Goal: Task Accomplishment & Management: Manage account settings

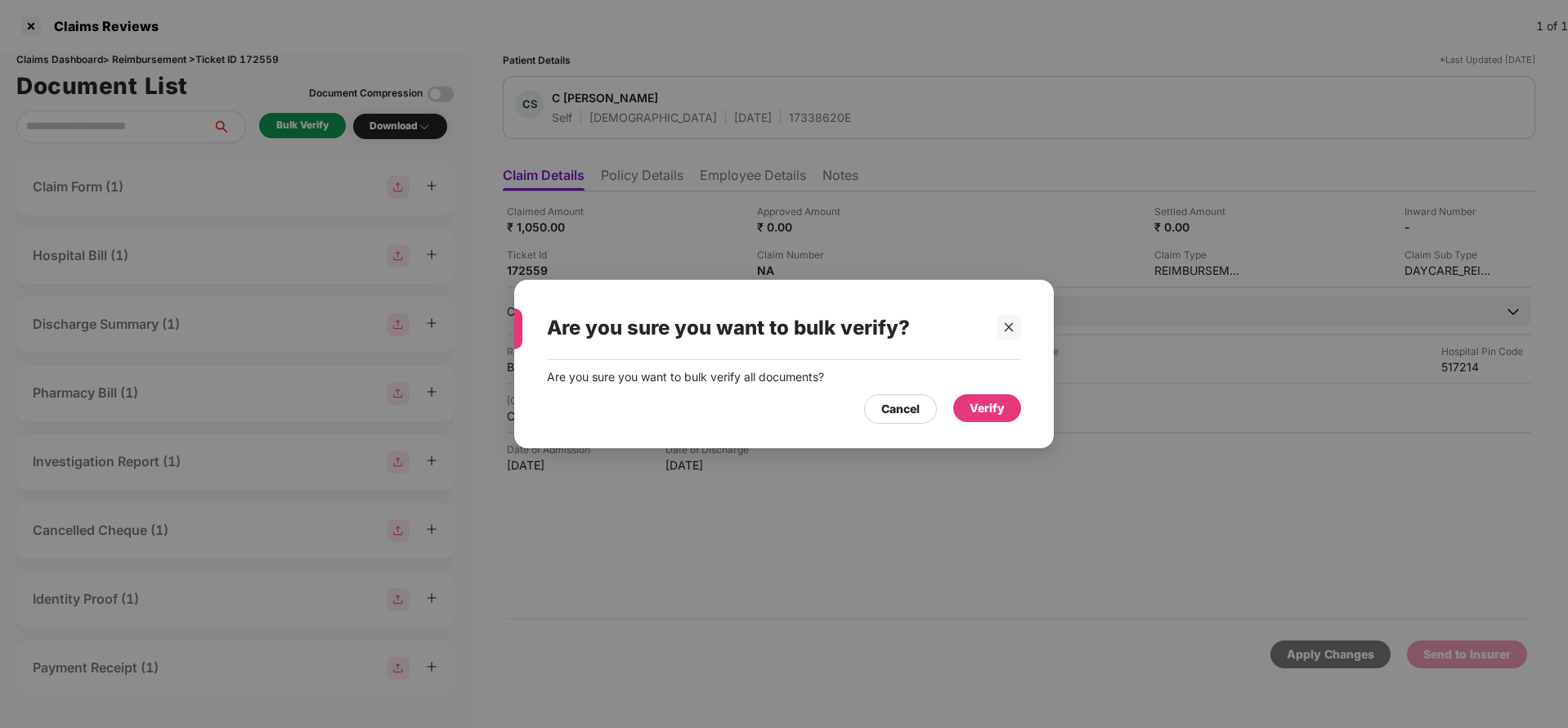
click at [993, 407] on div "Verify" at bounding box center [987, 407] width 35 height 18
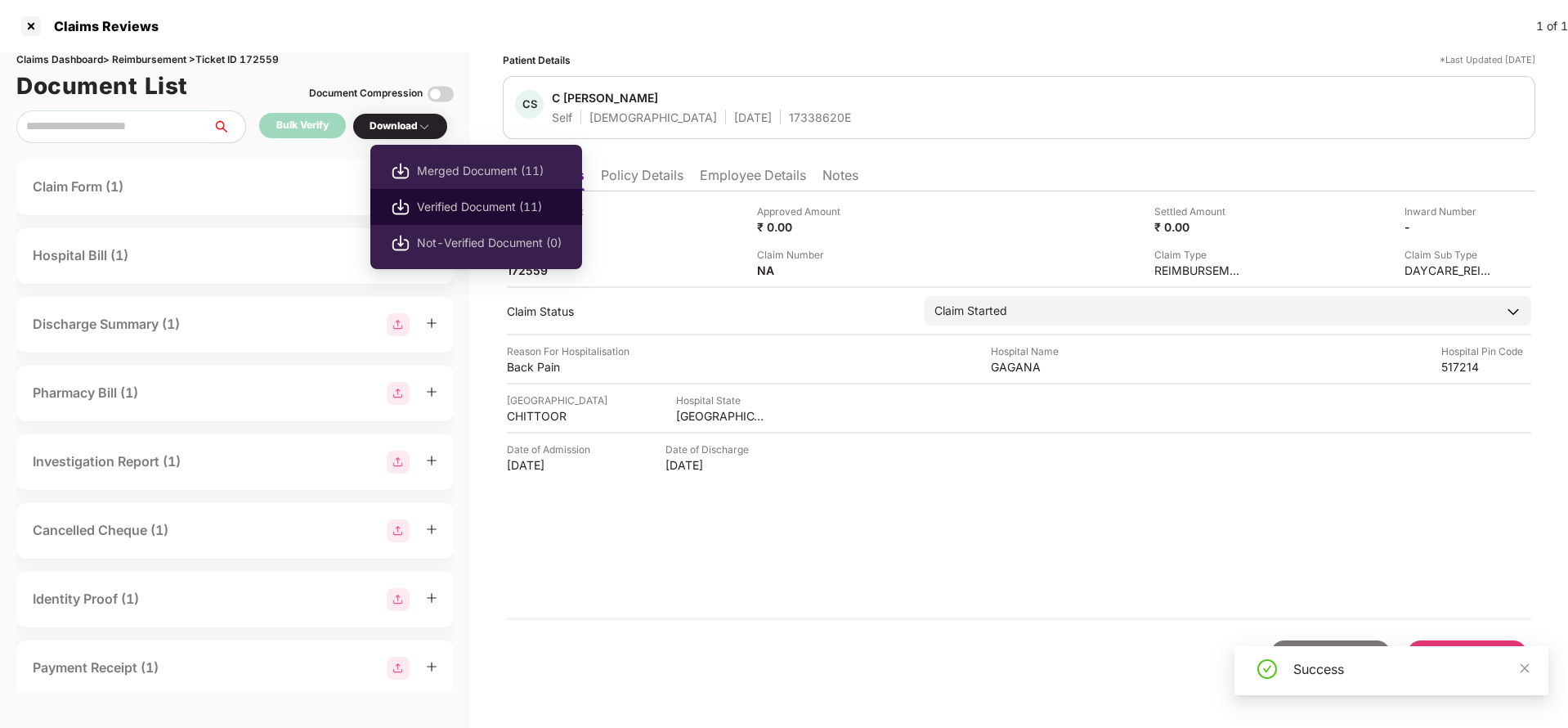
click at [454, 205] on span "Verified Document (11)" at bounding box center [489, 206] width 145 height 18
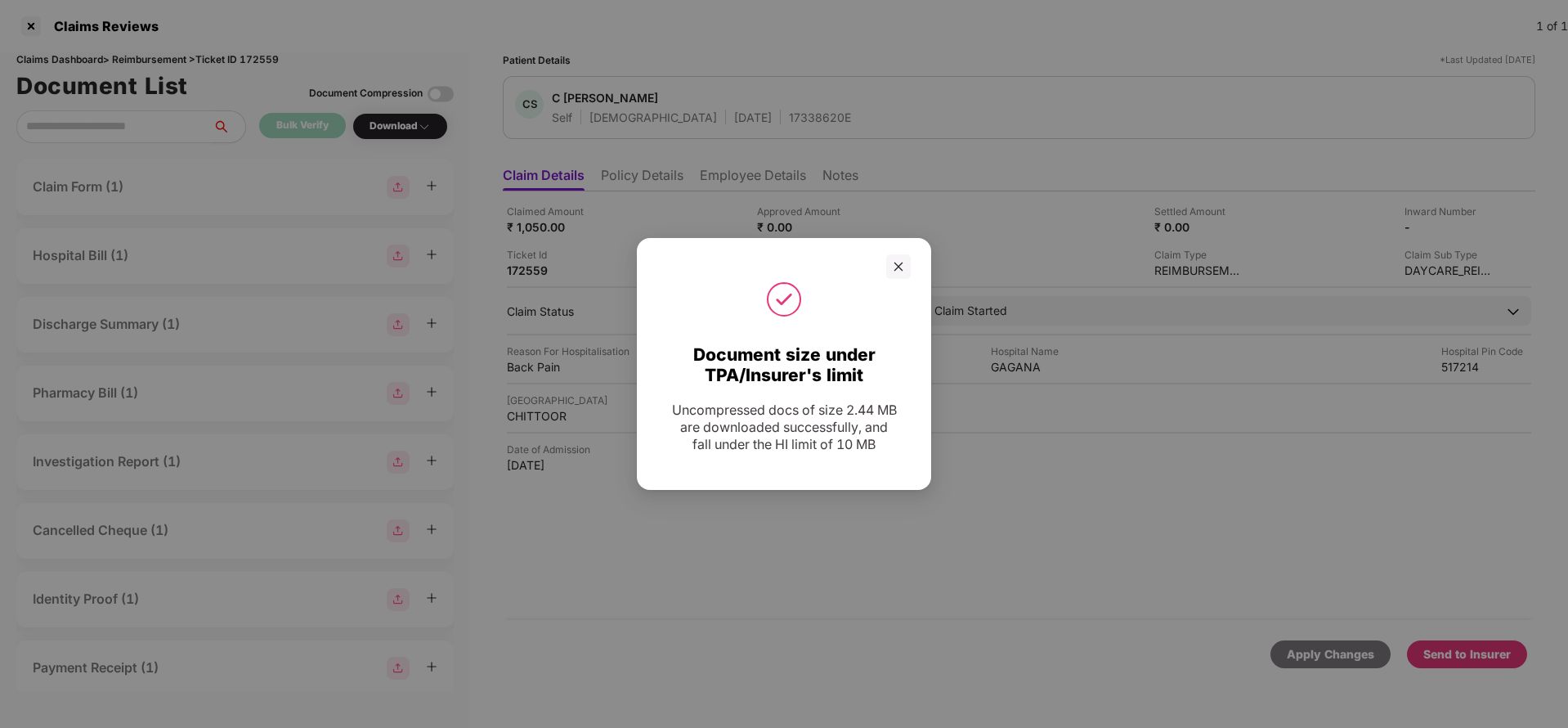
click at [899, 264] on icon "close" at bounding box center [899, 266] width 12 height 12
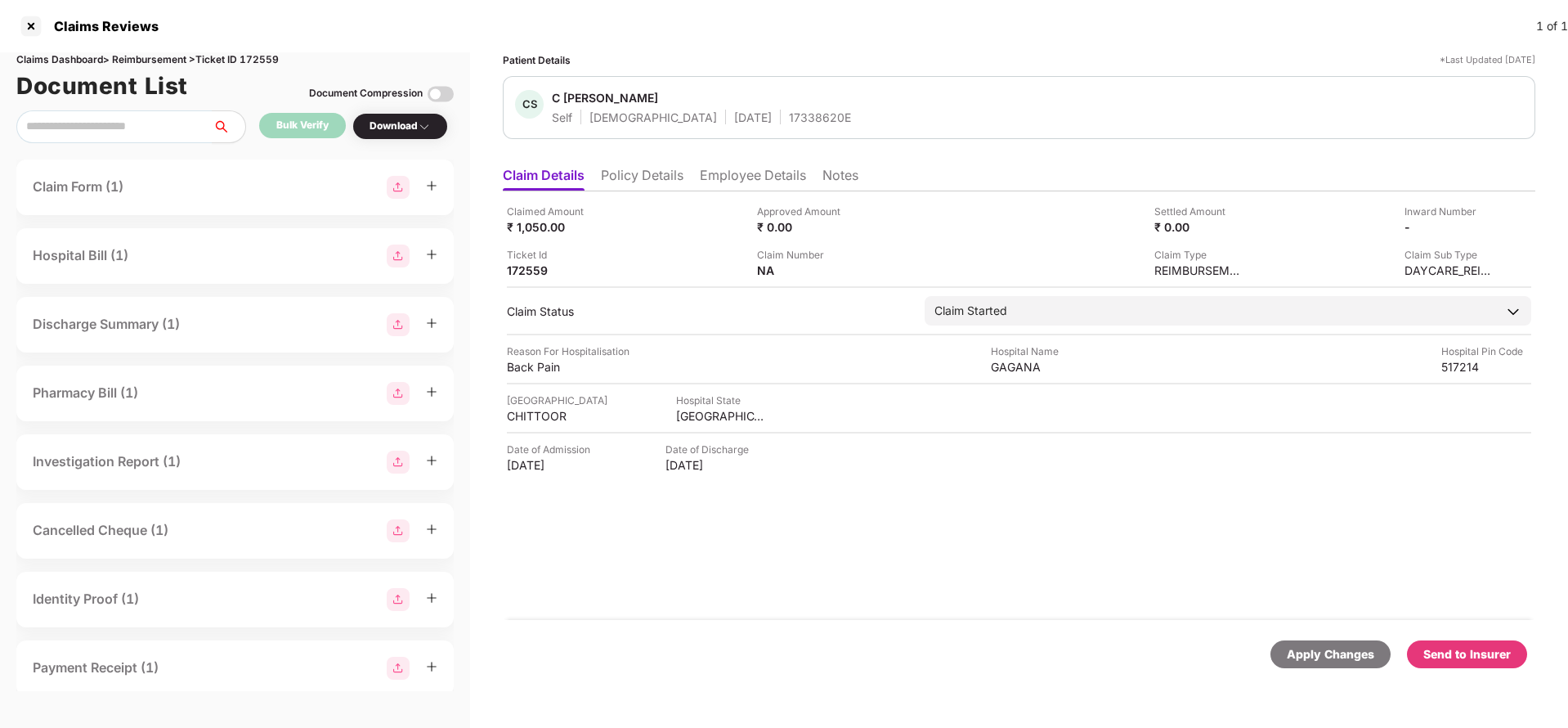
click at [1475, 658] on div "Send to Insurer" at bounding box center [1467, 653] width 87 height 18
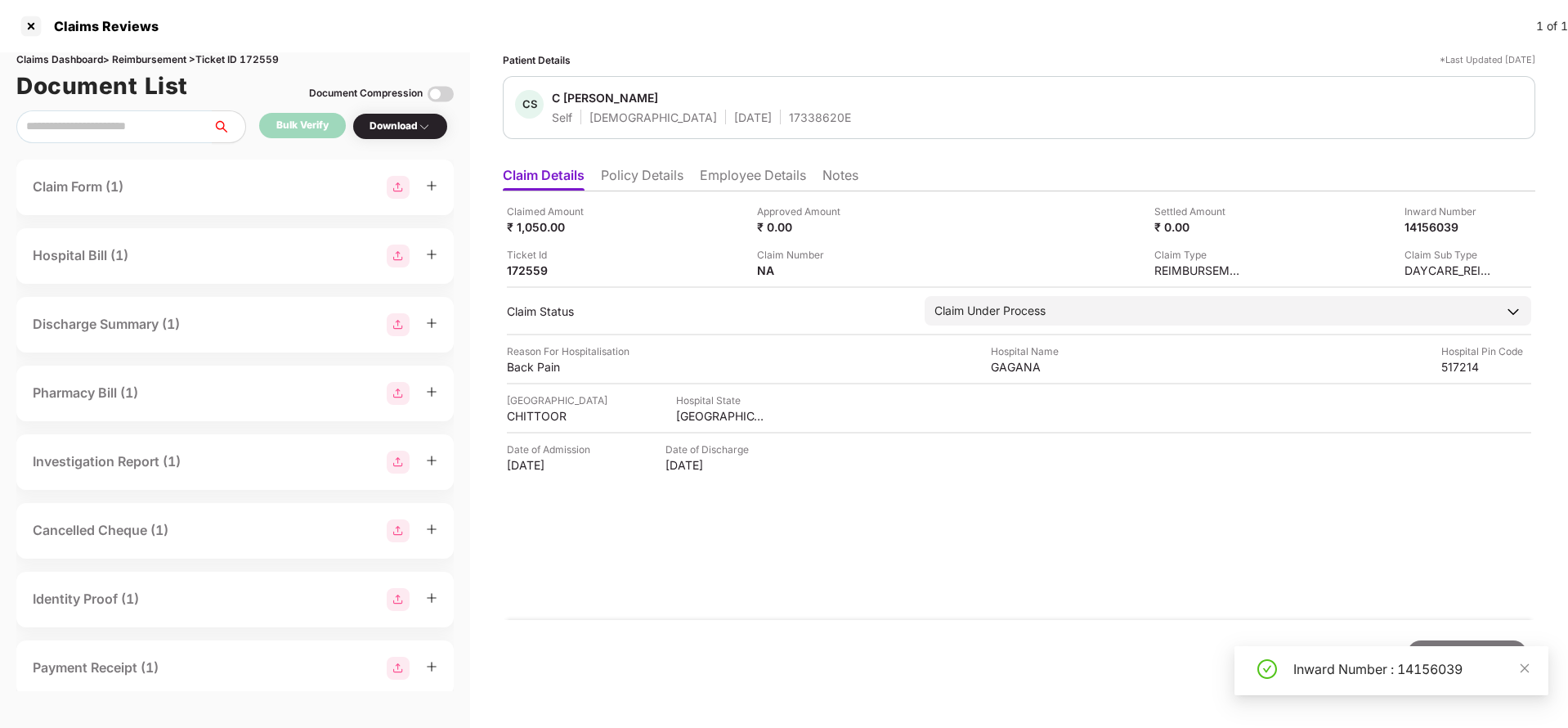
click at [637, 184] on li "Policy Details" at bounding box center [642, 178] width 83 height 23
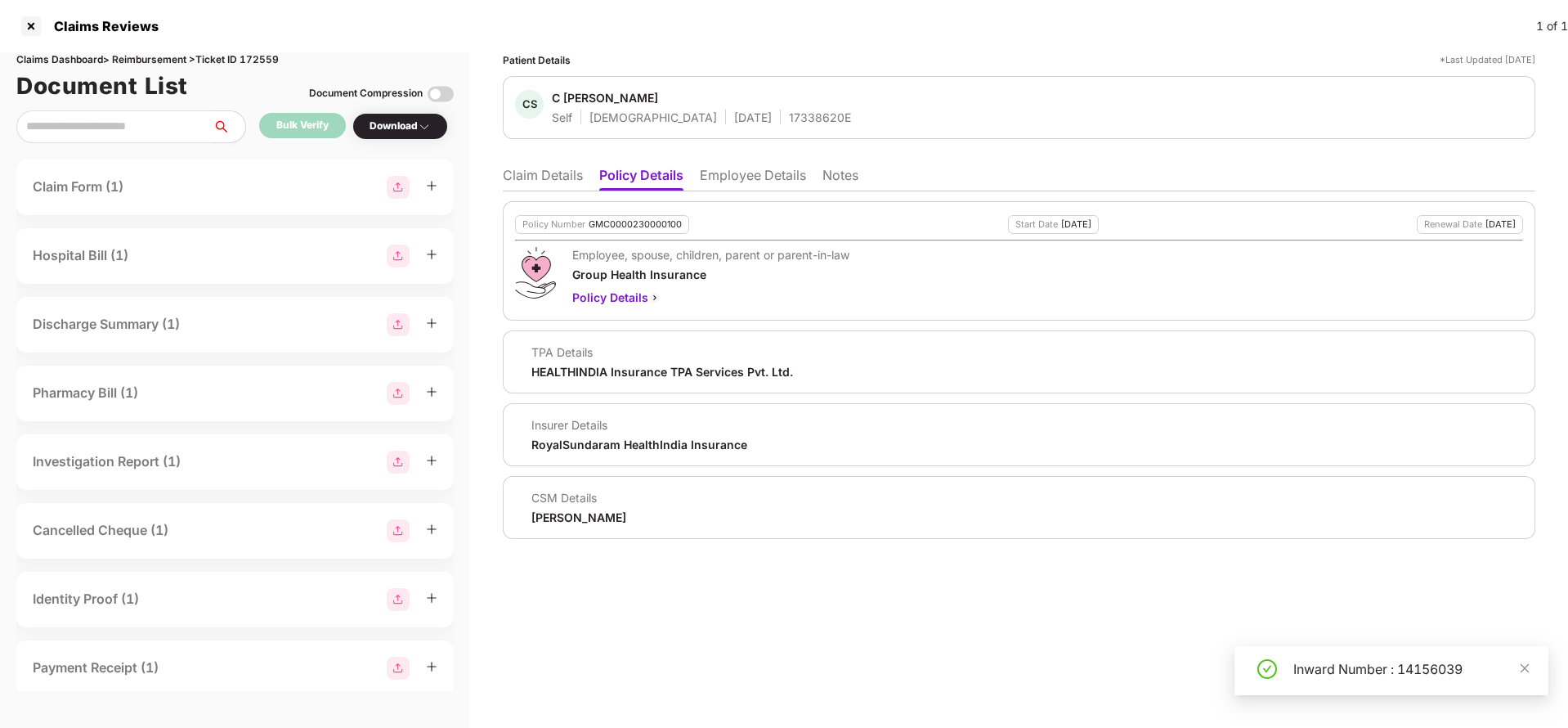
click at [744, 171] on li "Employee Details" at bounding box center [752, 178] width 106 height 23
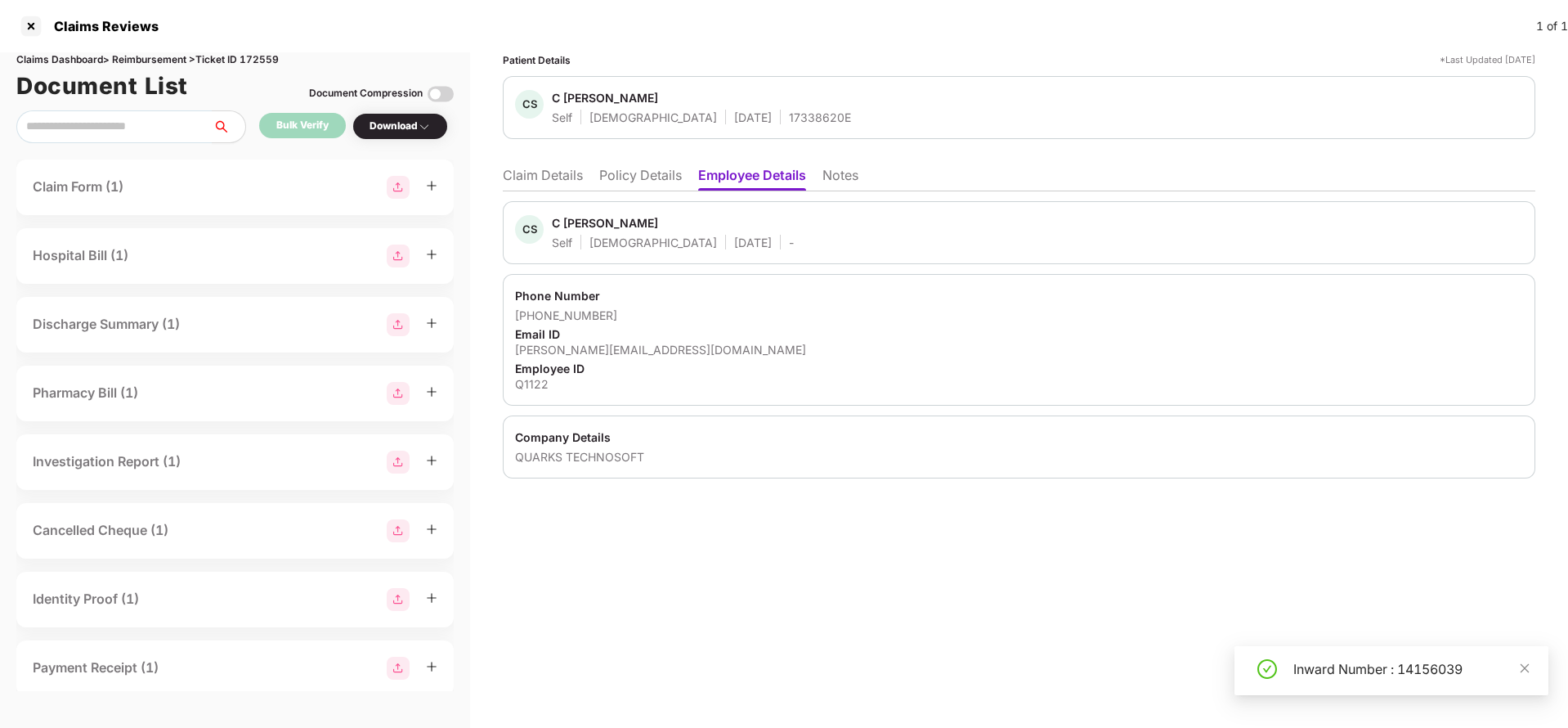
click at [519, 176] on li "Claim Details" at bounding box center [543, 178] width 80 height 23
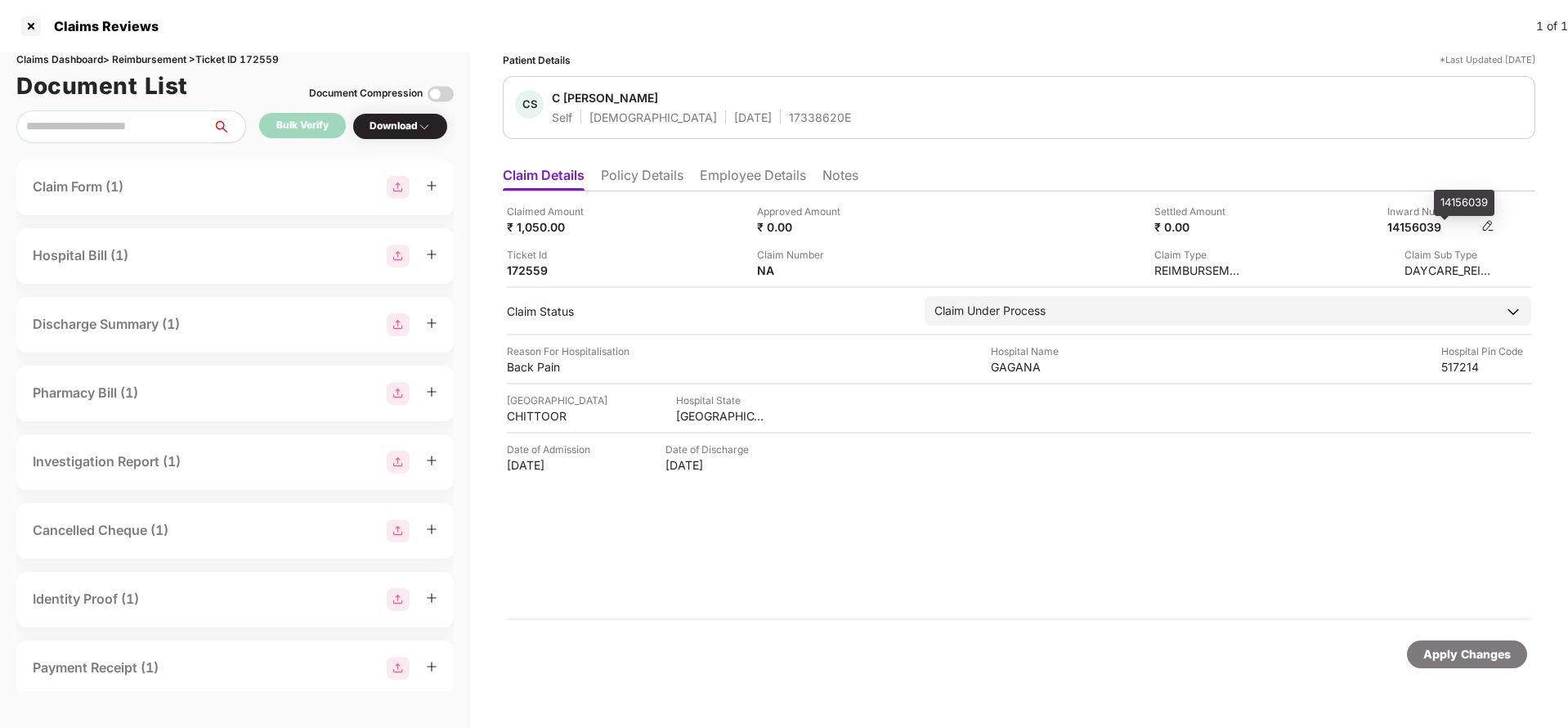
click at [1427, 224] on div "14156039" at bounding box center [1431, 227] width 90 height 16
copy div "14156039"
click at [789, 118] on div "17338620E" at bounding box center [820, 117] width 62 height 16
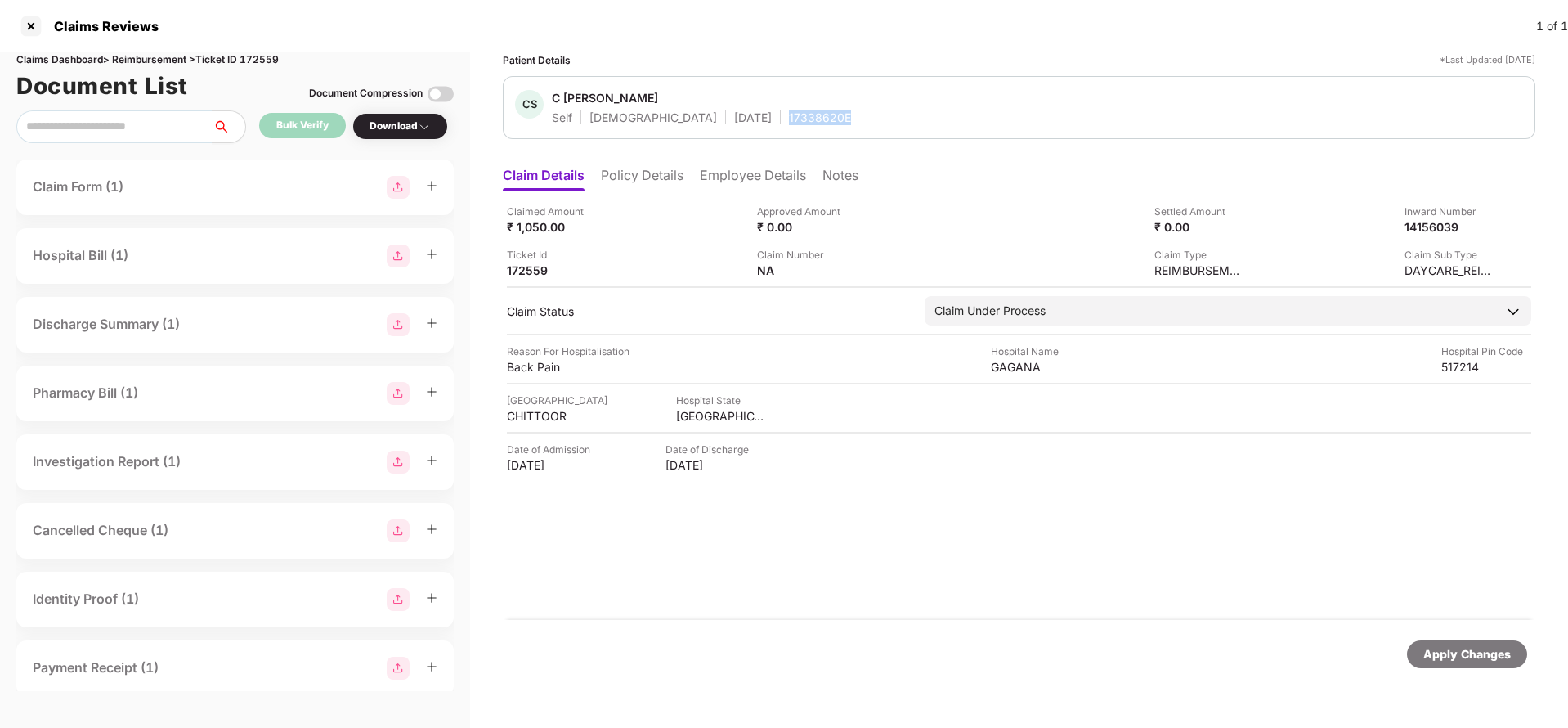
click at [789, 118] on div "17338620E" at bounding box center [820, 117] width 62 height 16
copy div "17338620E"
click at [1478, 657] on div "Apply Changes" at bounding box center [1467, 653] width 87 height 18
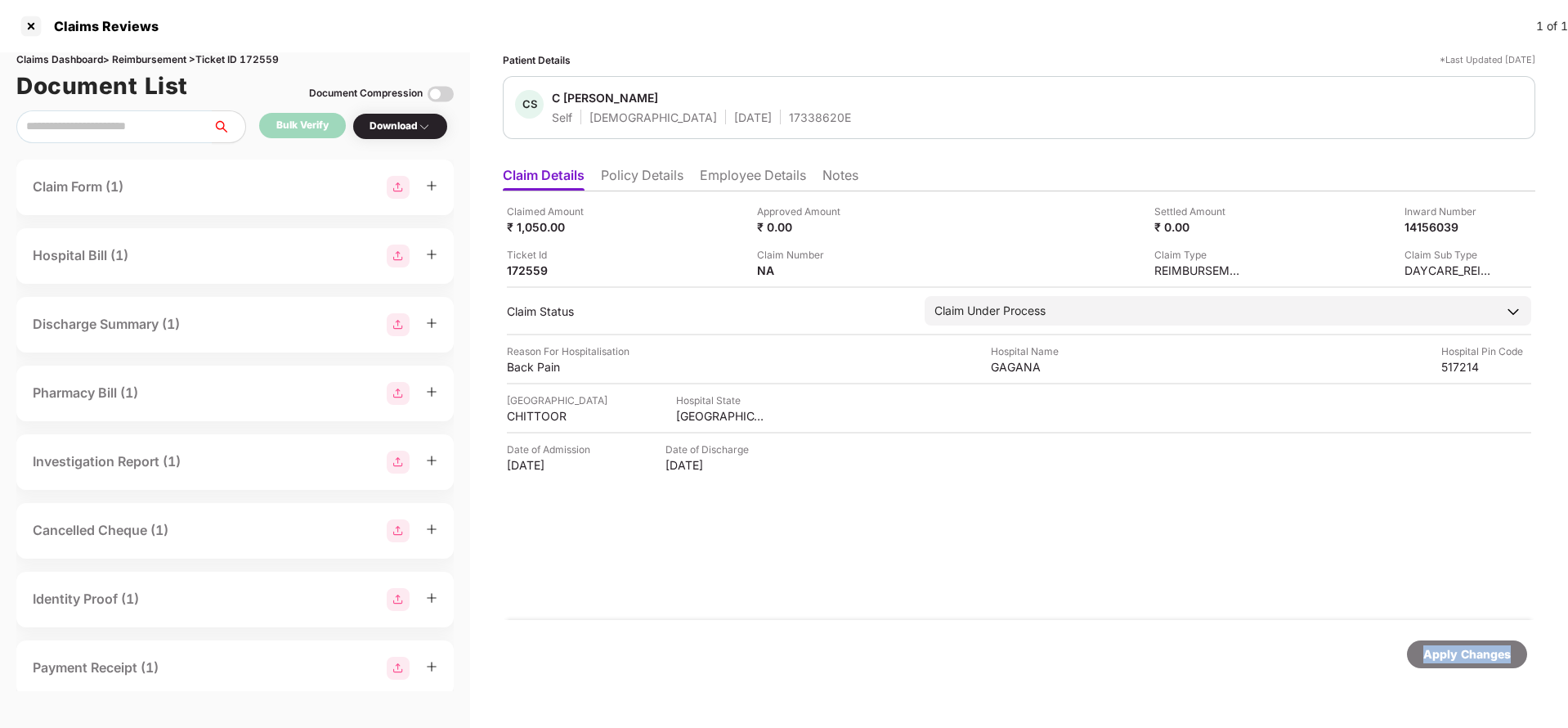
click at [1478, 657] on div "Apply Changes" at bounding box center [1467, 653] width 87 height 18
click at [271, 59] on div "Claims Dashboard > Reimbursement > Ticket ID 172559" at bounding box center [235, 59] width 437 height 16
copy div "172559"
click at [1461, 663] on div "Apply Changes" at bounding box center [1467, 653] width 87 height 18
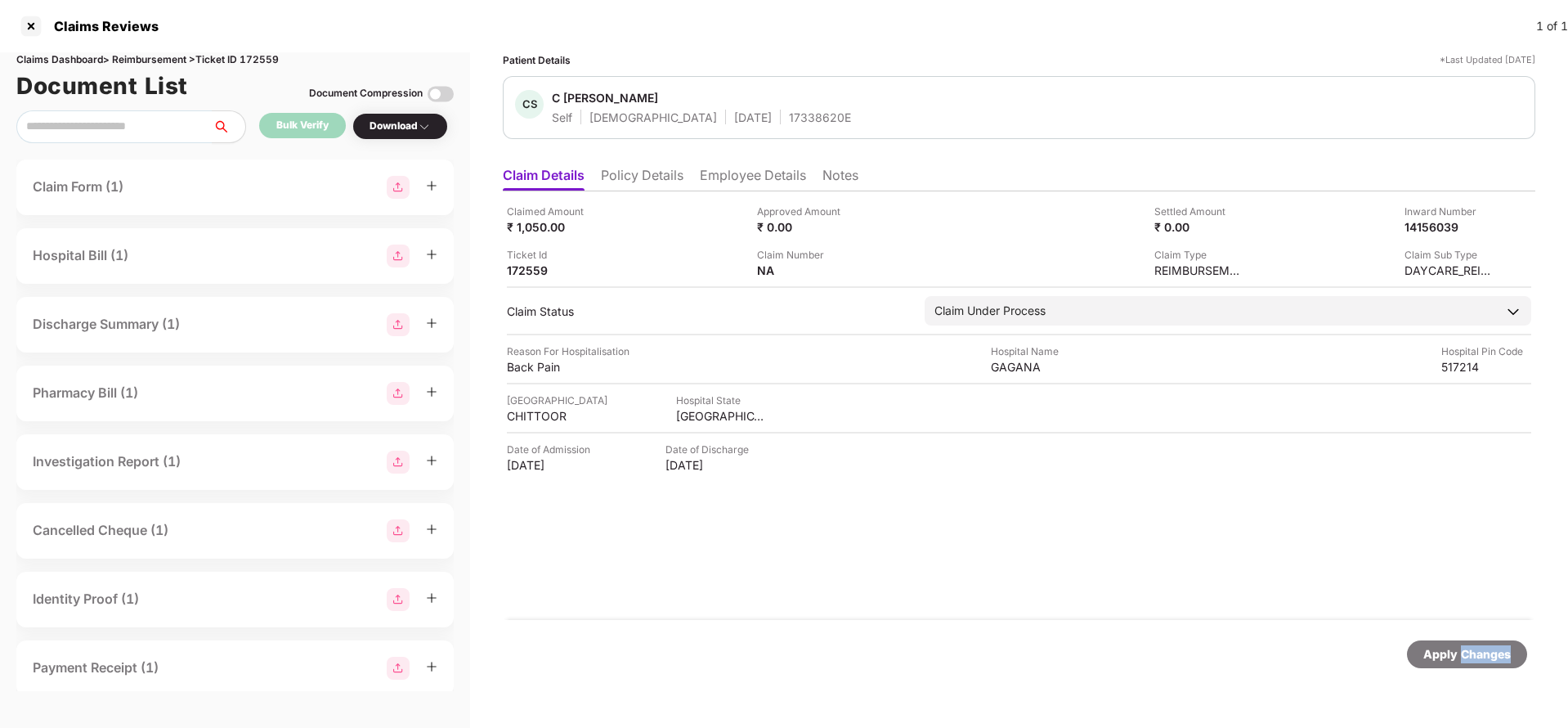
click at [1461, 663] on div "Apply Changes" at bounding box center [1467, 653] width 87 height 18
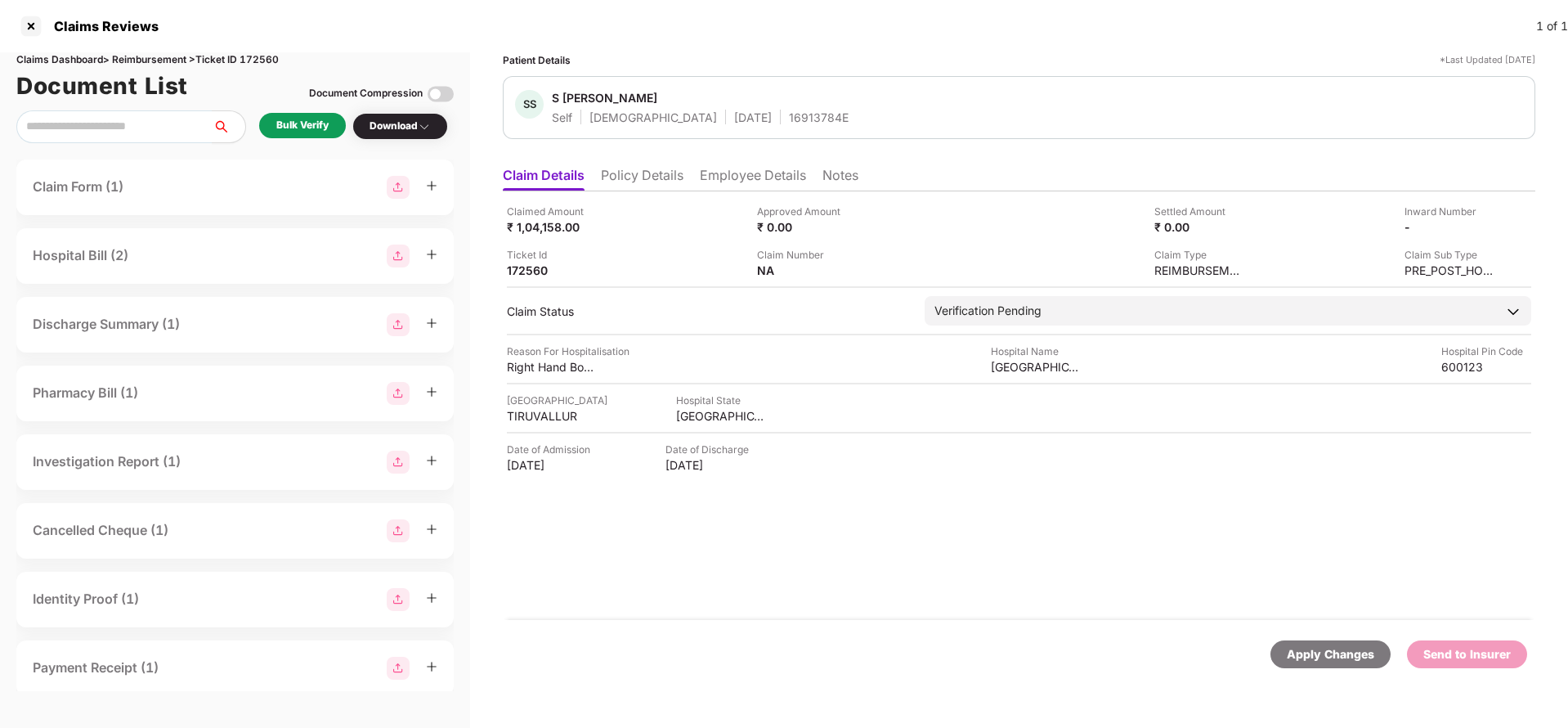
click at [295, 113] on div "Bulk Verify" at bounding box center [302, 126] width 86 height 25
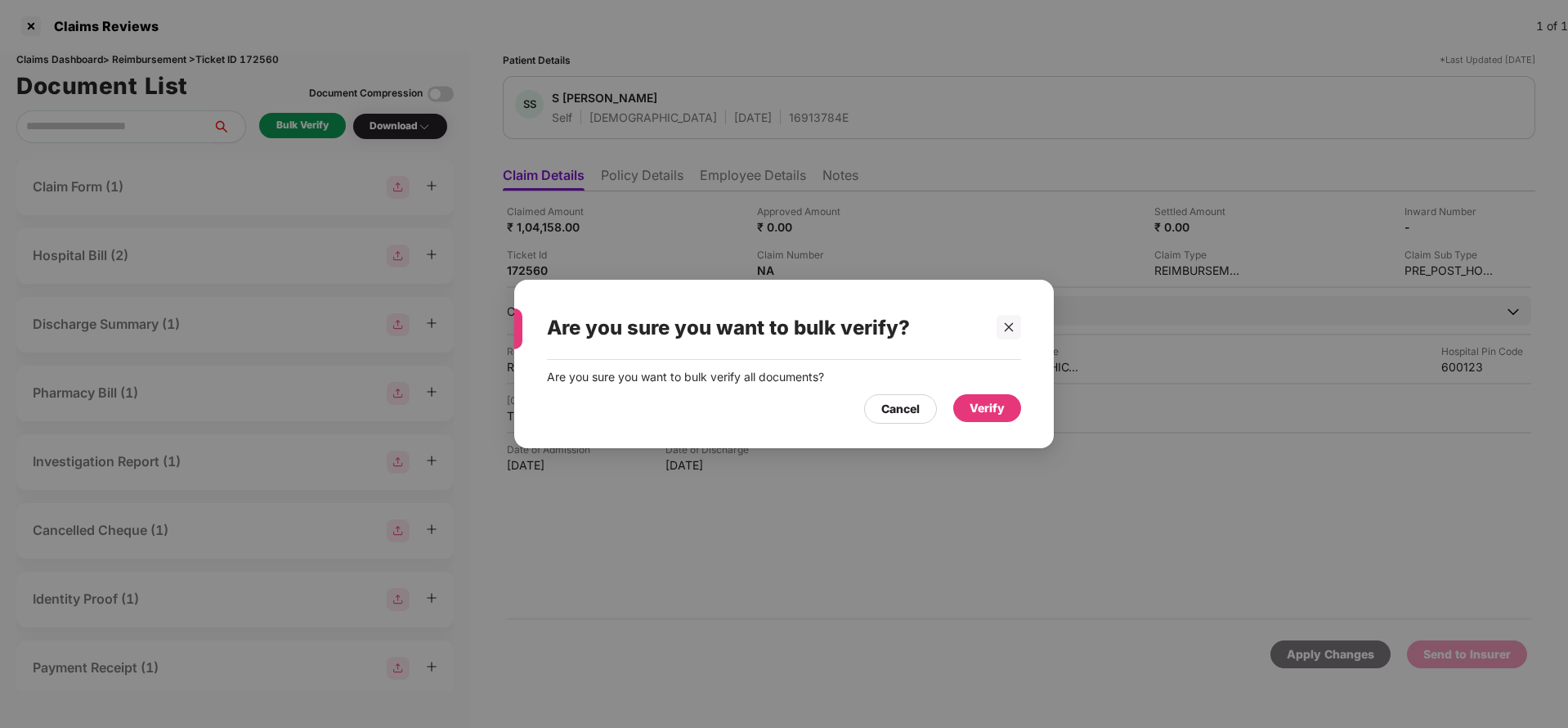
click at [996, 399] on div "Verify" at bounding box center [987, 407] width 35 height 18
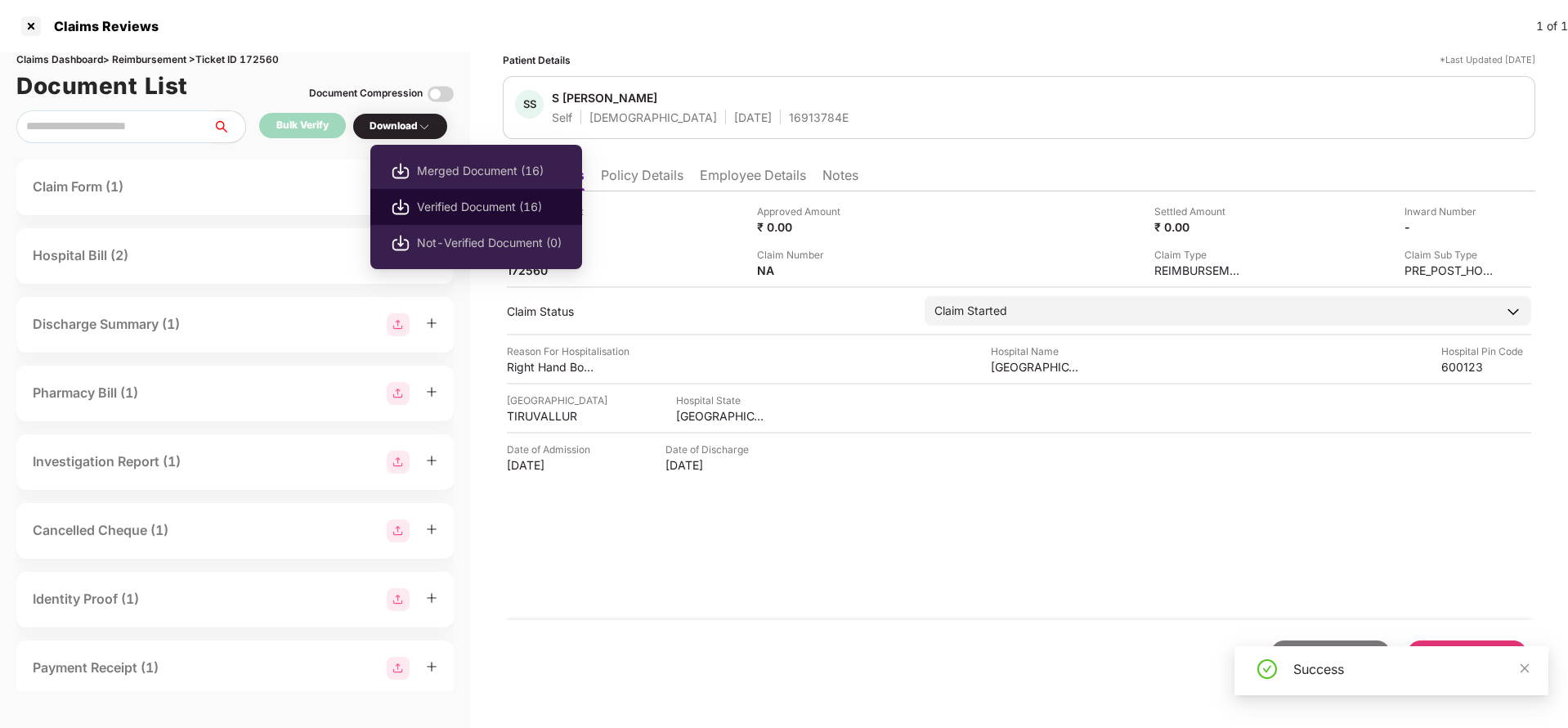
click at [462, 214] on span "Verified Document (16)" at bounding box center [489, 206] width 145 height 18
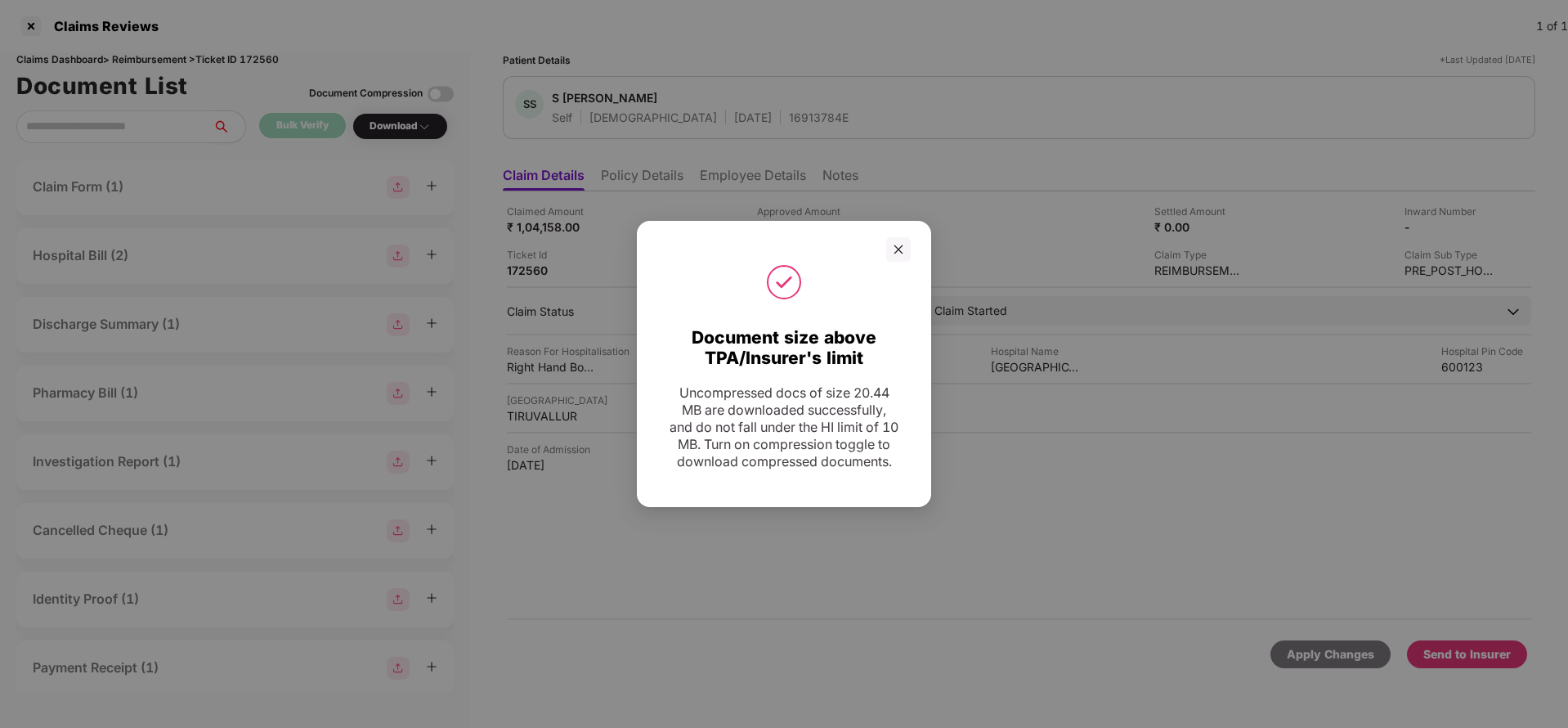
click at [147, 178] on div "Document size above TPA/Insurer's limit Uncompressed docs of size 20.44 MB are …" at bounding box center [784, 364] width 1568 height 728
click at [901, 244] on icon "close" at bounding box center [899, 250] width 12 height 12
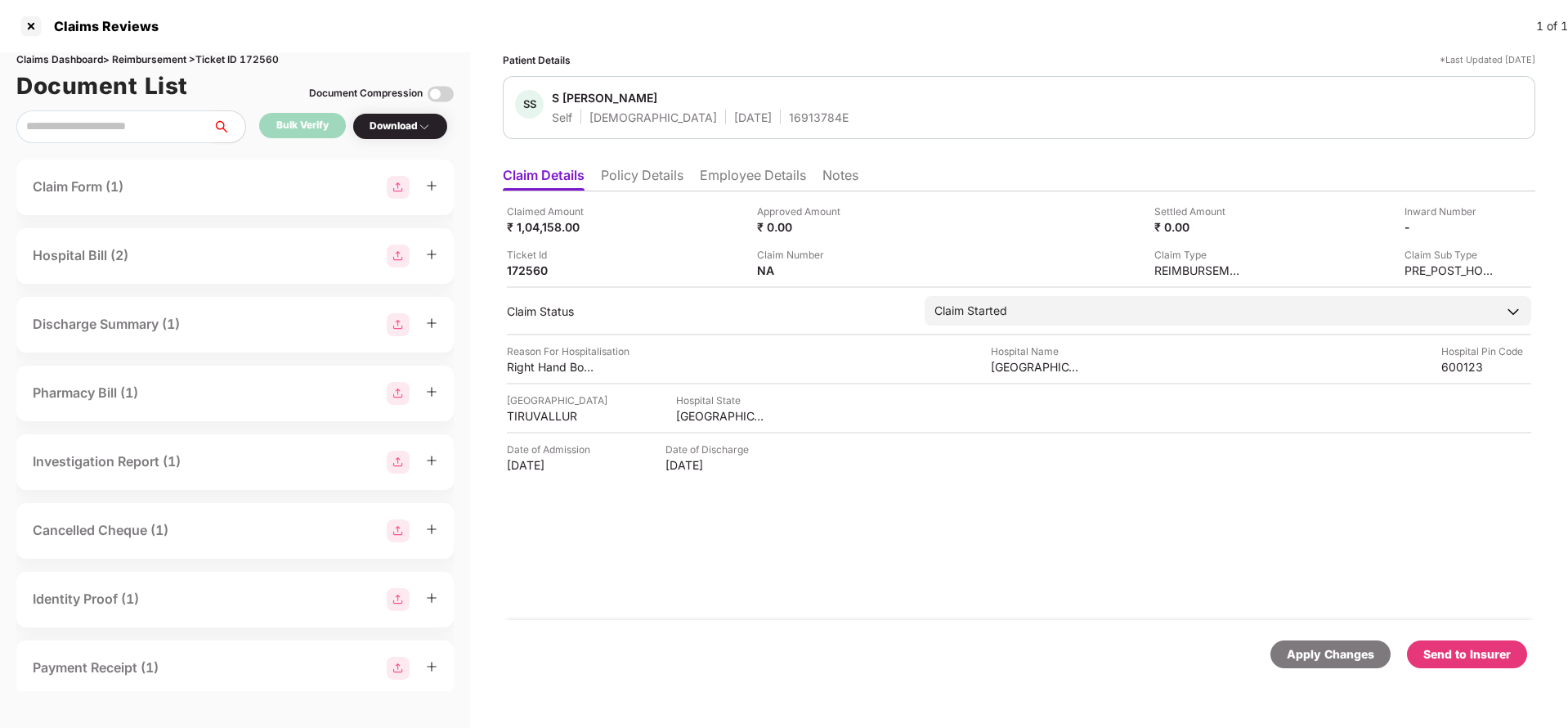
click at [1468, 652] on div "Send to Insurer" at bounding box center [1467, 653] width 87 height 18
click at [659, 171] on li "Policy Details" at bounding box center [642, 178] width 83 height 23
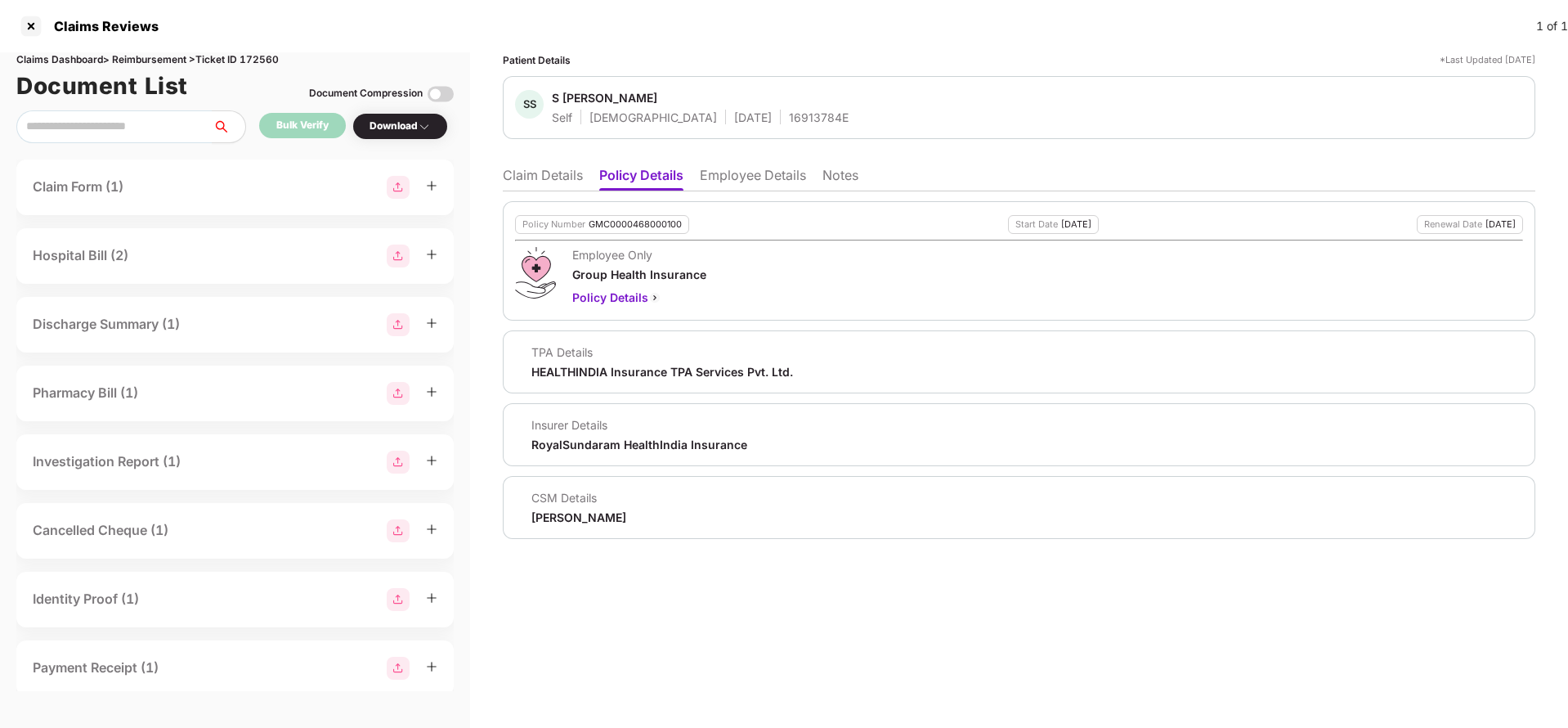
click at [744, 180] on li "Employee Details" at bounding box center [752, 178] width 106 height 23
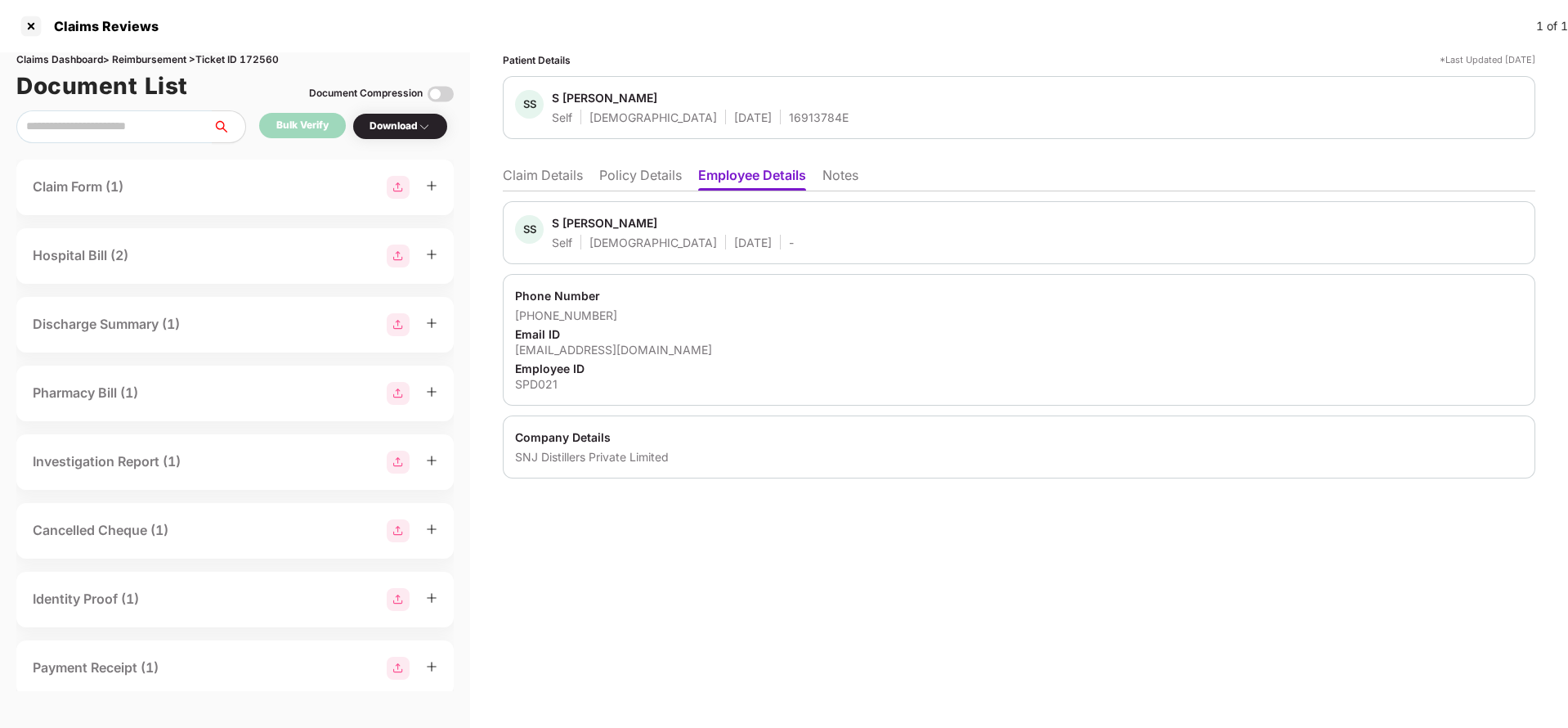
click at [616, 174] on li "Policy Details" at bounding box center [640, 178] width 83 height 23
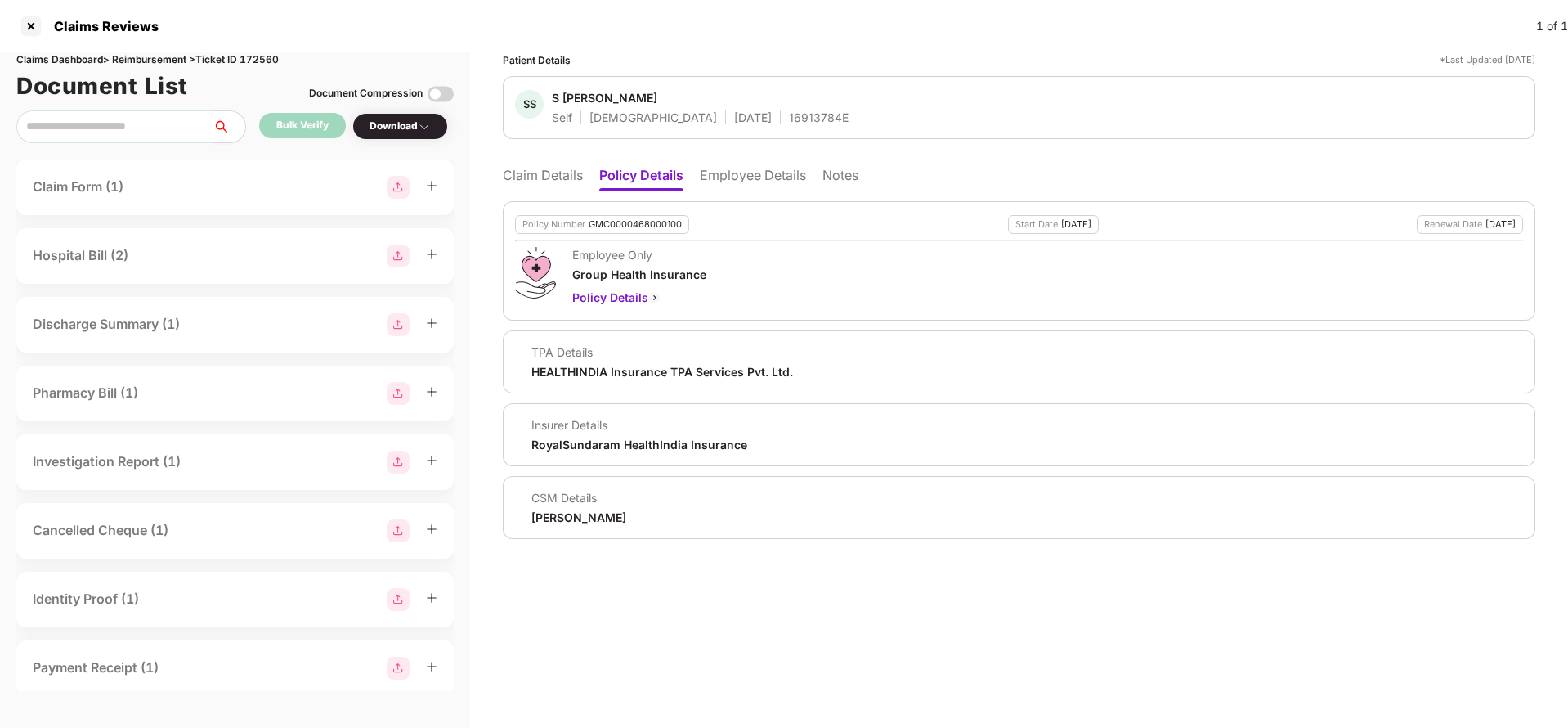
click at [532, 173] on li "Claim Details" at bounding box center [543, 178] width 80 height 23
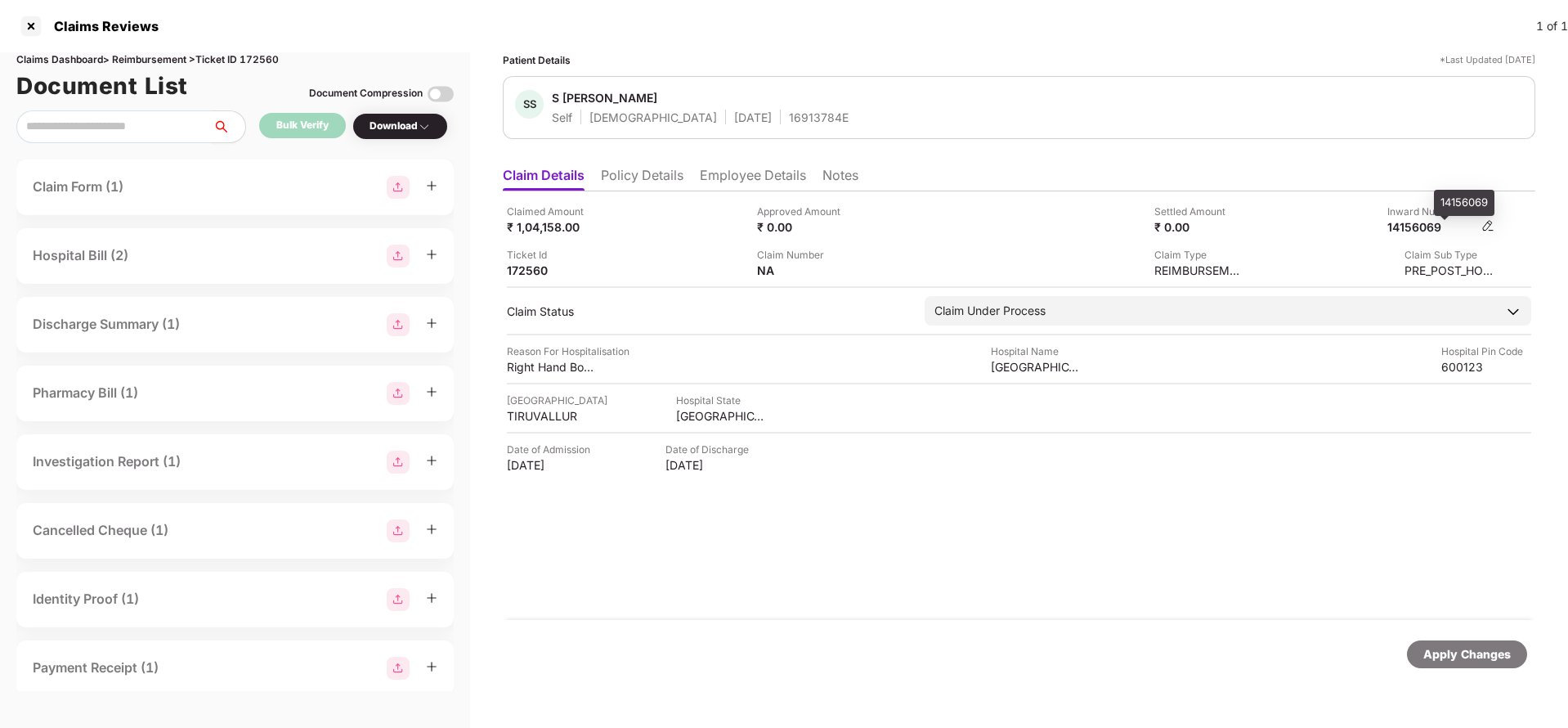
click at [1428, 230] on div "14156069" at bounding box center [1431, 227] width 90 height 16
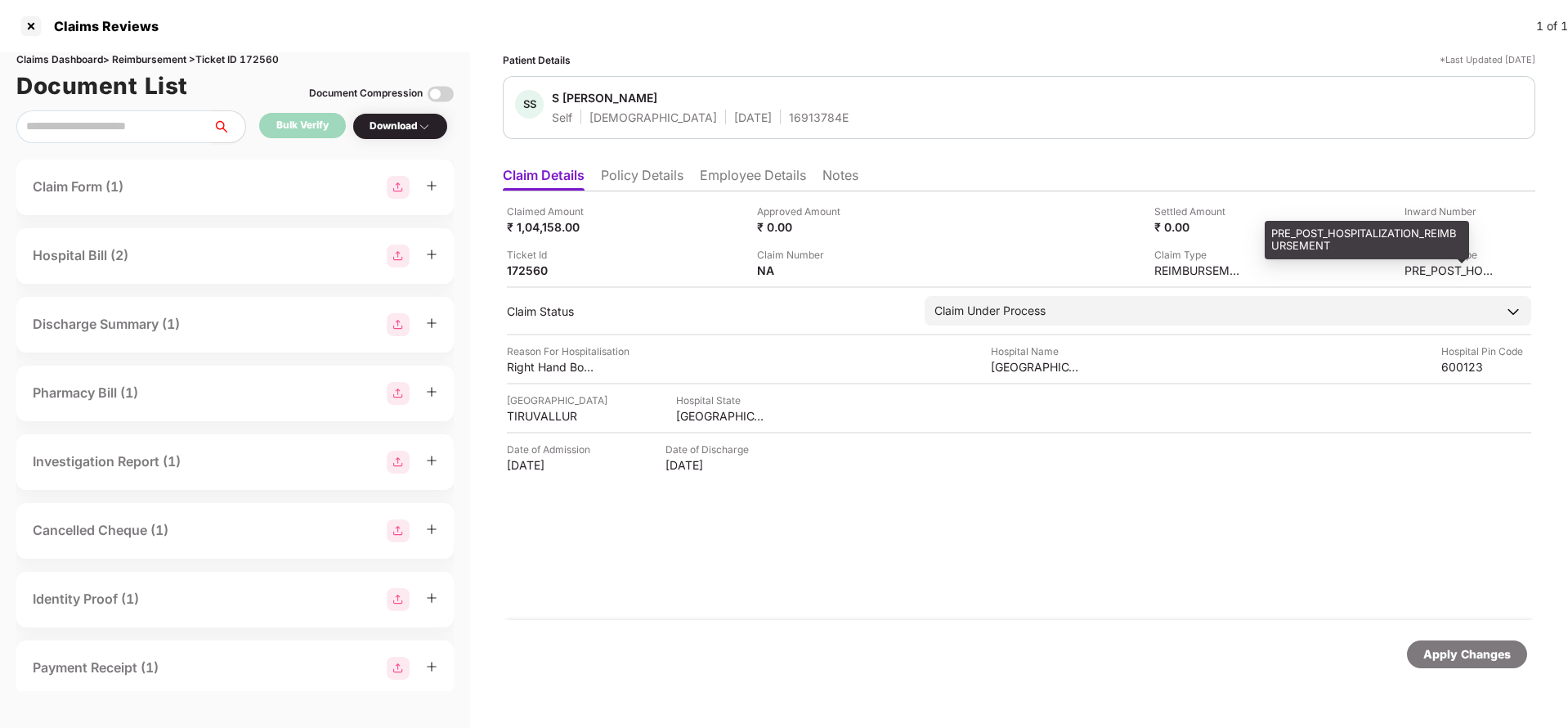
click at [1427, 222] on div "PRE_POST_HOSPITALIZATION_REIMBURSEMENT" at bounding box center [1367, 240] width 204 height 39
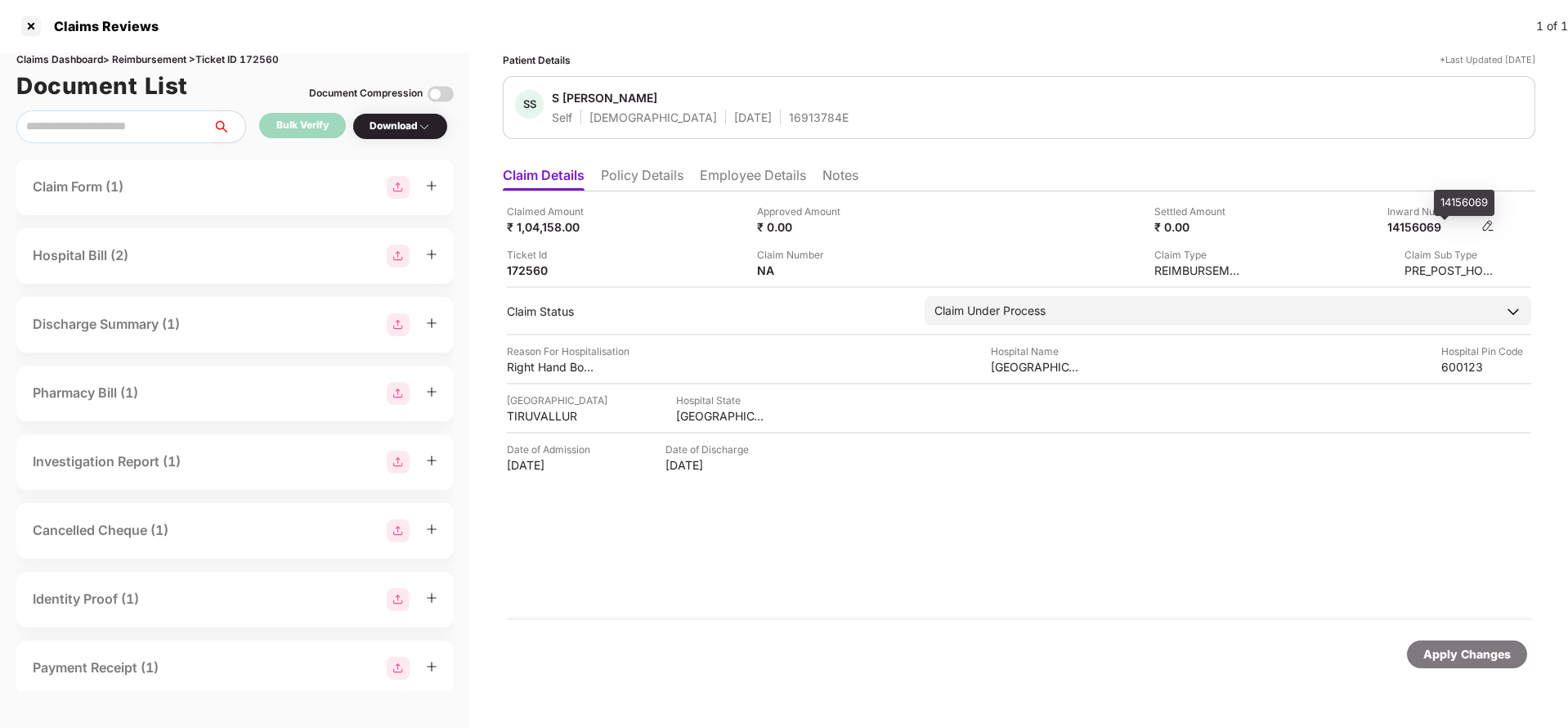
click at [1436, 230] on div "14156069" at bounding box center [1431, 227] width 90 height 16
copy div "14156069"
click at [742, 125] on div "SS S Sreekanth Self Male 20 May 1978 16913784E" at bounding box center [1019, 107] width 1033 height 63
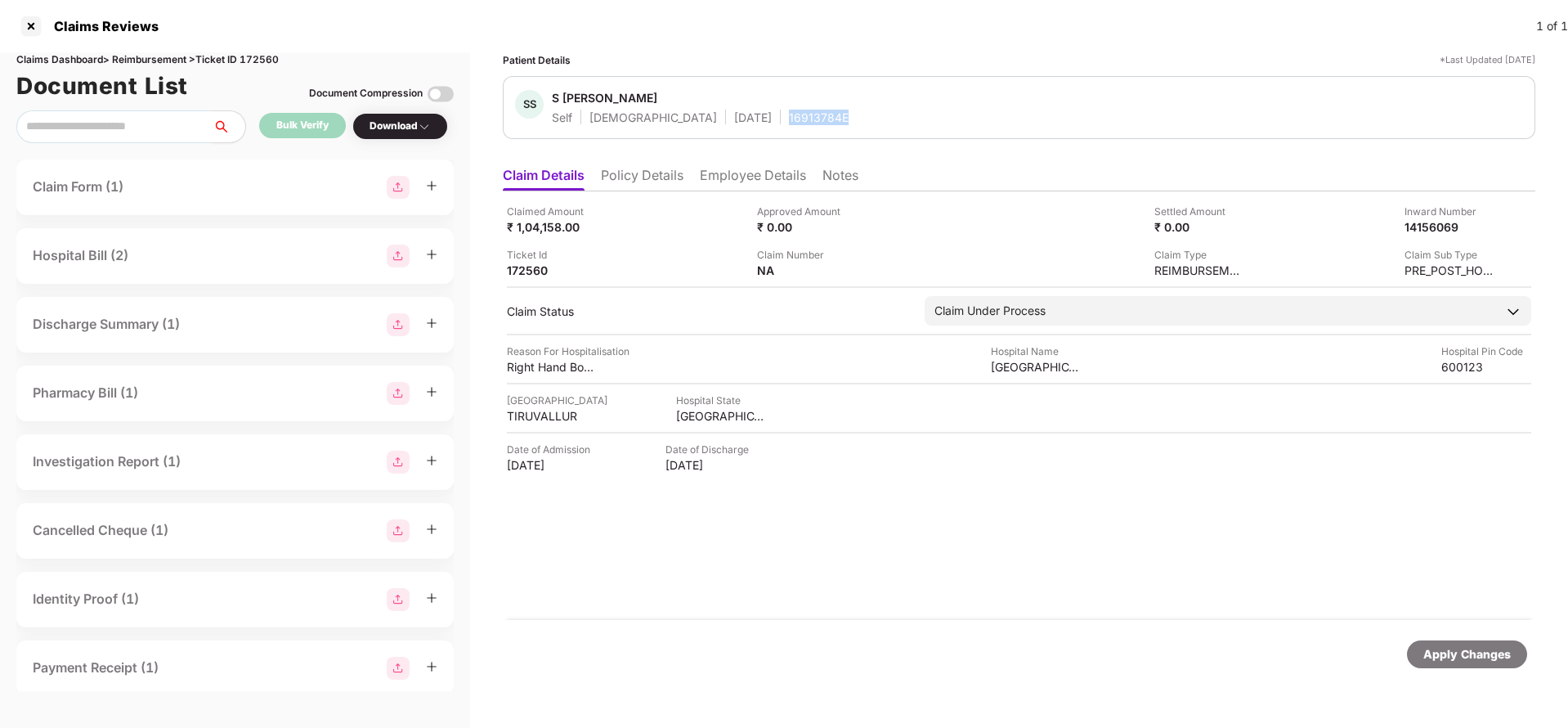
click at [742, 125] on div "SS S Sreekanth Self Male 20 May 1978 16913784E" at bounding box center [1019, 107] width 1033 height 63
copy div "16913784E"
click at [1465, 648] on div "Apply Changes" at bounding box center [1467, 653] width 87 height 18
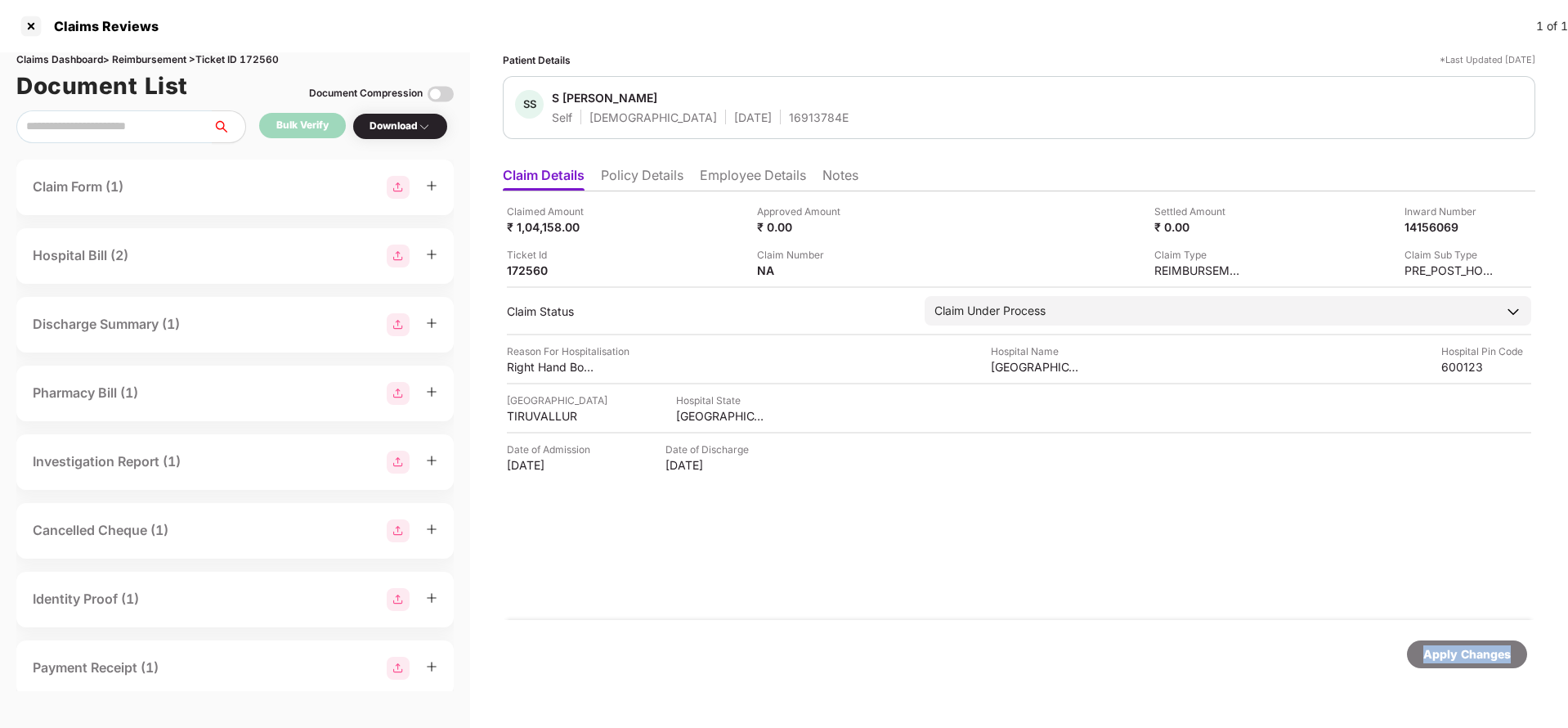
click at [1465, 648] on div "Apply Changes" at bounding box center [1467, 653] width 87 height 18
click at [266, 59] on div "Claims Dashboard > Reimbursement > Ticket ID 172560" at bounding box center [235, 59] width 437 height 16
copy div "172560"
click at [1453, 648] on div "Apply Changes" at bounding box center [1467, 653] width 87 height 18
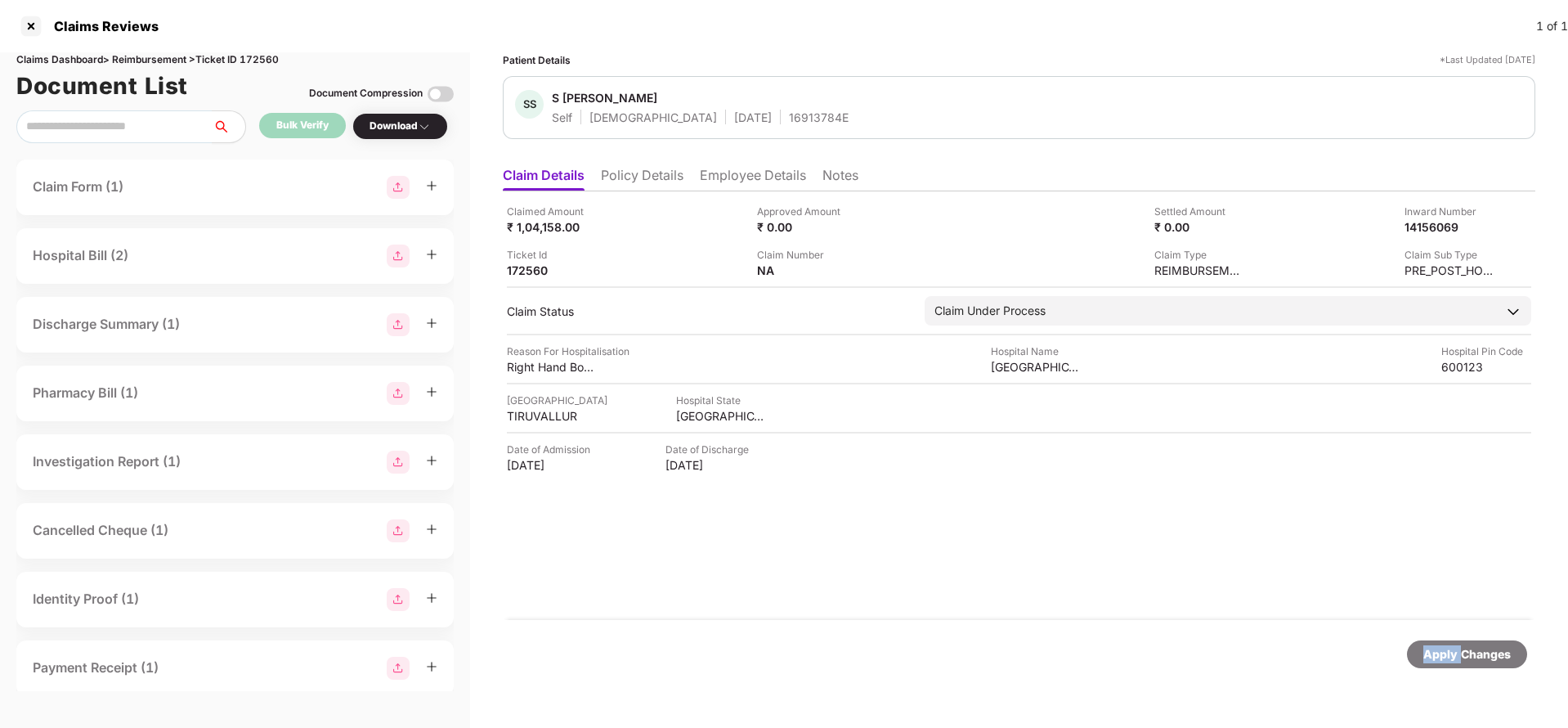
click at [1453, 648] on div "Apply Changes" at bounding box center [1467, 653] width 87 height 18
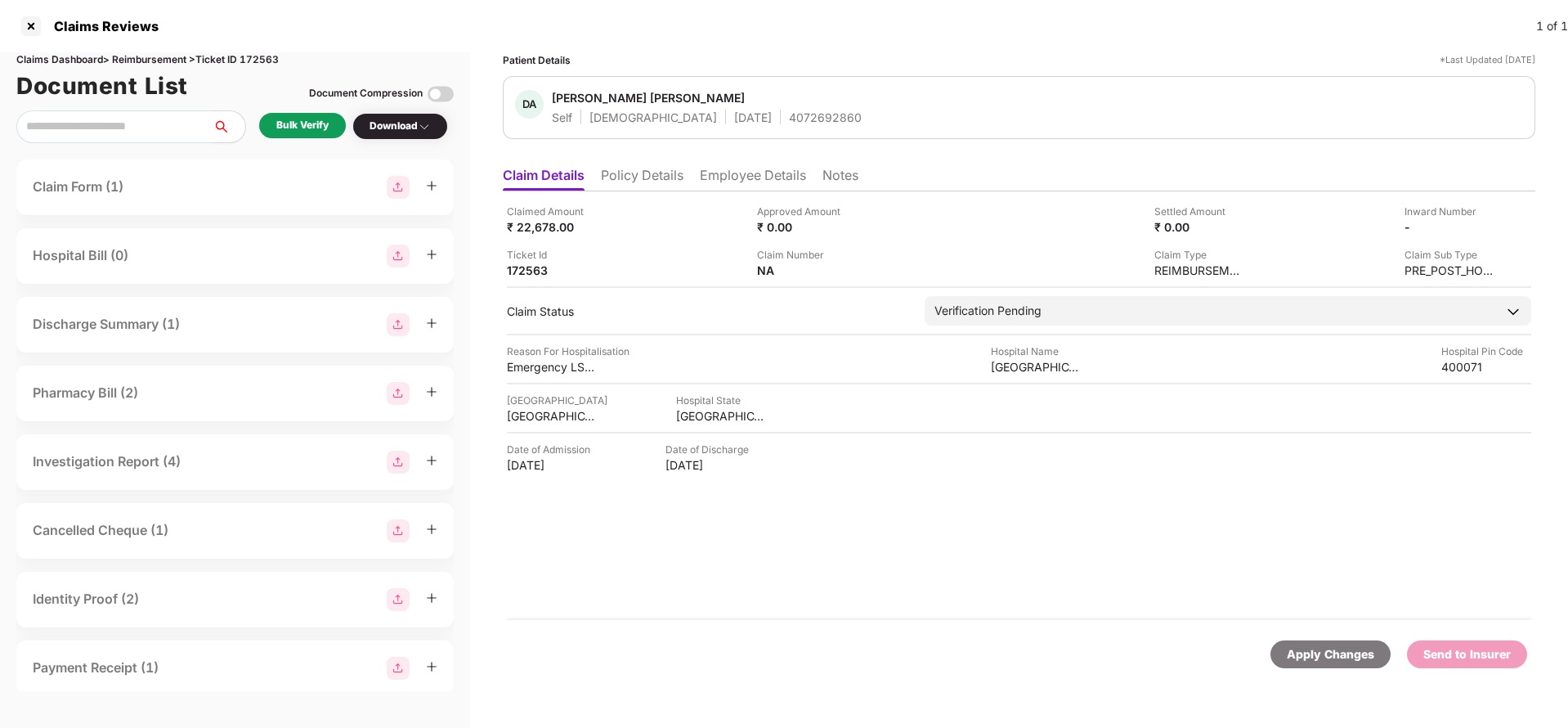
click at [661, 180] on li "Policy Details" at bounding box center [642, 178] width 83 height 23
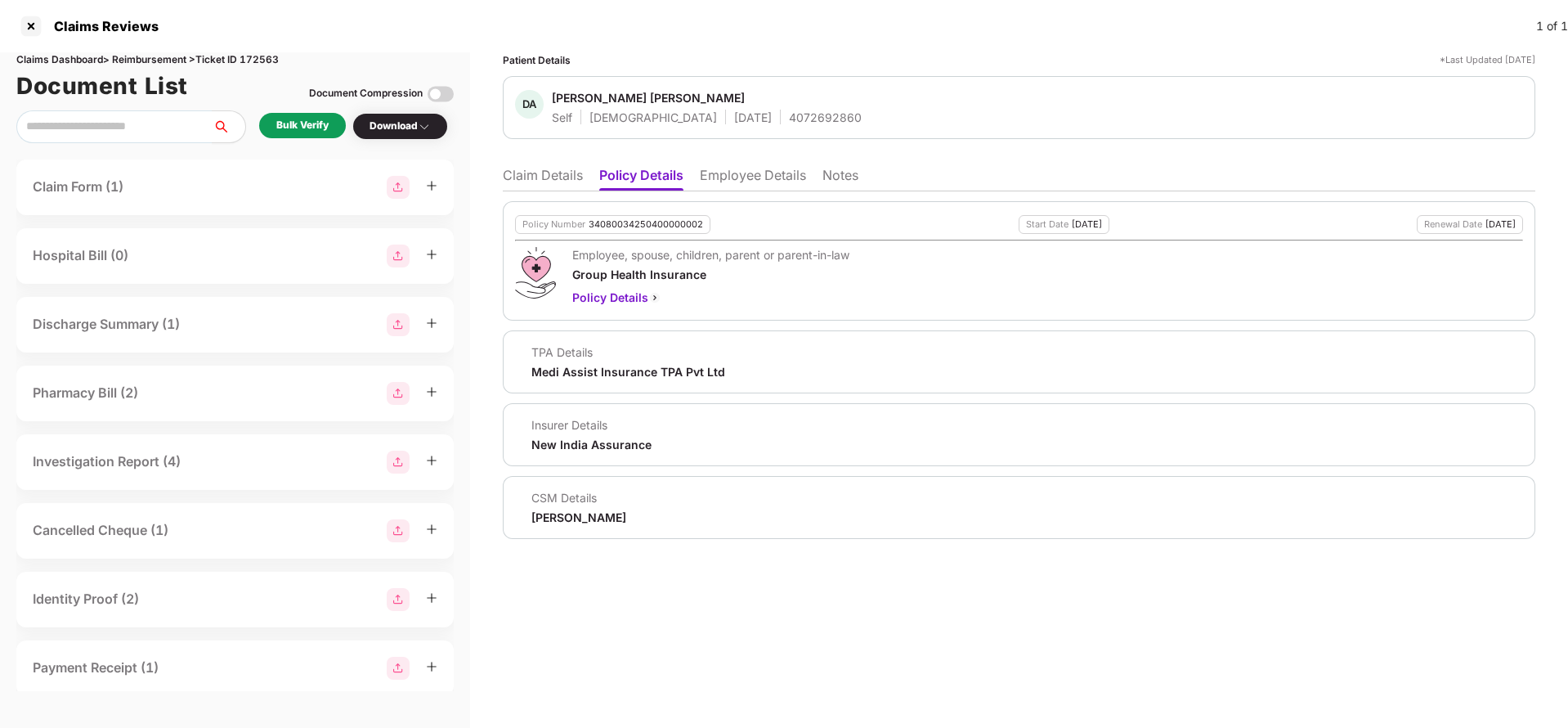
click at [732, 180] on li "Employee Details" at bounding box center [752, 178] width 106 height 23
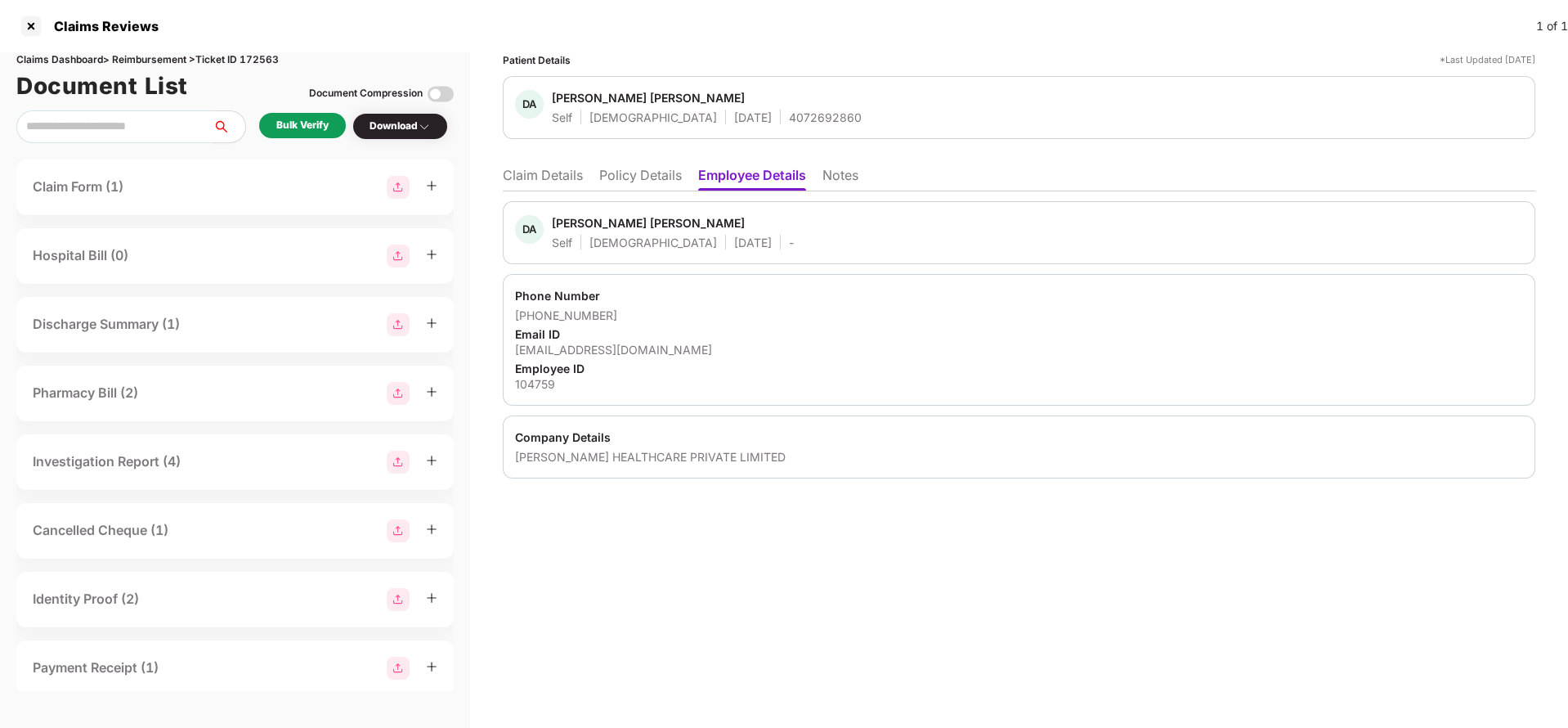
click at [575, 173] on li "Claim Details" at bounding box center [543, 178] width 80 height 23
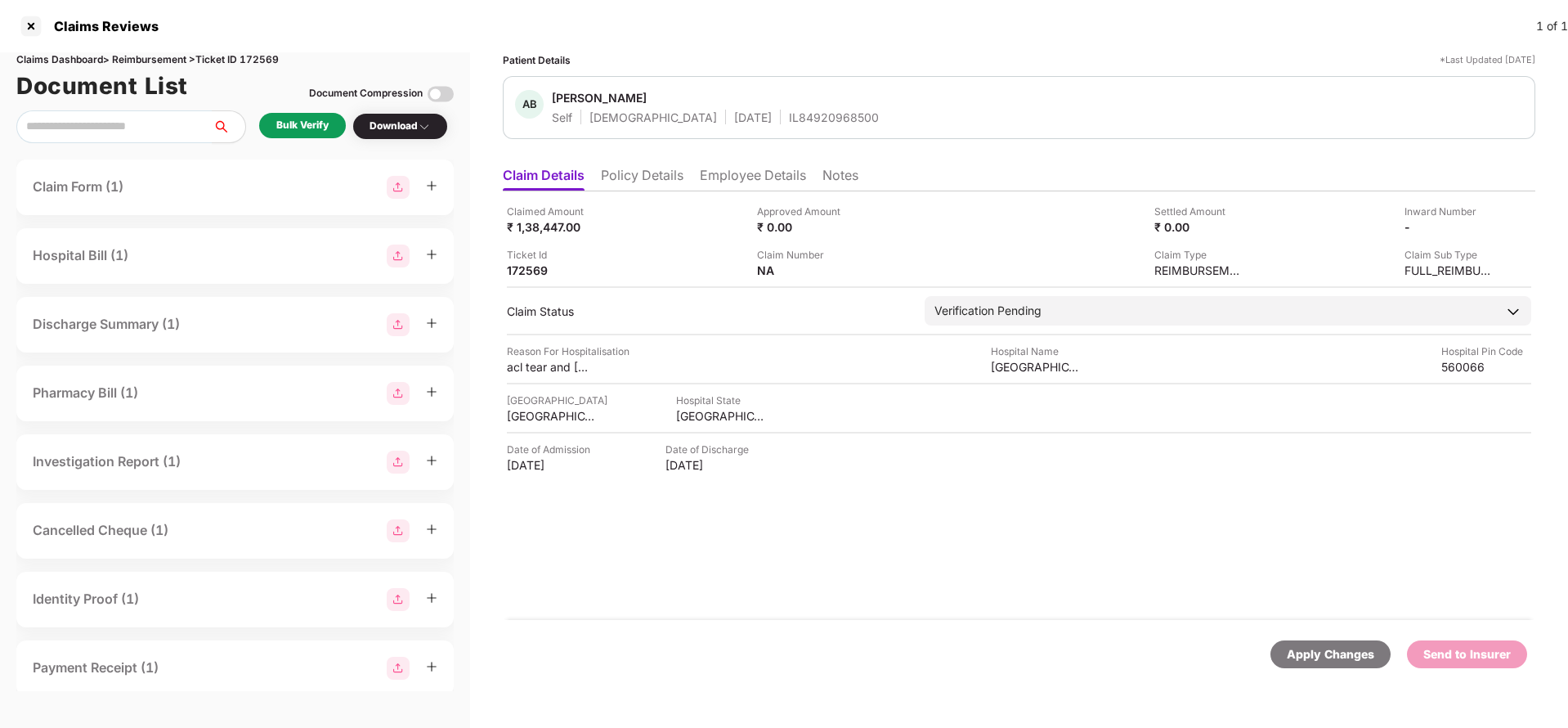
click at [646, 183] on li "Policy Details" at bounding box center [642, 178] width 83 height 23
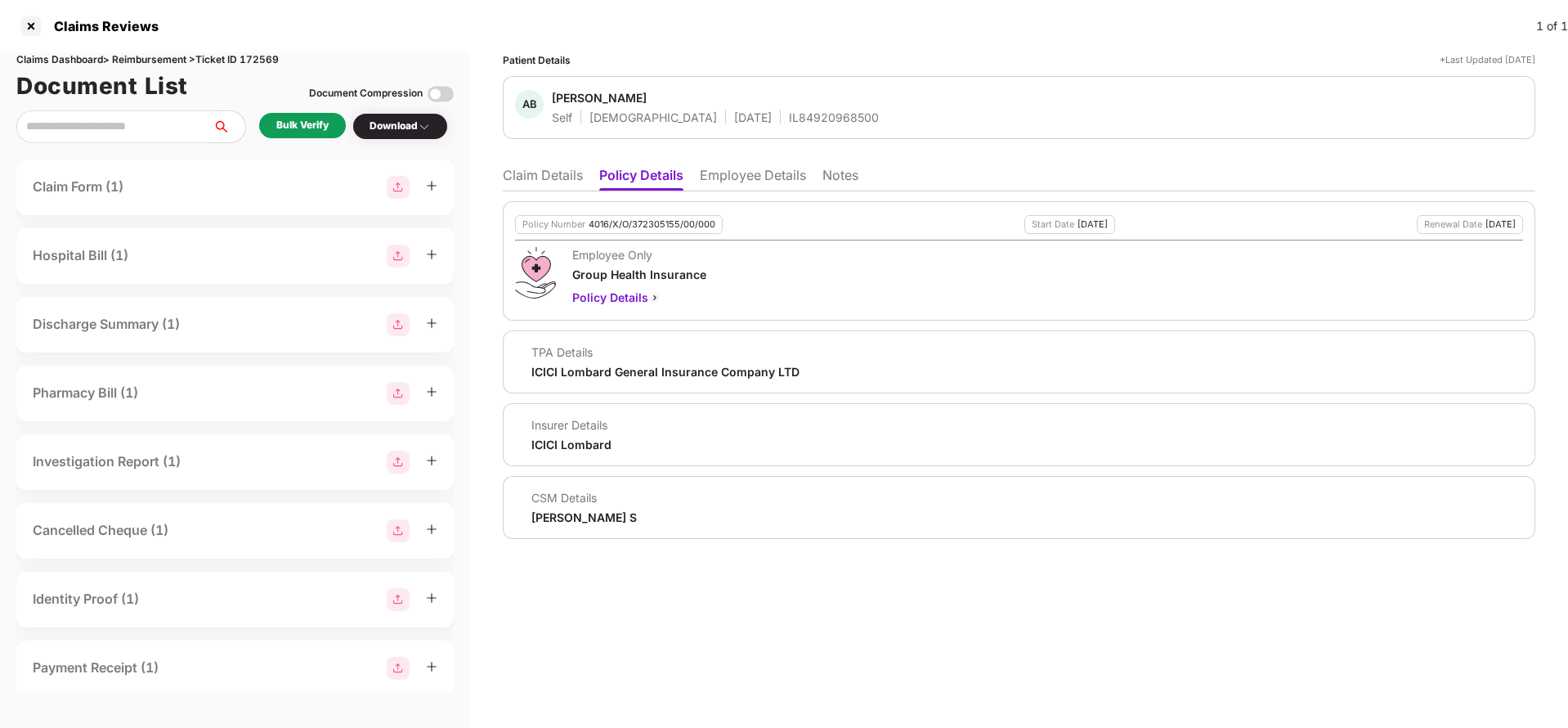
click at [740, 173] on li "Employee Details" at bounding box center [752, 178] width 106 height 23
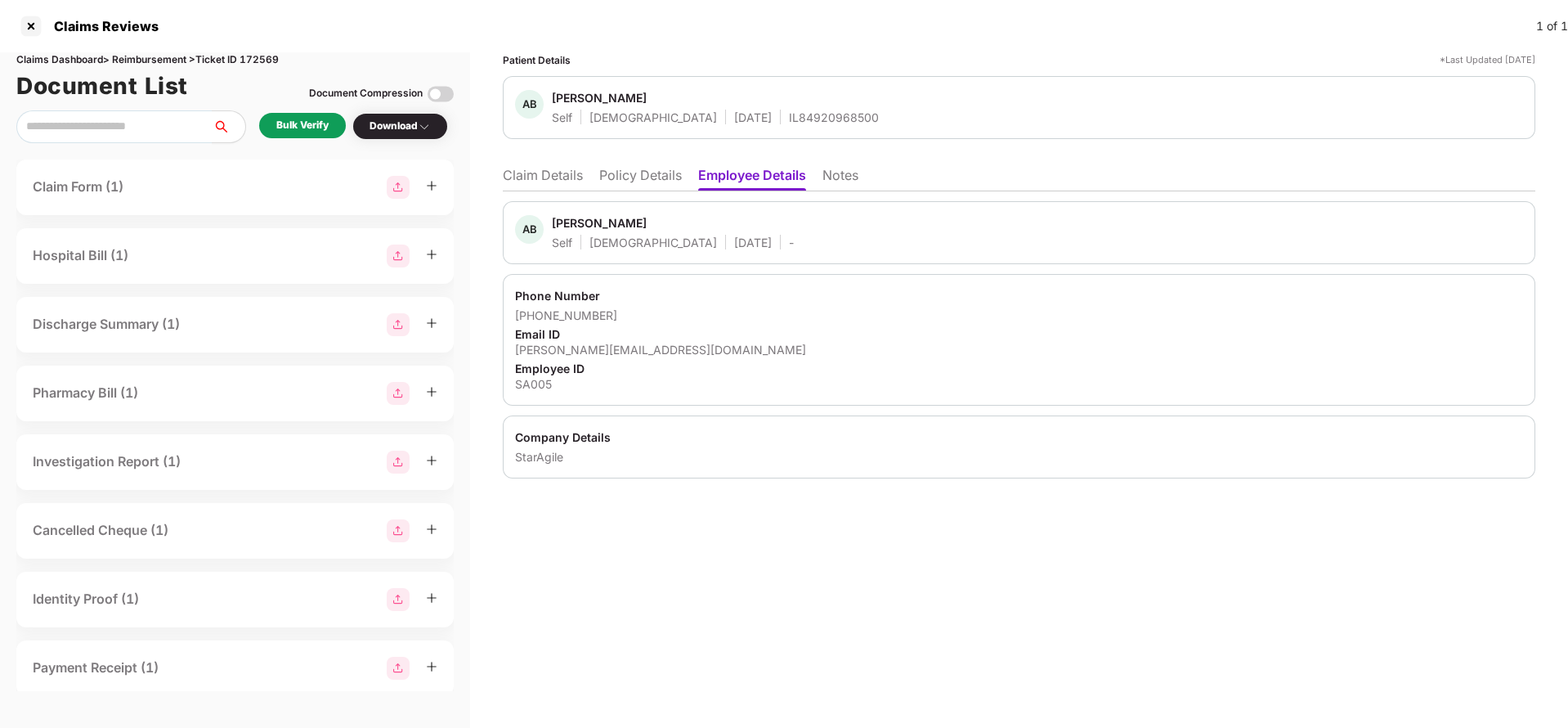
click at [556, 191] on div "AB [PERSON_NAME] Self [DEMOGRAPHIC_DATA] [DATE] - Phone Number [PHONE_NUMBER] E…" at bounding box center [1019, 334] width 1033 height 287
click at [558, 186] on li "Claim Details" at bounding box center [543, 178] width 80 height 23
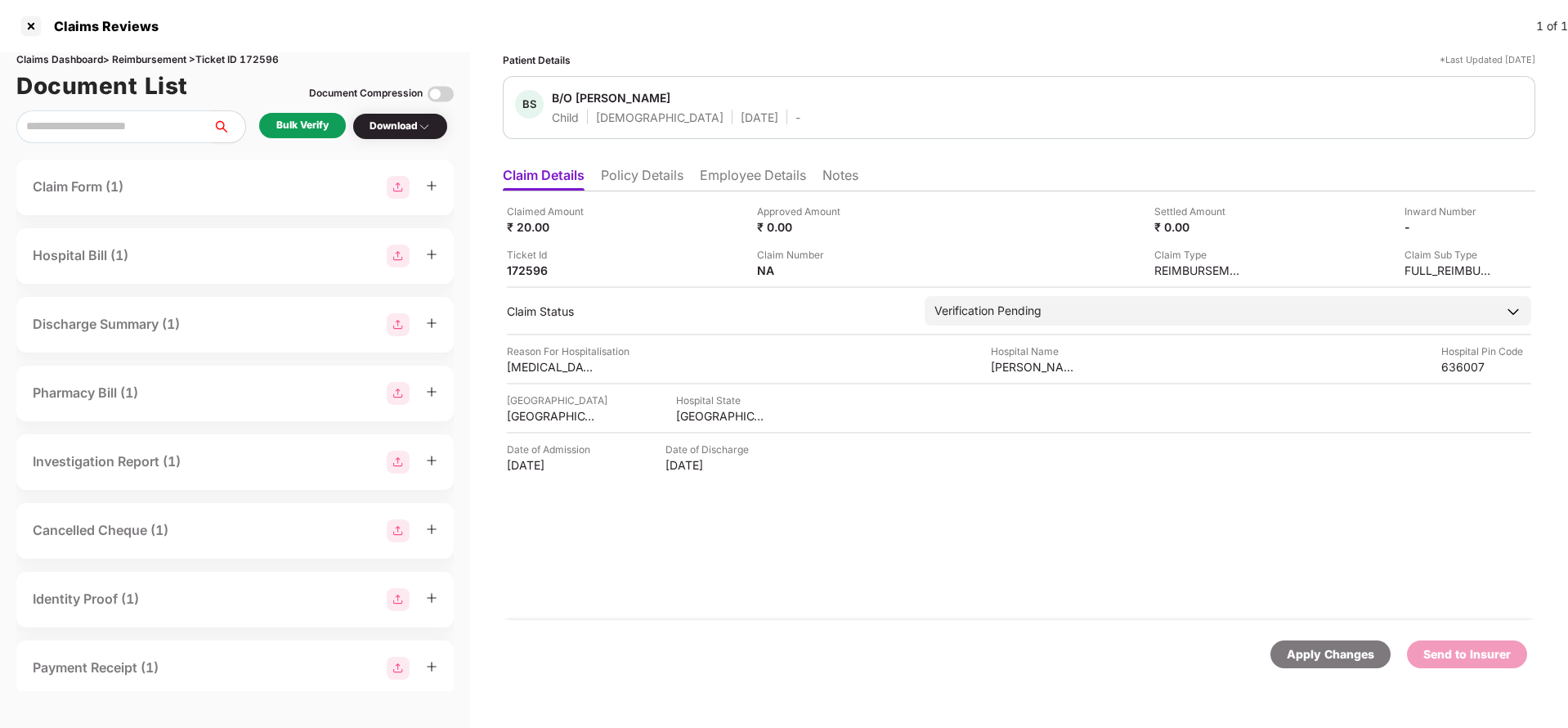
click at [618, 174] on li "Policy Details" at bounding box center [642, 178] width 83 height 23
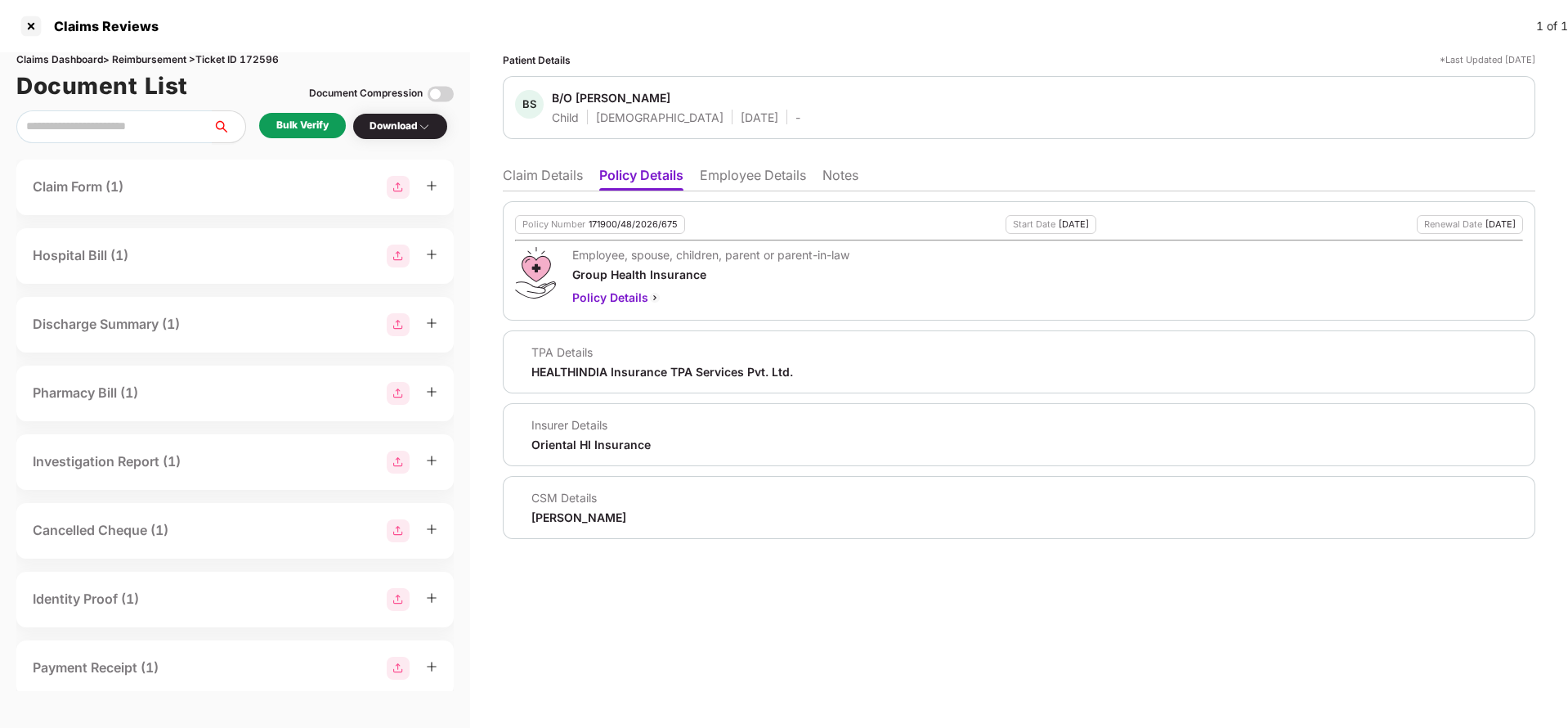
click at [739, 180] on li "Employee Details" at bounding box center [752, 178] width 106 height 23
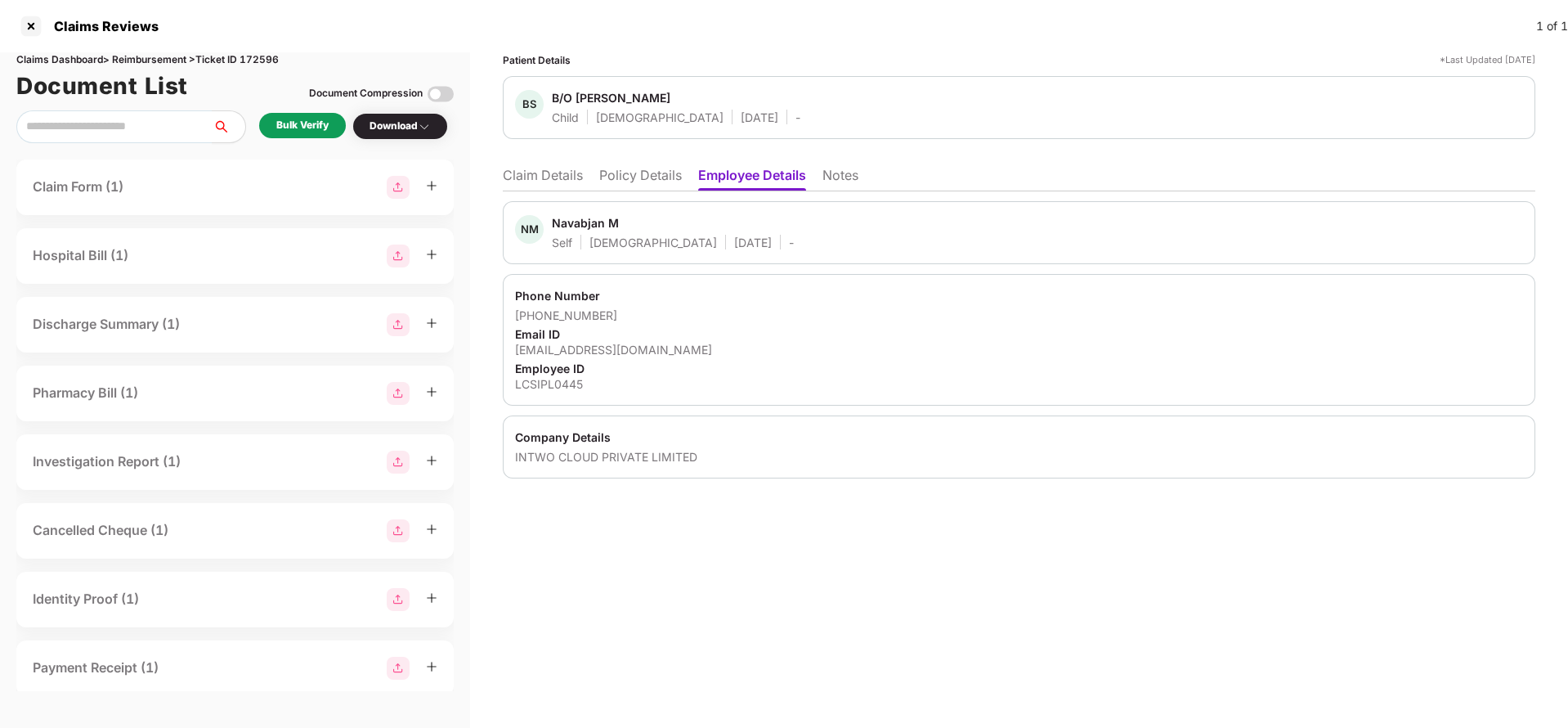
click at [543, 173] on li "Claim Details" at bounding box center [543, 178] width 80 height 23
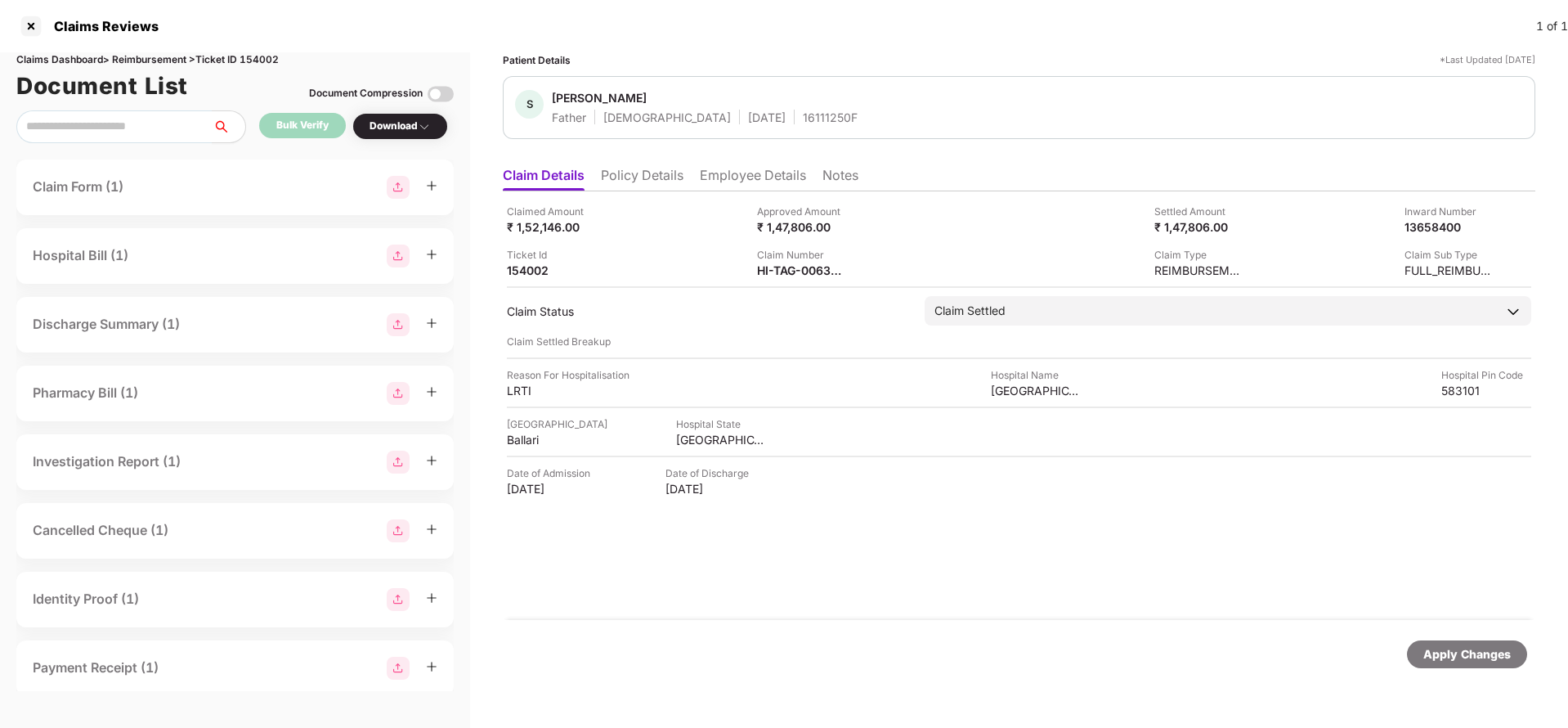
click at [258, 59] on div "Claims Dashboard > Reimbursement > Ticket ID 154002" at bounding box center [235, 59] width 437 height 16
copy div "154002"
click at [1461, 652] on div "Apply Changes" at bounding box center [1467, 653] width 87 height 18
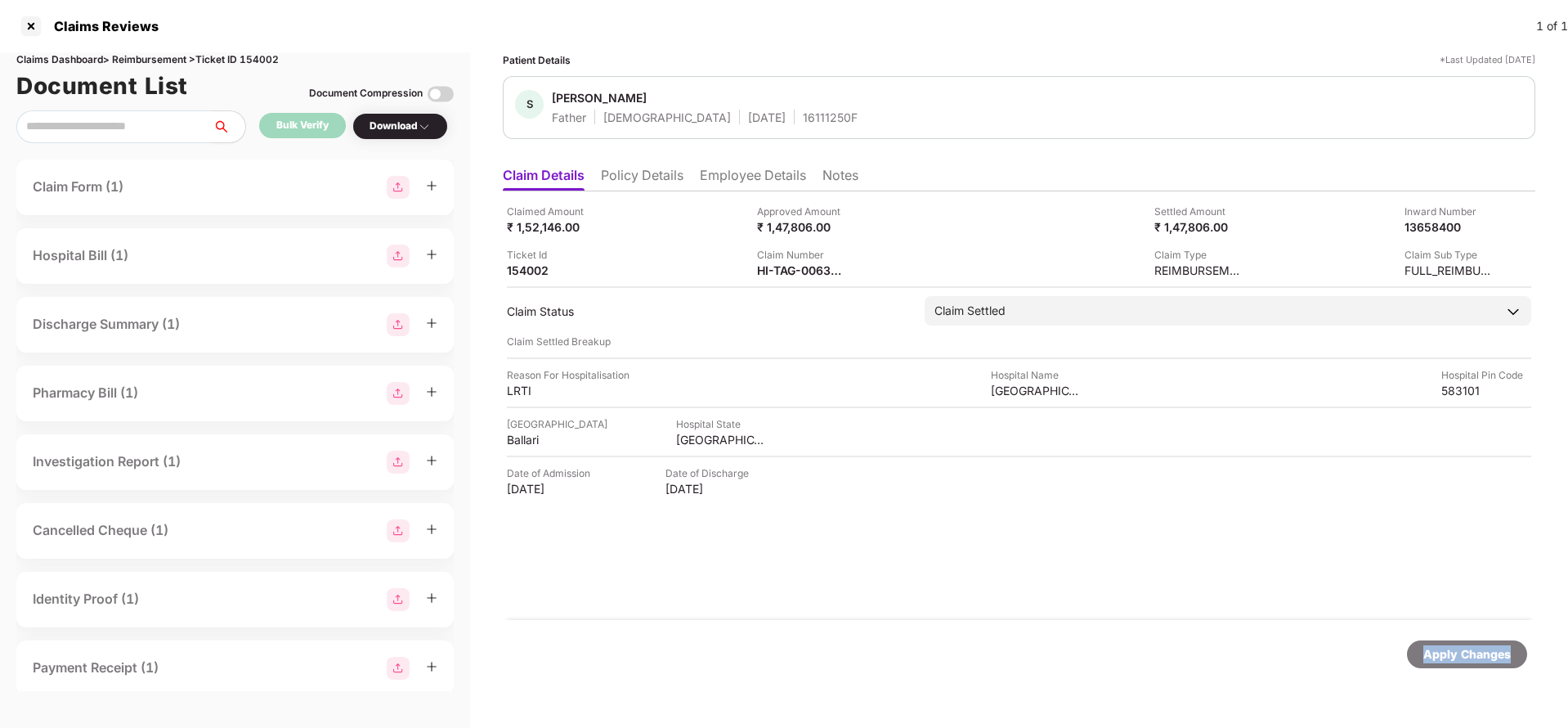
click at [1461, 652] on div "Apply Changes" at bounding box center [1467, 653] width 87 height 18
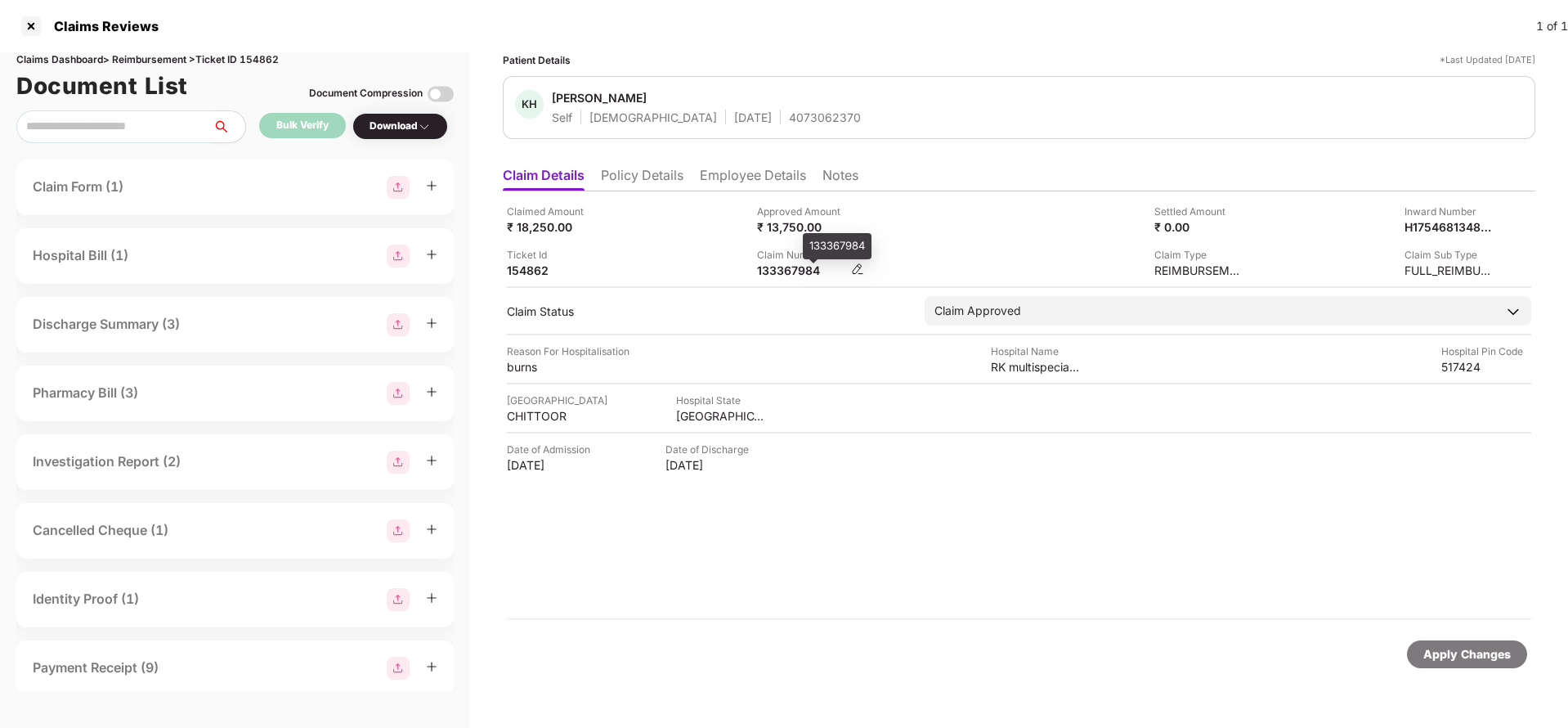
click at [775, 263] on div "133367984" at bounding box center [802, 270] width 90 height 16
copy div "133367984"
click at [774, 107] on span "K Haritha" at bounding box center [706, 99] width 309 height 19
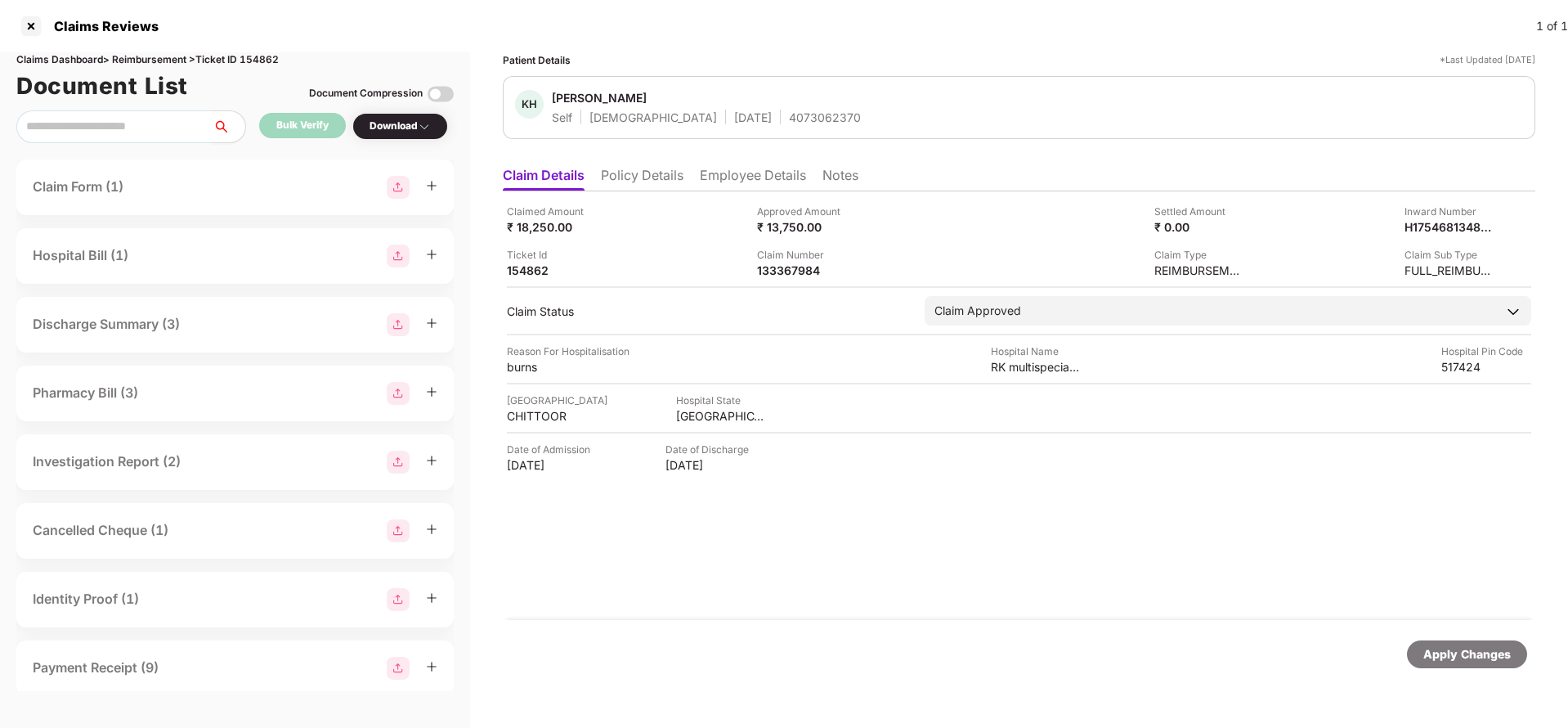
click at [789, 115] on div "4073062370" at bounding box center [825, 117] width 72 height 16
copy div "4073062370"
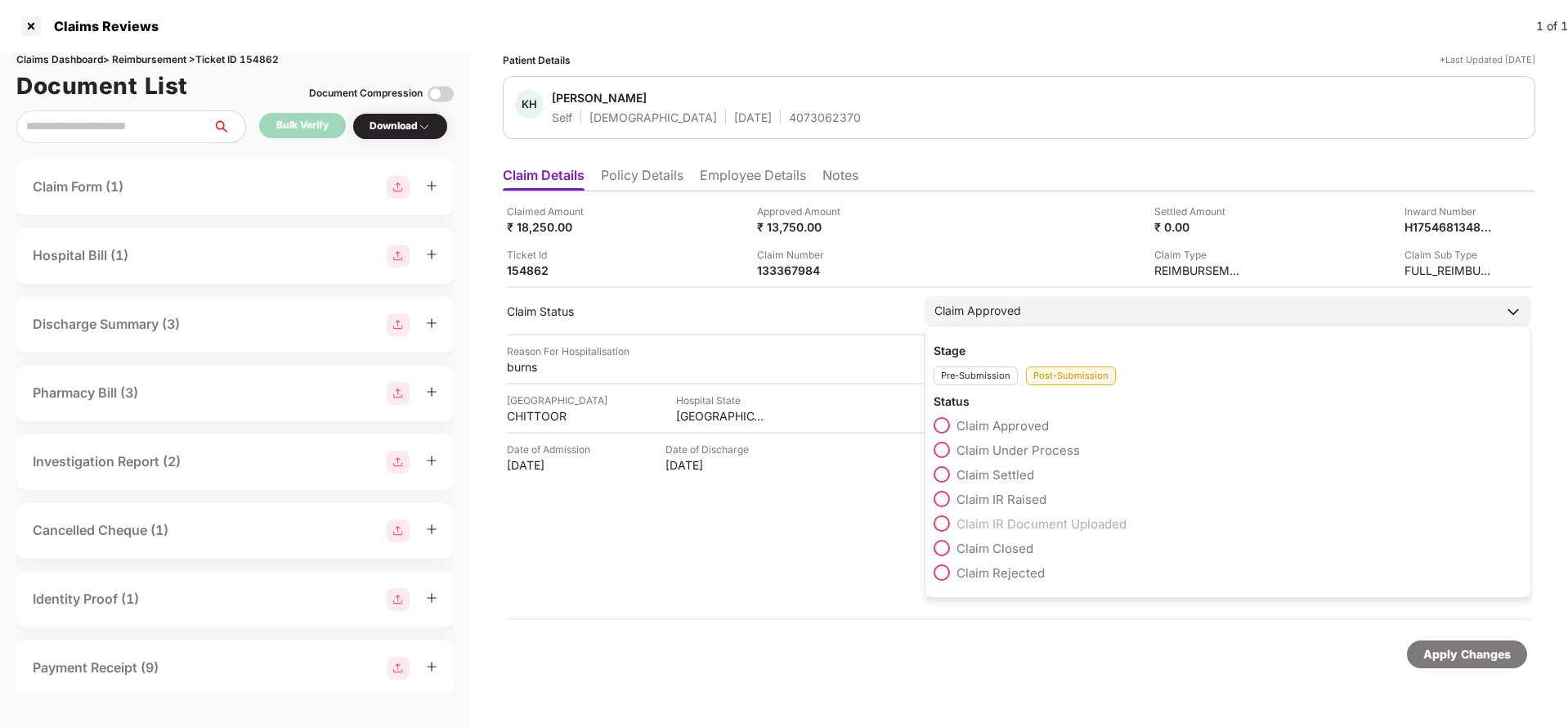
click at [1006, 493] on span "Claim IR Raised" at bounding box center [1001, 499] width 90 height 16
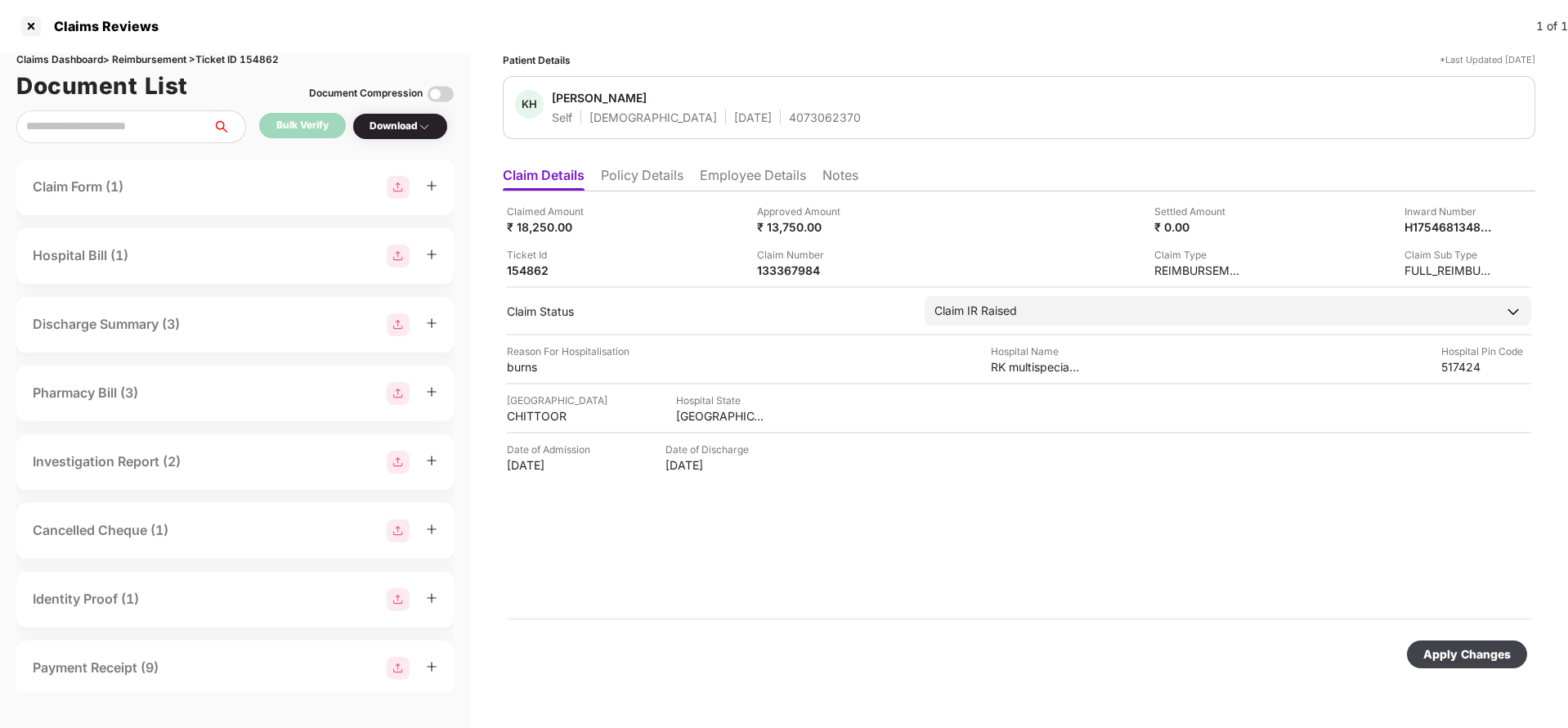
click at [1481, 651] on div "Apply Changes" at bounding box center [1467, 653] width 87 height 18
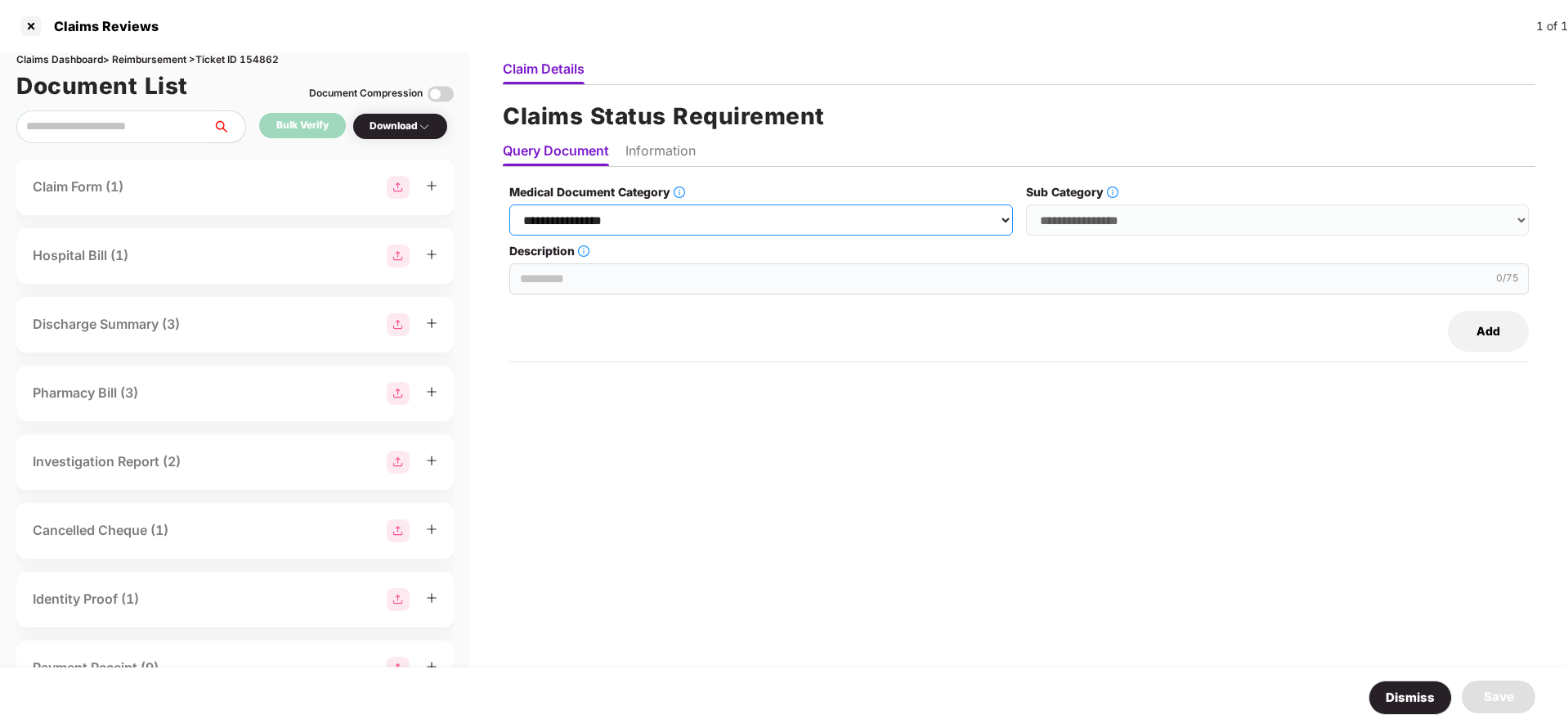
click at [798, 224] on select "**********" at bounding box center [761, 219] width 503 height 31
select select "**********"
click at [510, 204] on select "**********" at bounding box center [761, 219] width 503 height 31
click at [1204, 229] on select "**********" at bounding box center [1277, 219] width 503 height 31
select select "******"
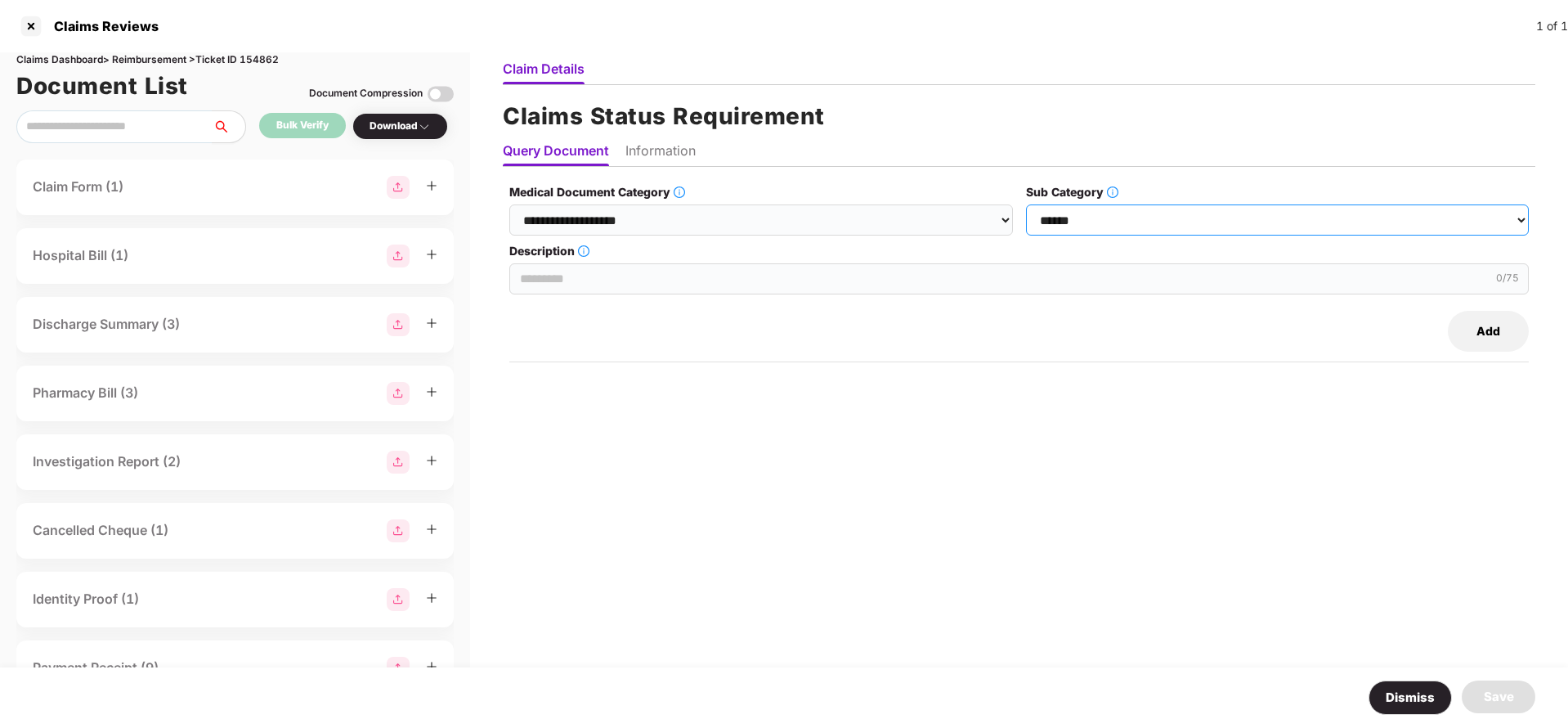
click at [1027, 204] on select "**********" at bounding box center [1277, 219] width 503 height 31
click at [699, 269] on input "Description" at bounding box center [1019, 278] width 1019 height 31
type input "**********"
click at [687, 158] on li "Information" at bounding box center [661, 154] width 70 height 23
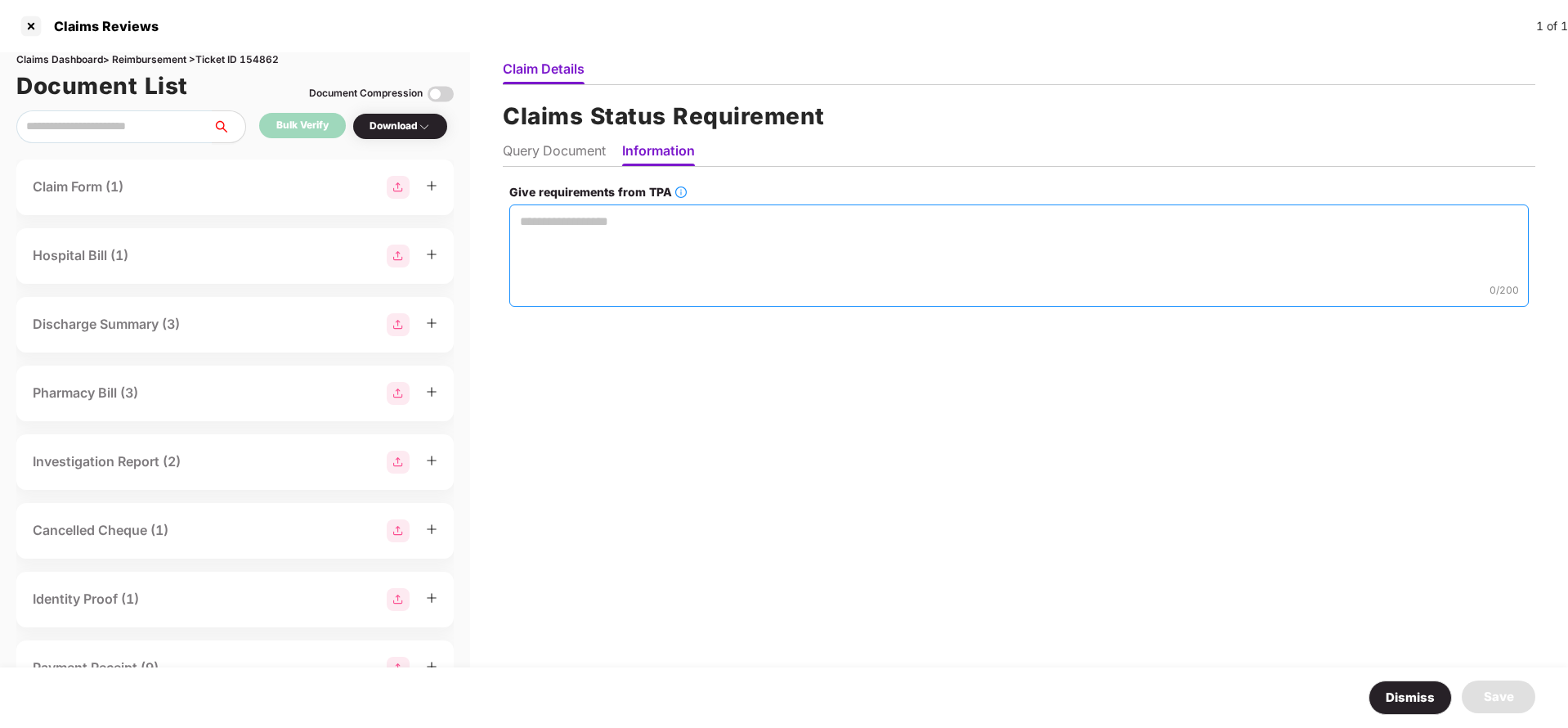
click at [673, 260] on textarea "Give requirements from TPA" at bounding box center [1019, 256] width 1019 height 102
type textarea "**********"
click at [1492, 696] on div "Save" at bounding box center [1498, 696] width 30 height 19
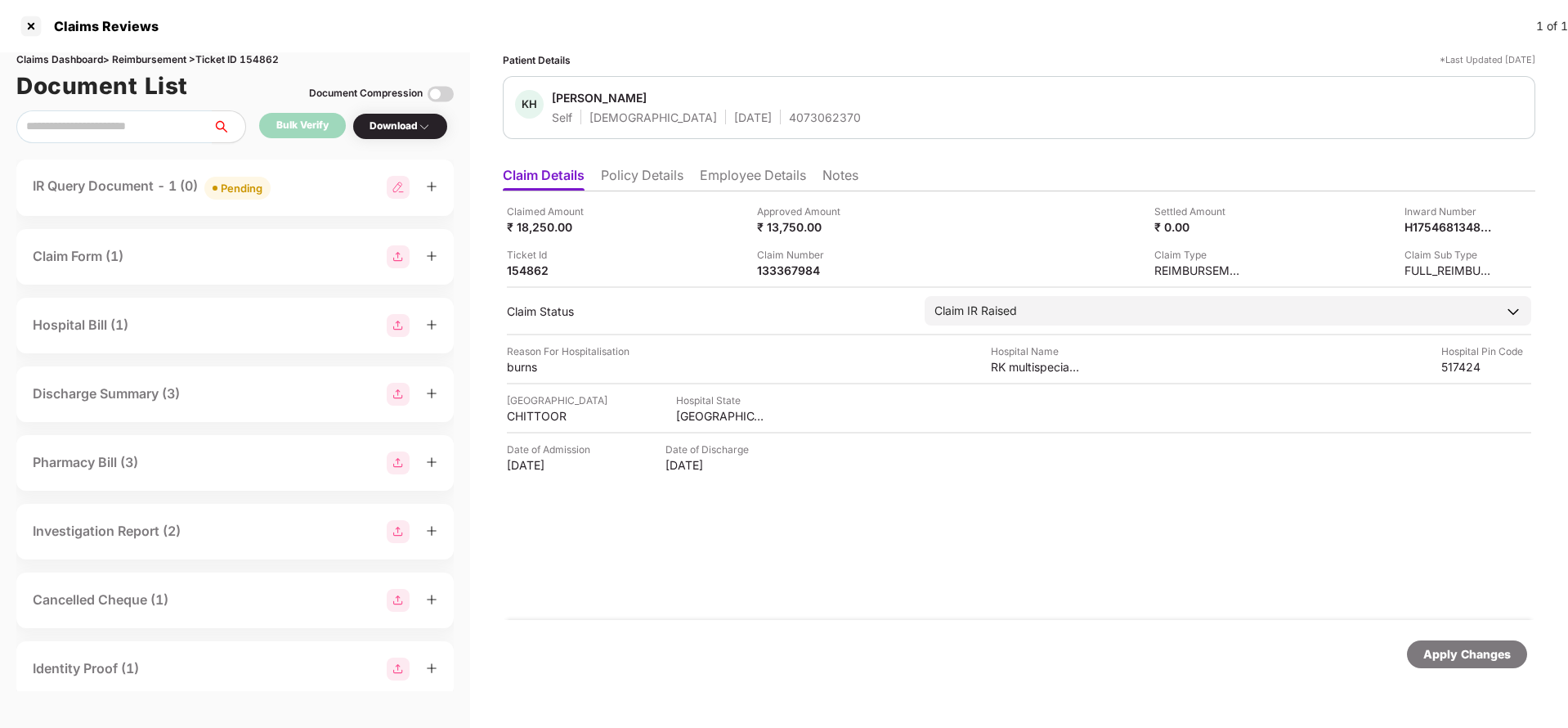
click at [1462, 652] on div "Apply Changes" at bounding box center [1467, 653] width 87 height 18
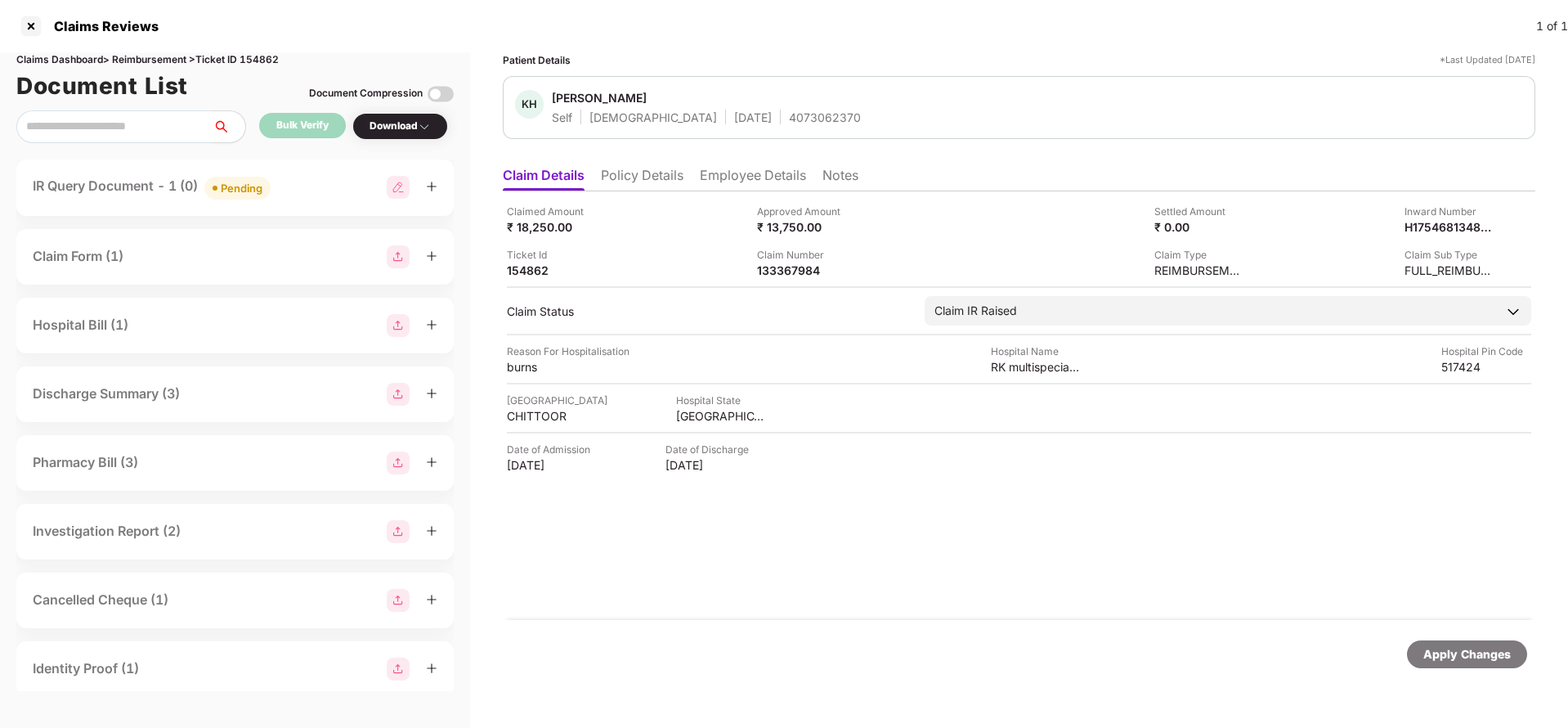
click at [259, 63] on div "Claims Dashboard > Reimbursement > Ticket ID 154862" at bounding box center [235, 59] width 437 height 16
copy div "154862"
click at [1467, 648] on div "Apply Changes" at bounding box center [1467, 653] width 87 height 18
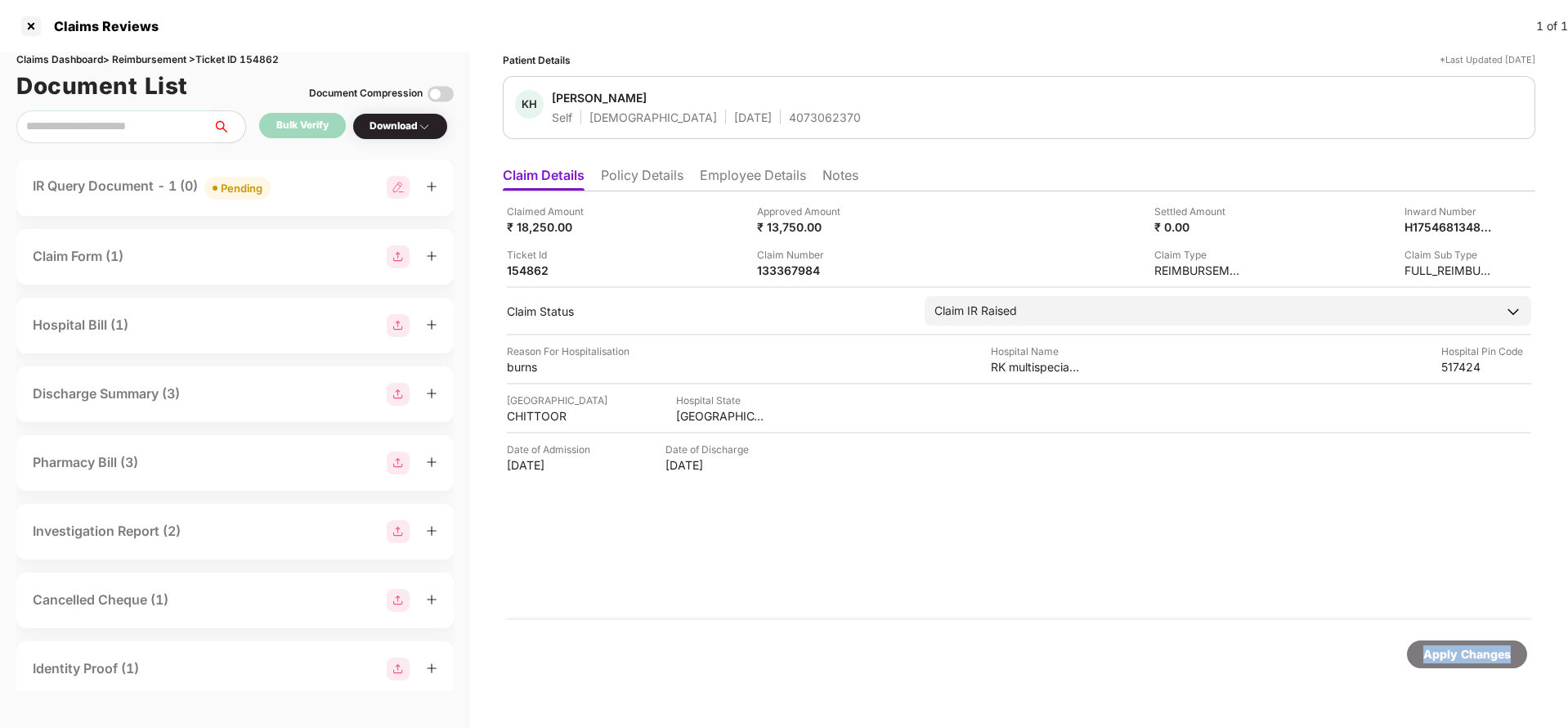
click at [1467, 648] on div "Apply Changes" at bounding box center [1467, 653] width 87 height 18
click at [1452, 646] on div "Apply Changes" at bounding box center [1467, 653] width 87 height 18
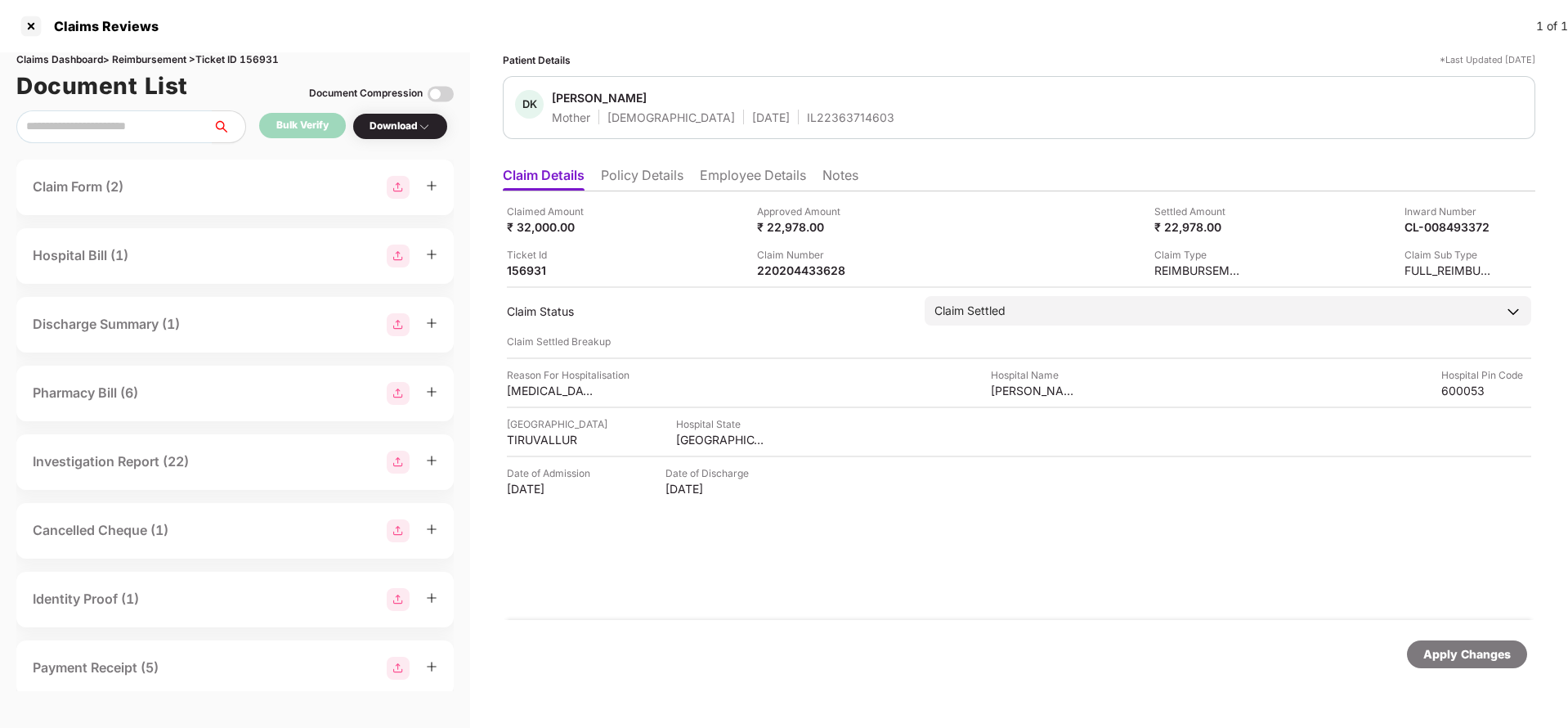
click at [627, 181] on li "Policy Details" at bounding box center [642, 178] width 83 height 23
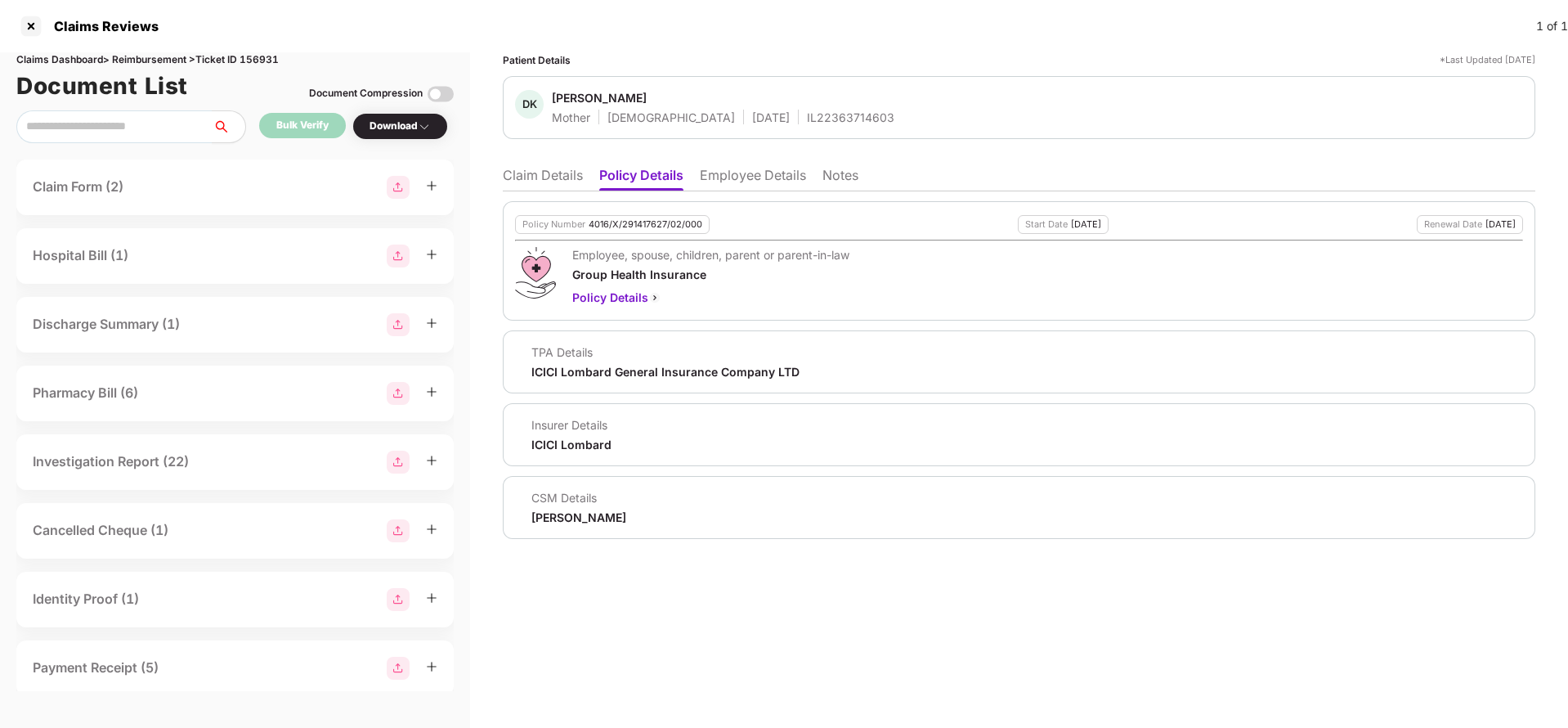
click at [627, 228] on div "4016/X/291417627/02/000" at bounding box center [646, 225] width 114 height 11
copy div "4016/X/291417627/02/000"
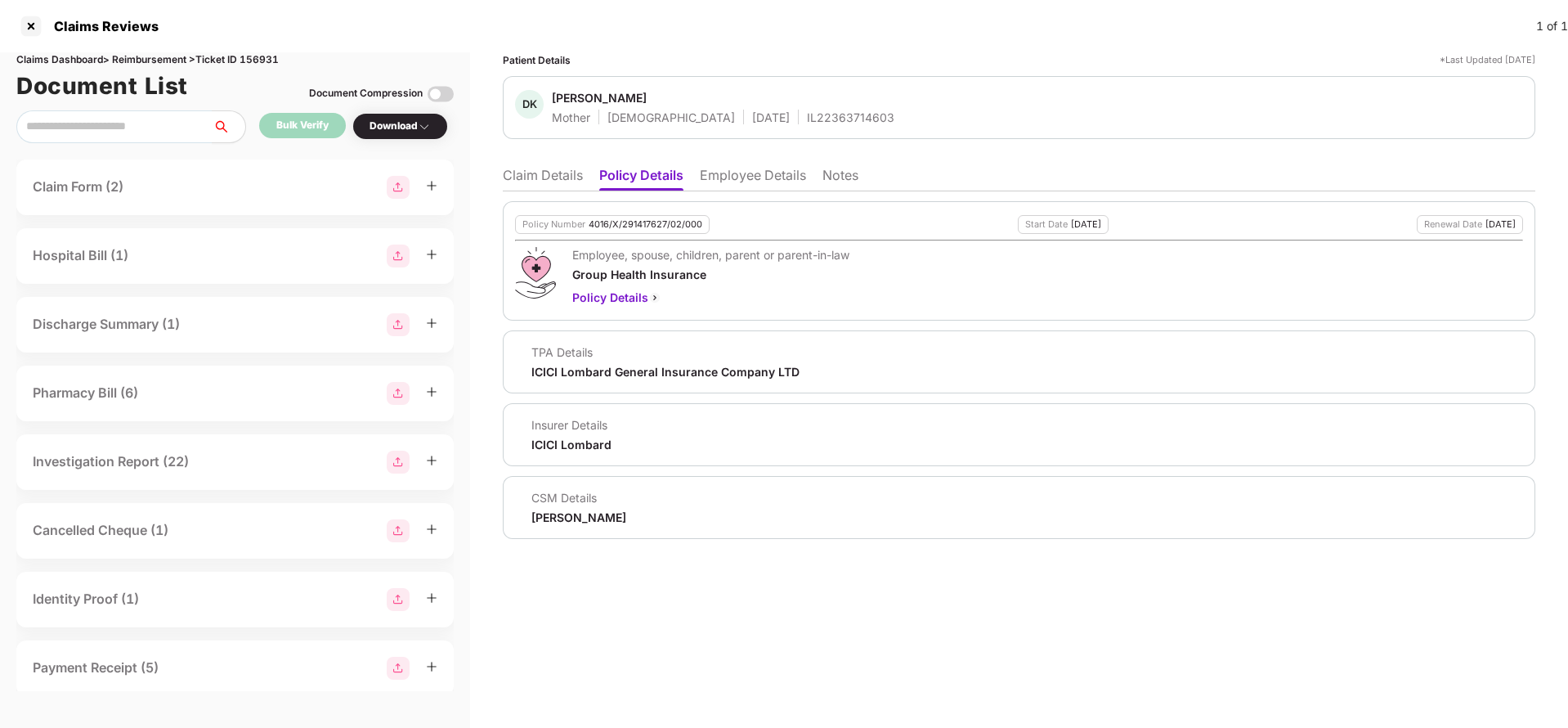
click at [519, 171] on li "Claim Details" at bounding box center [543, 178] width 80 height 23
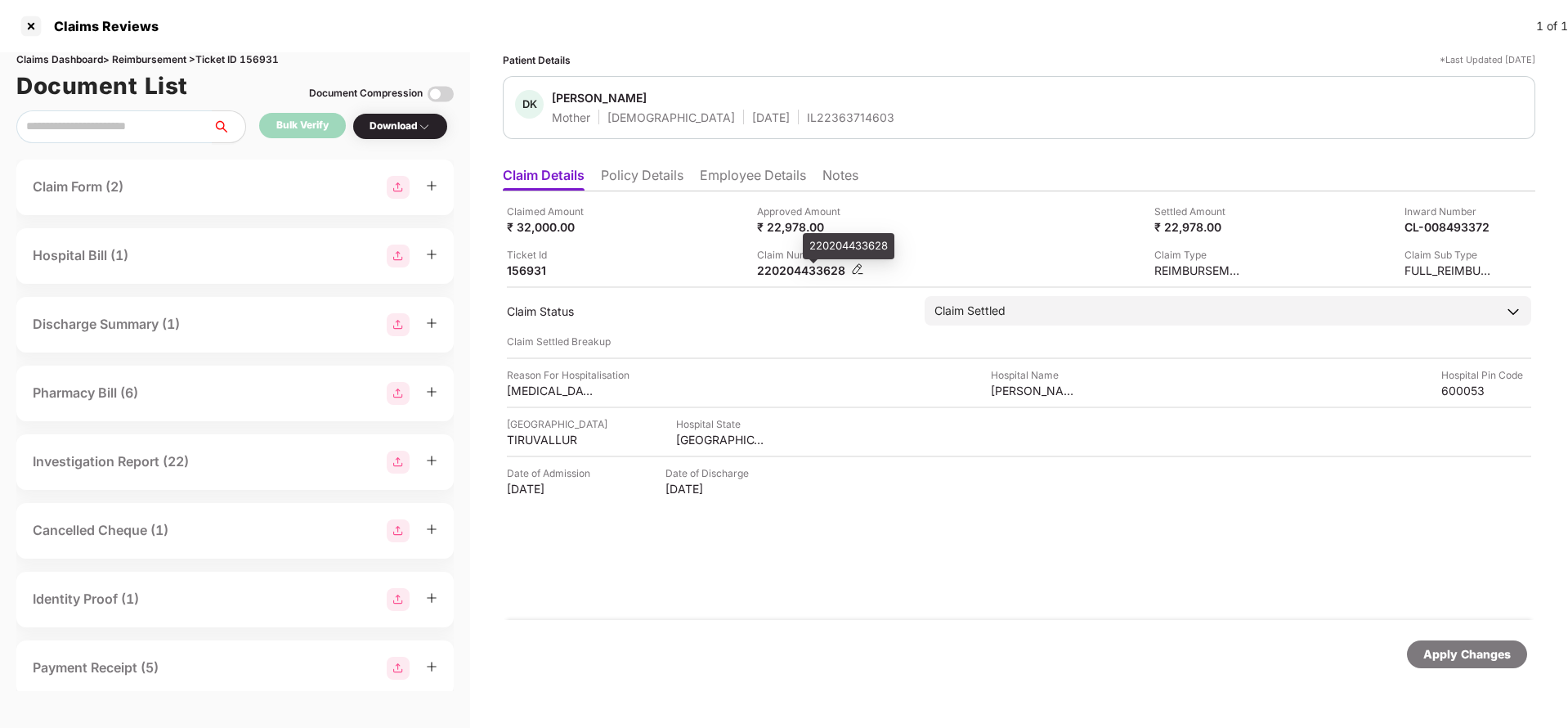
click at [783, 271] on div "220204433628" at bounding box center [802, 270] width 90 height 16
copy div "220204433628"
click at [1456, 653] on div "Apply Changes" at bounding box center [1467, 653] width 87 height 18
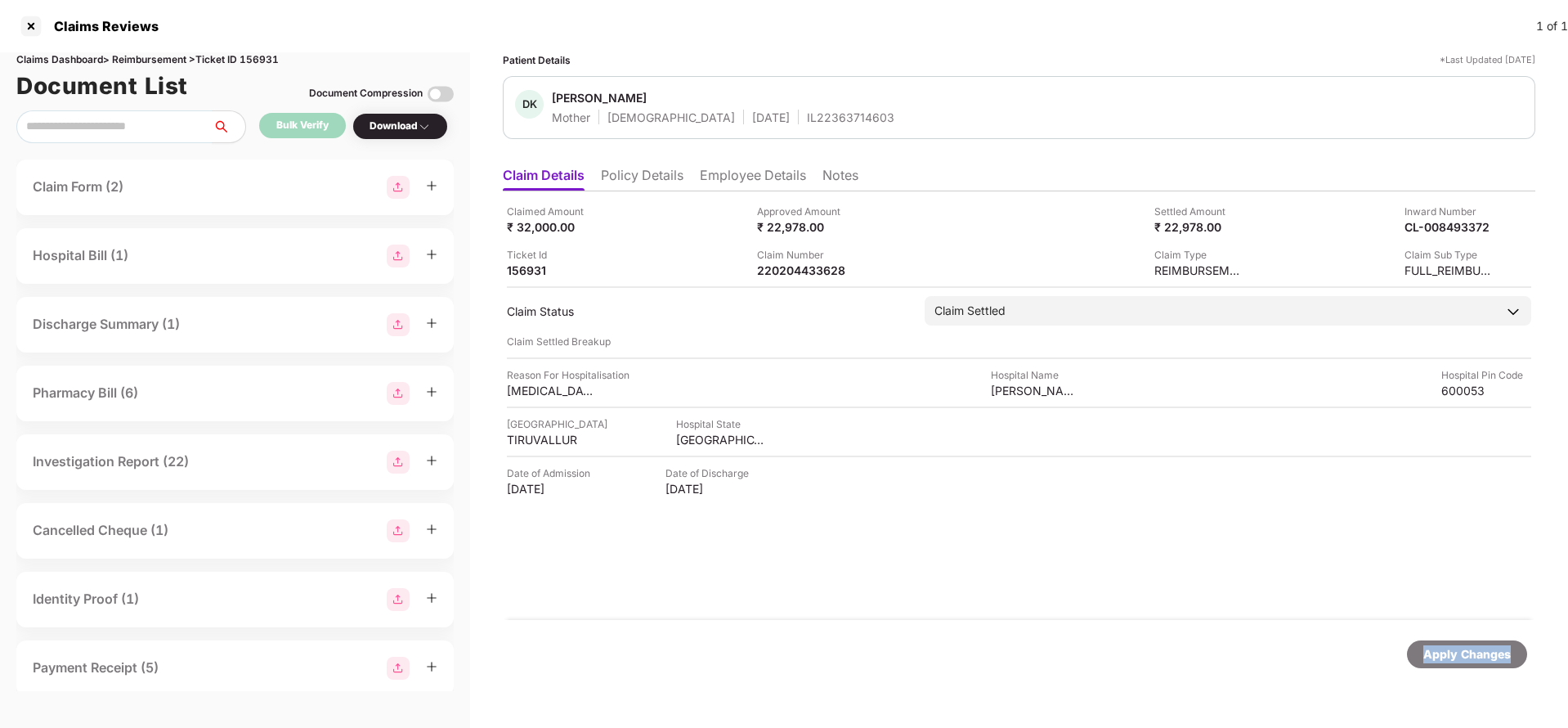
click at [1456, 653] on div "Apply Changes" at bounding box center [1467, 653] width 87 height 18
click at [801, 274] on div "220204433628" at bounding box center [802, 270] width 90 height 16
copy div "220204433628"
click at [813, 117] on div "IL22363714603" at bounding box center [850, 117] width 87 height 16
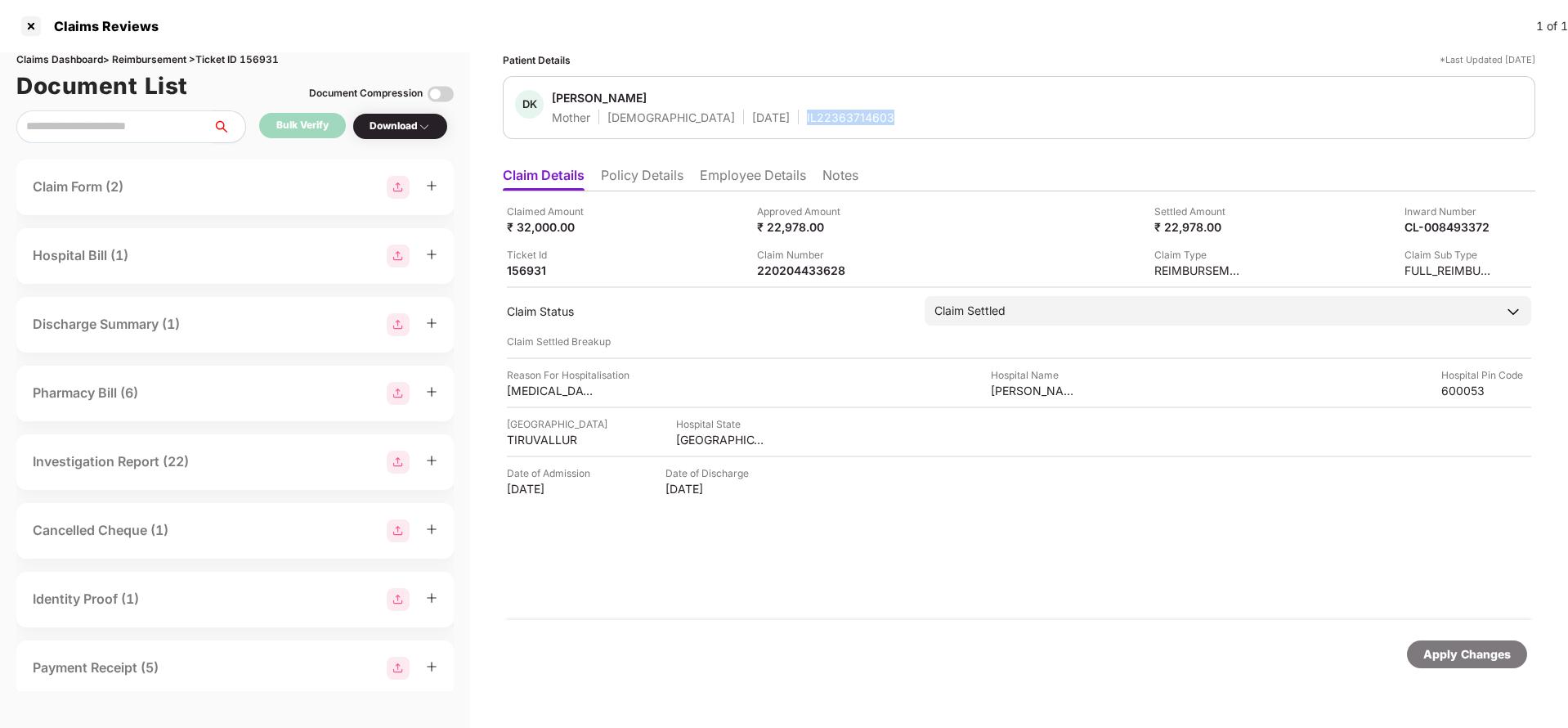
click at [813, 117] on div "IL22363714603" at bounding box center [850, 117] width 87 height 16
copy div "IL22363714603"
click at [1441, 643] on div "Apply Changes" at bounding box center [1467, 653] width 120 height 28
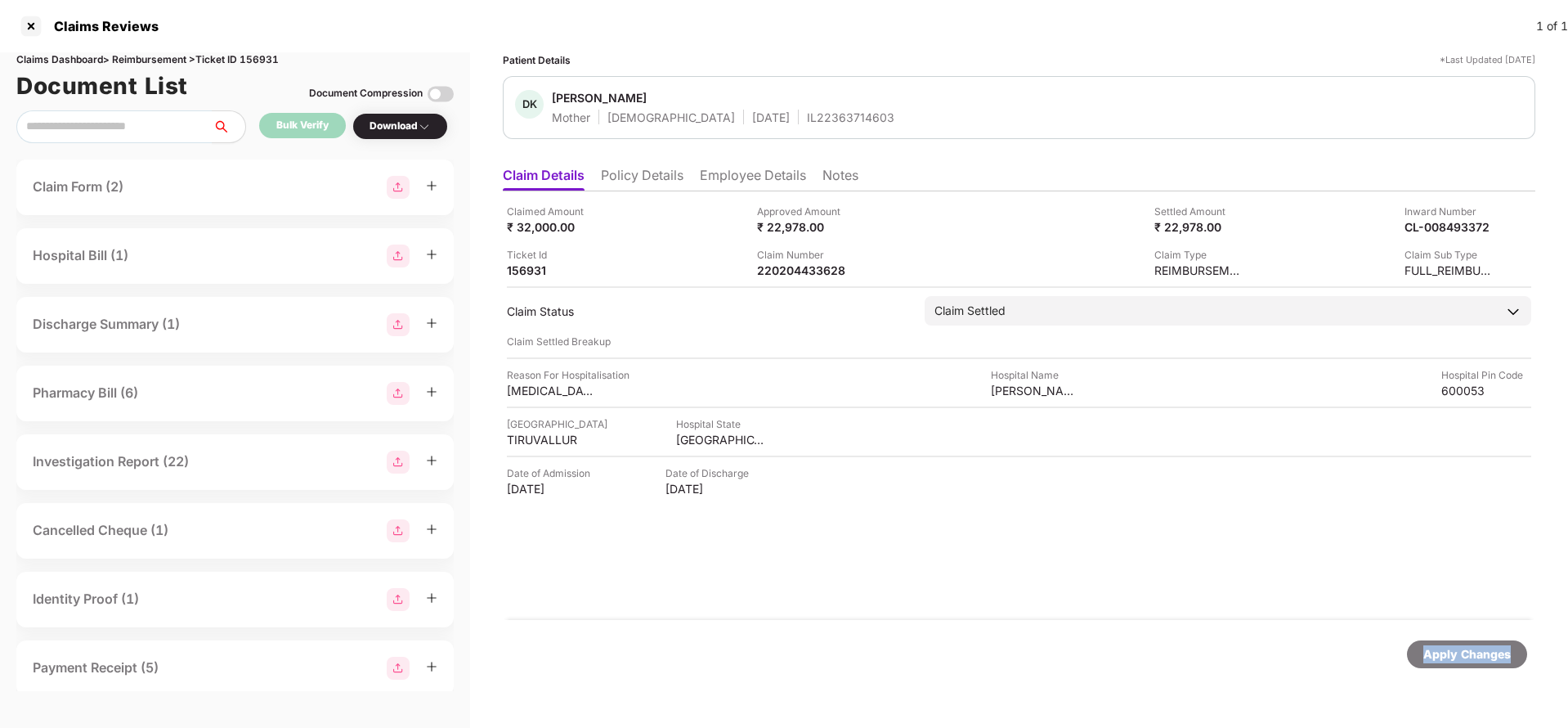
click at [1441, 643] on div "Apply Changes" at bounding box center [1467, 653] width 120 height 28
click at [257, 53] on div "Claims Dashboard > Reimbursement > Ticket ID 156931" at bounding box center [235, 59] width 437 height 16
copy div "156931"
click at [1478, 658] on div "Apply Changes" at bounding box center [1467, 653] width 87 height 18
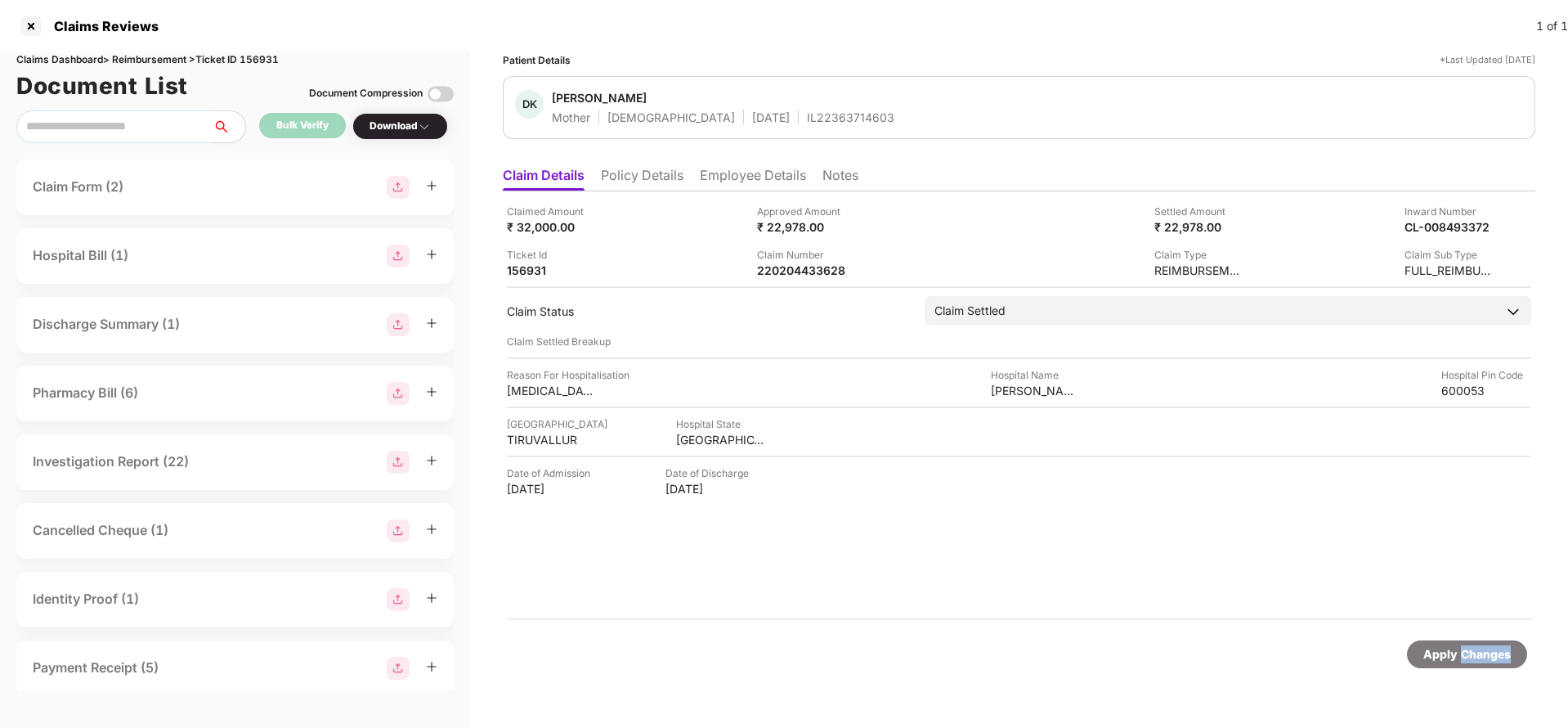
click at [1478, 658] on div "Apply Changes" at bounding box center [1467, 653] width 87 height 18
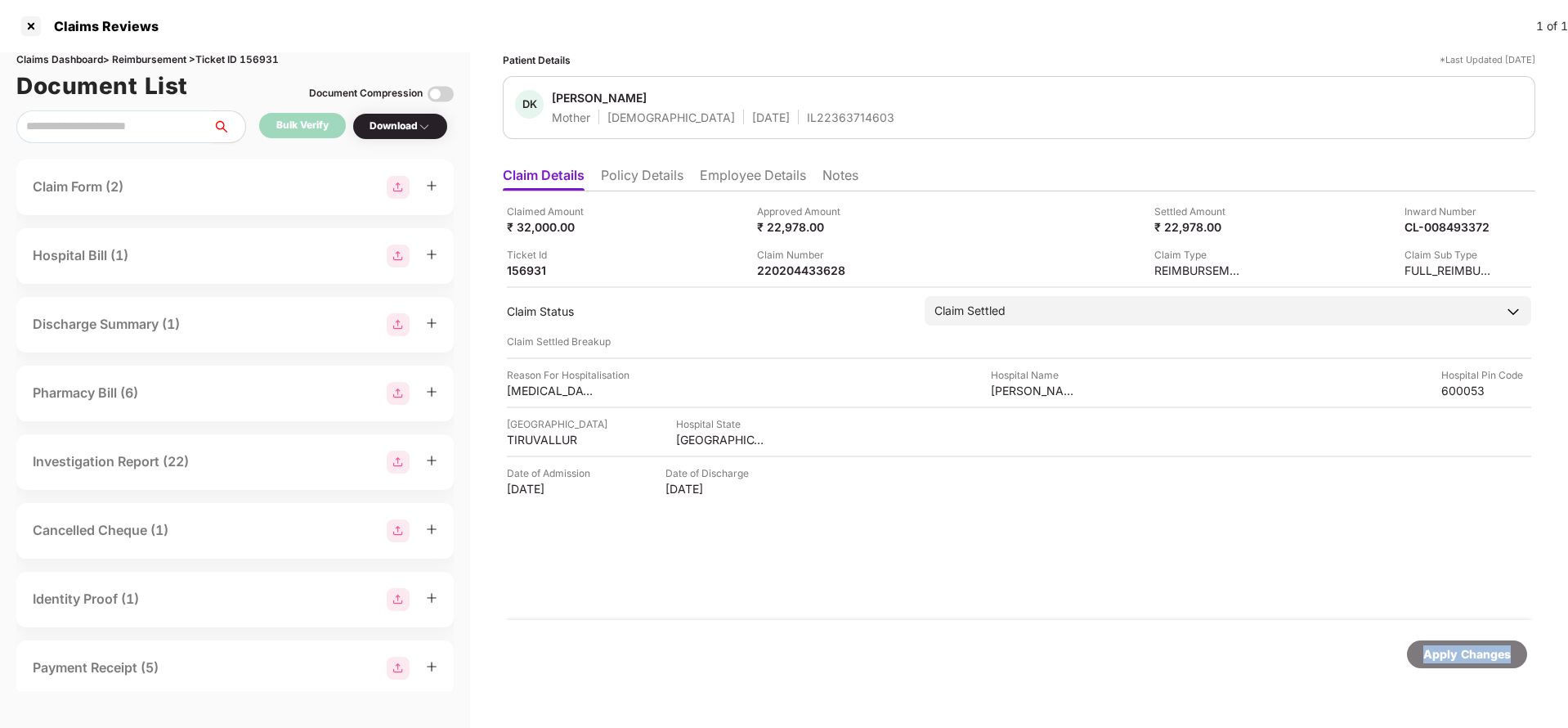
click at [1478, 658] on div "Apply Changes" at bounding box center [1467, 653] width 87 height 18
click at [765, 168] on li "Employee Details" at bounding box center [752, 178] width 106 height 23
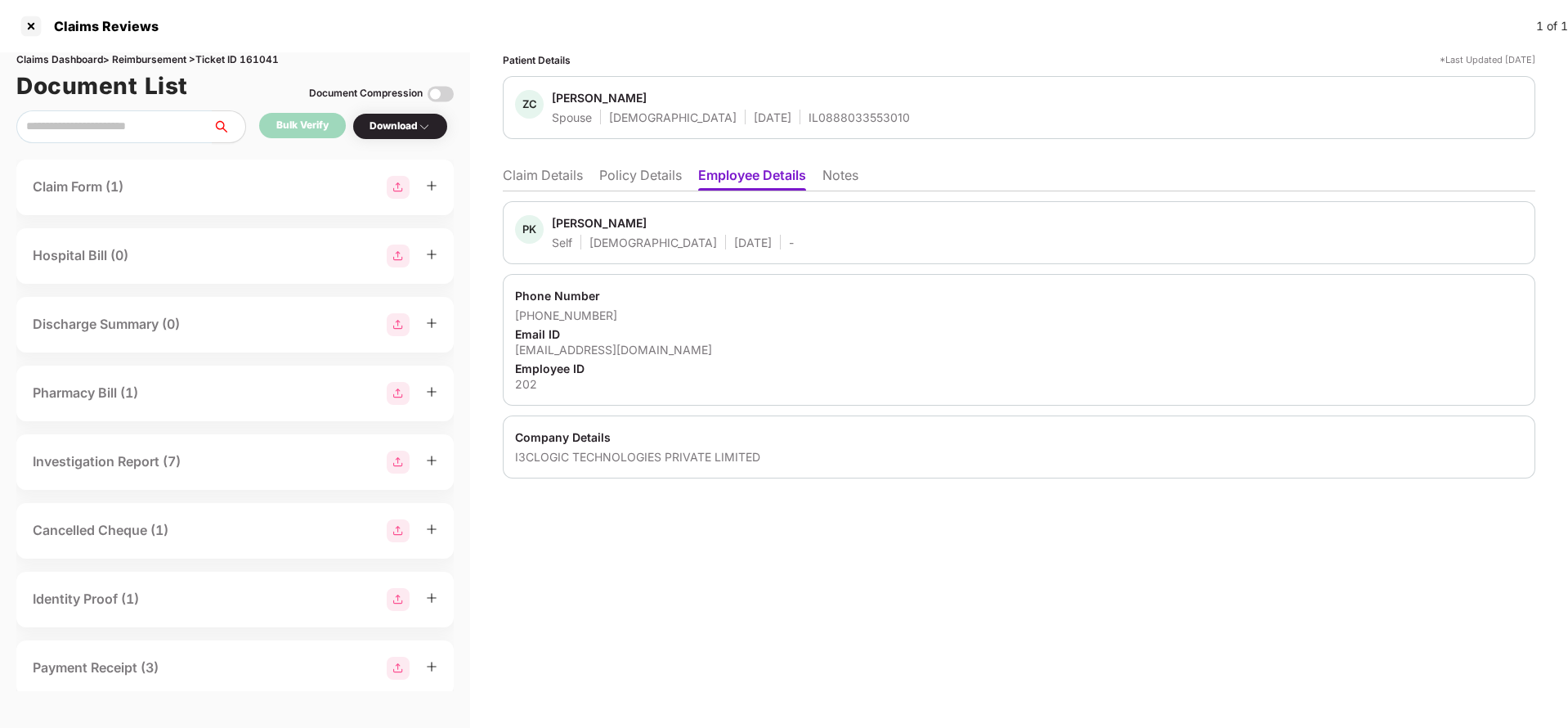
click at [555, 177] on li "Claim Details" at bounding box center [543, 178] width 80 height 23
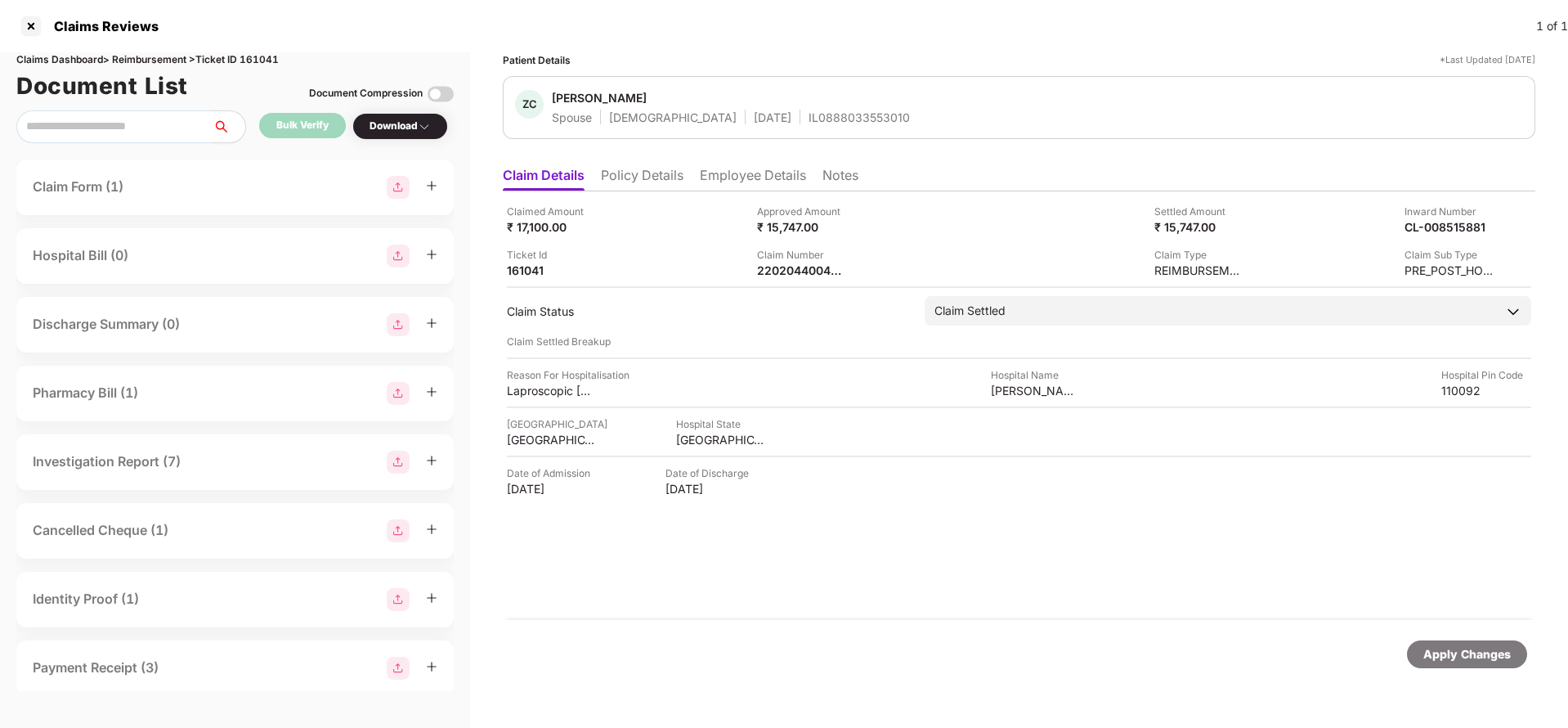
click at [826, 249] on div "Claim Number" at bounding box center [802, 255] width 90 height 16
click at [813, 254] on div "220204400445-1" at bounding box center [853, 245] width 101 height 26
copy div "220204400445-1"
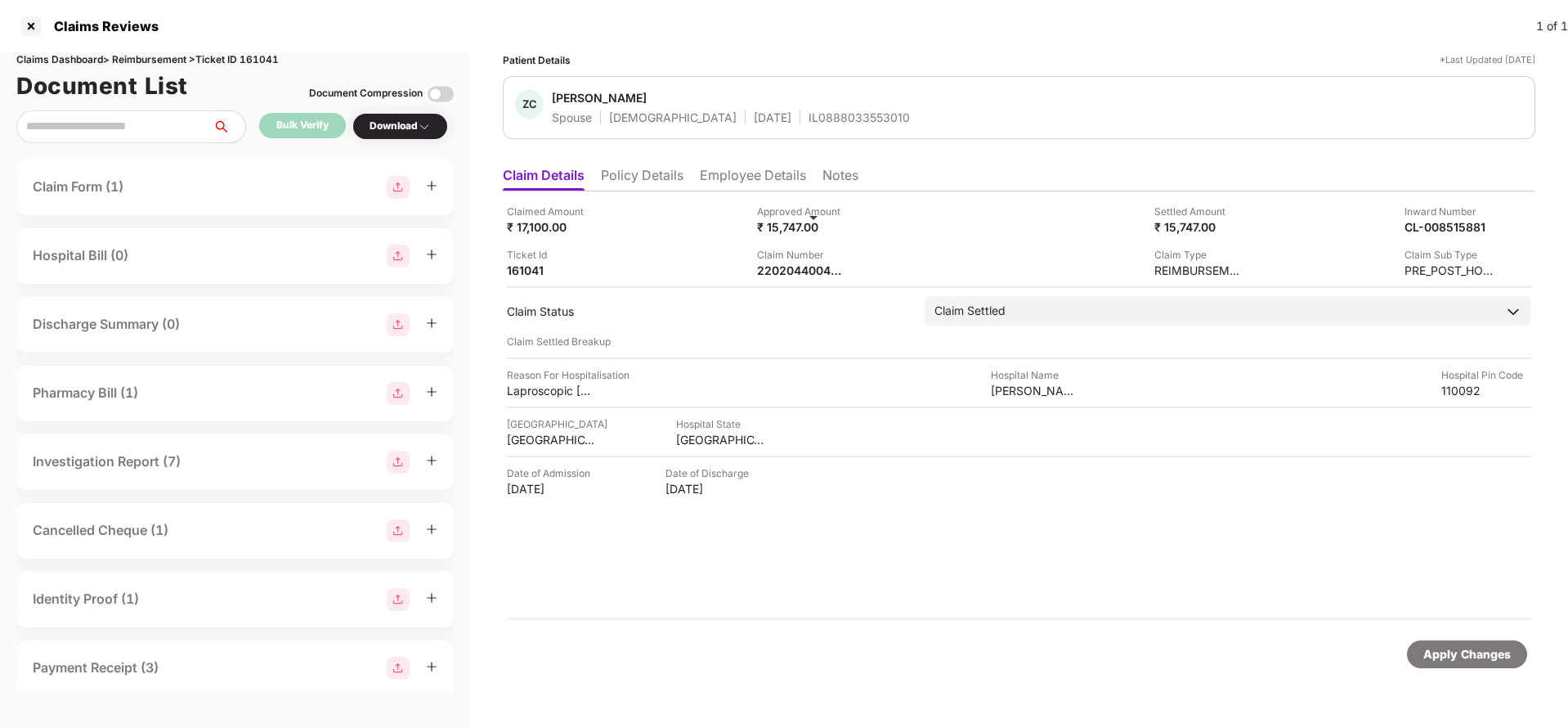
click at [808, 124] on div "IL0888033553010" at bounding box center [859, 117] width 101 height 16
copy div "IL0888033553010"
click at [1441, 653] on div "Apply Changes" at bounding box center [1467, 653] width 87 height 18
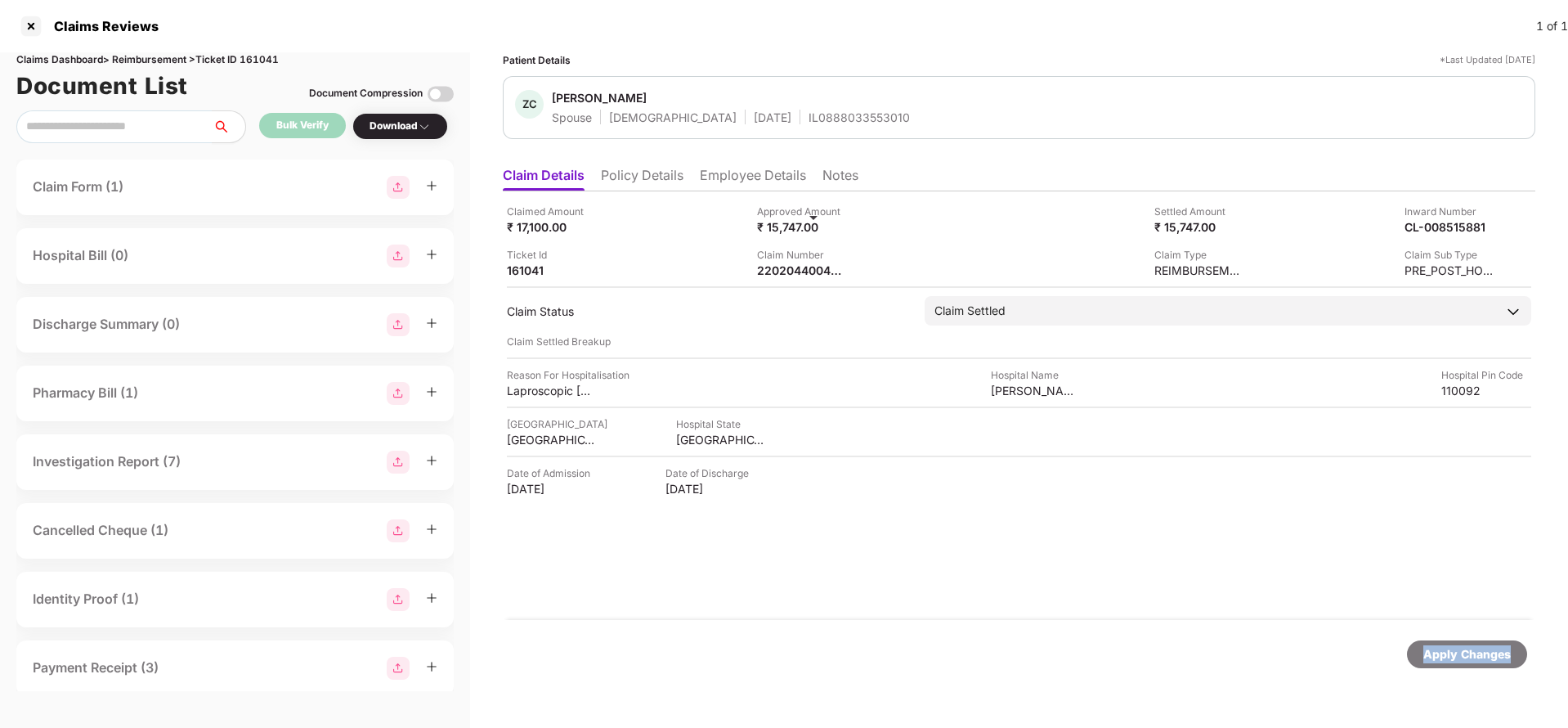
click at [1441, 653] on div "Apply Changes" at bounding box center [1467, 653] width 87 height 18
click at [255, 58] on div "Claims Dashboard > Reimbursement > Ticket ID 161041" at bounding box center [235, 59] width 437 height 16
copy div "161041"
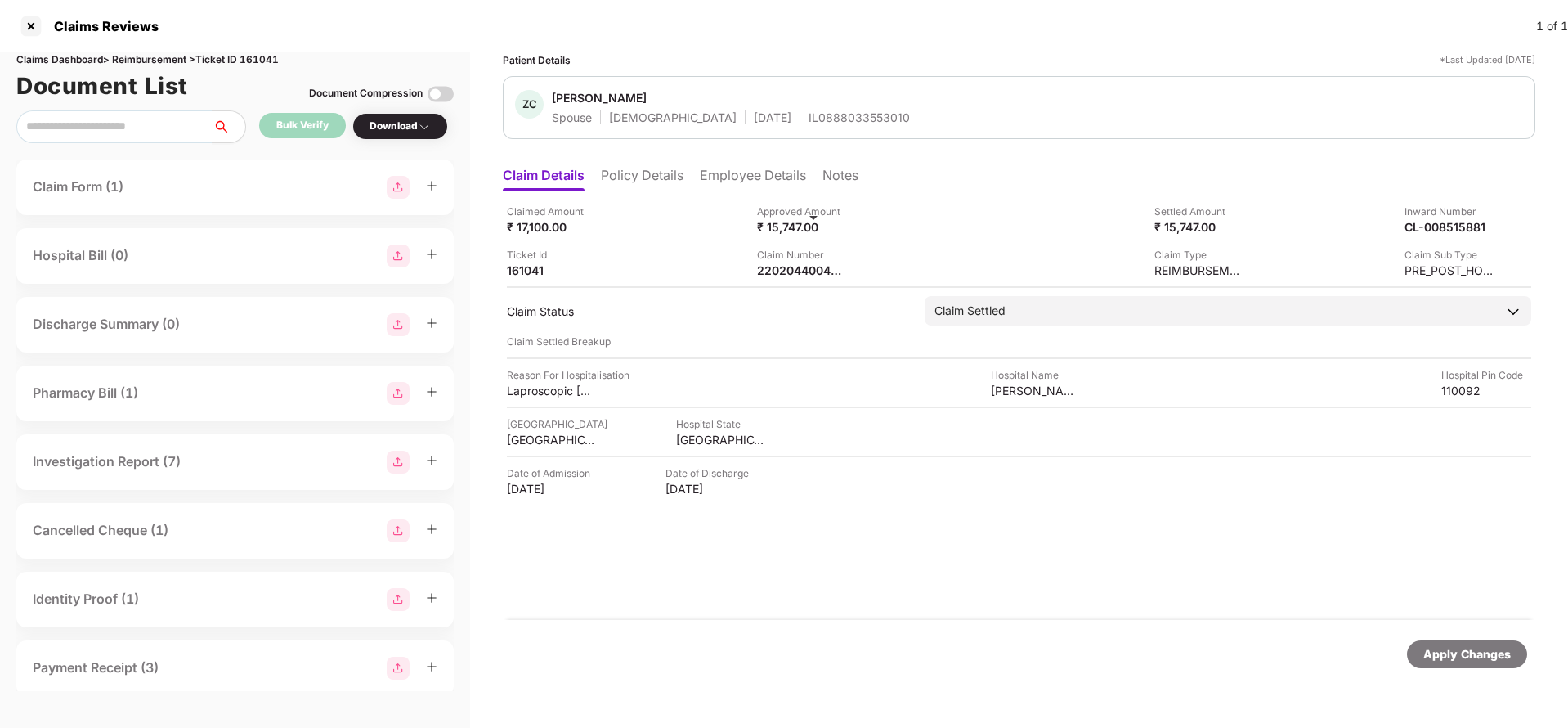
click at [1504, 648] on div "Apply Changes" at bounding box center [1467, 653] width 87 height 18
click at [792, 271] on div "220204501128" at bounding box center [802, 270] width 90 height 16
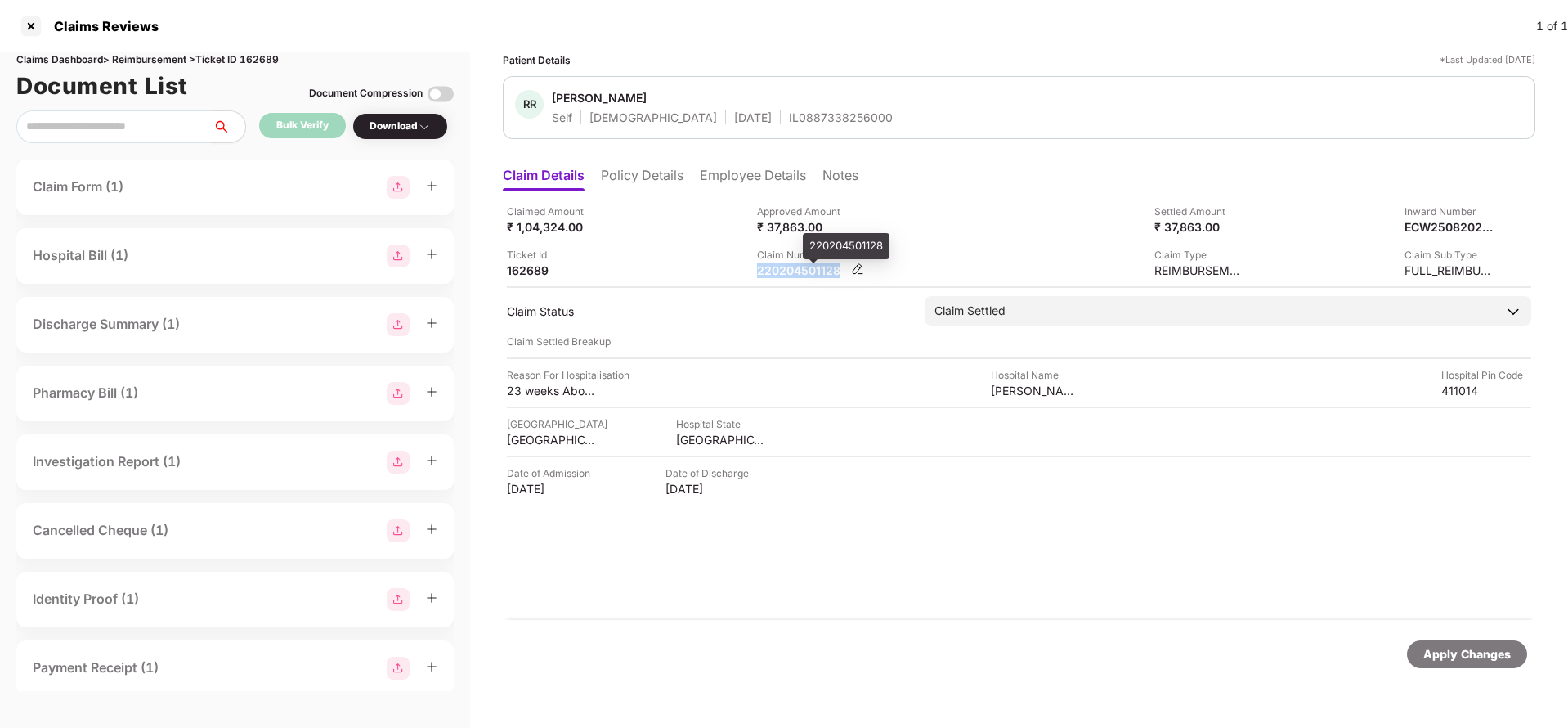
copy div "220204501128"
click at [789, 118] on div "IL0887338256000" at bounding box center [841, 117] width 104 height 16
copy div "IL0887338256000"
click at [1474, 656] on div "Apply Changes" at bounding box center [1467, 653] width 87 height 18
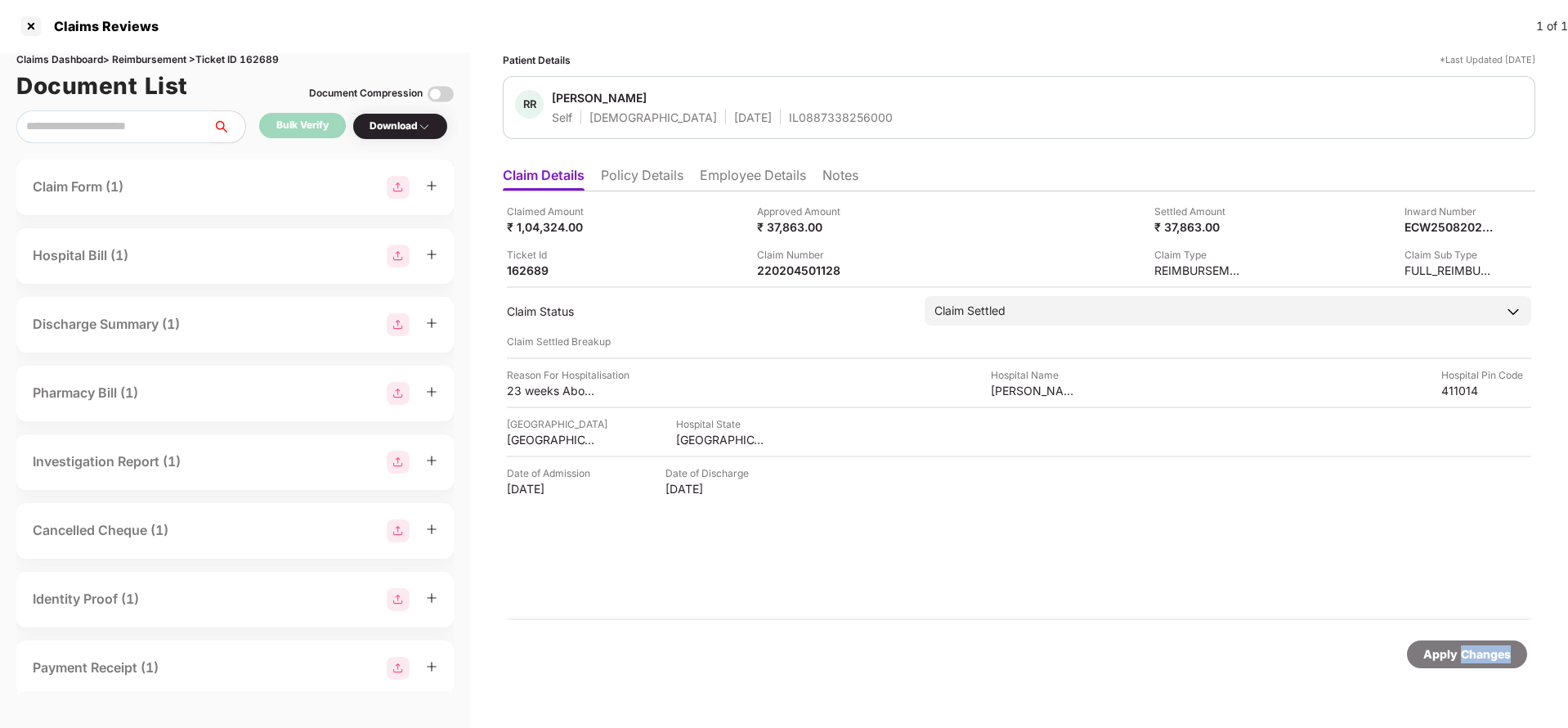
click at [1474, 656] on div "Apply Changes" at bounding box center [1467, 653] width 87 height 18
click at [262, 65] on div "Claims Dashboard > Reimbursement > Ticket ID 162689" at bounding box center [235, 59] width 437 height 16
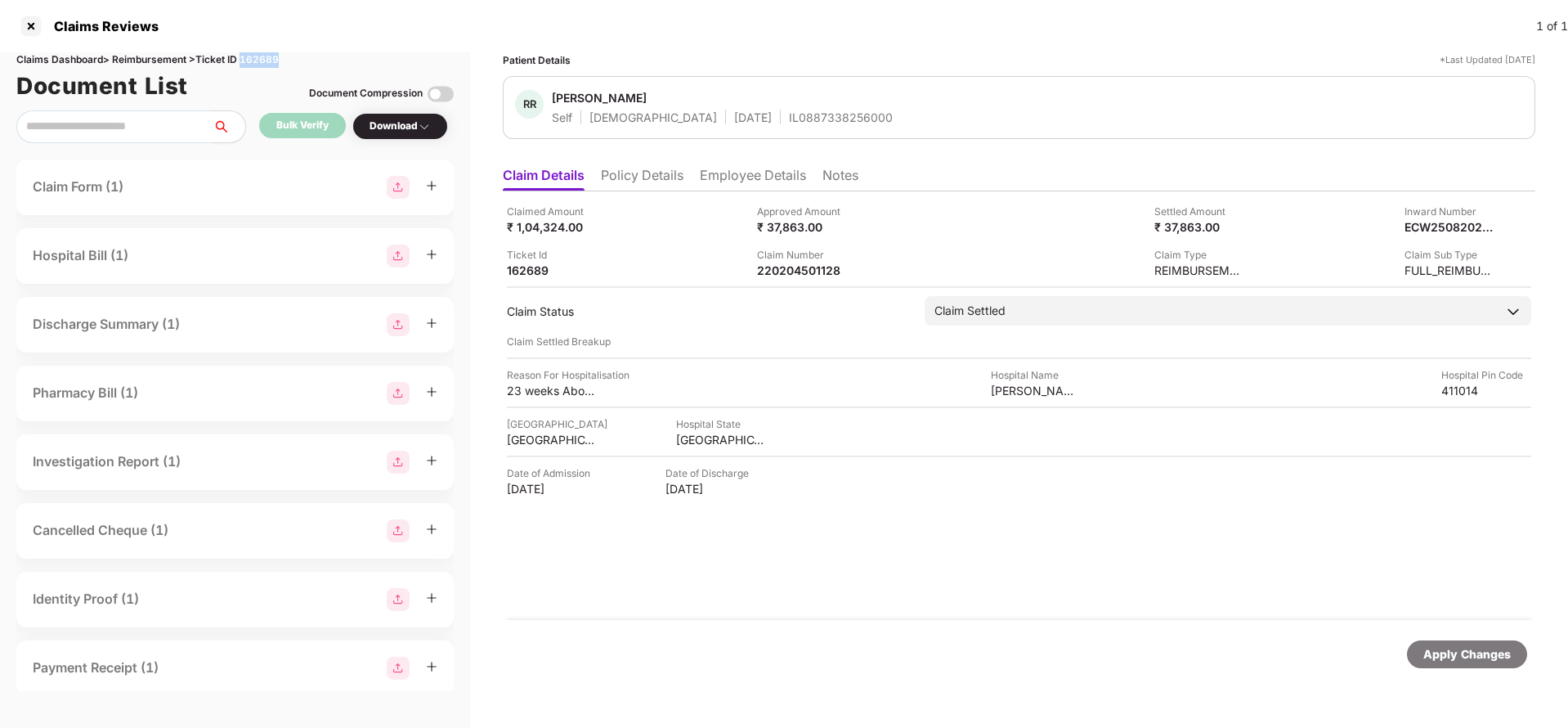
click at [262, 65] on div "Claims Dashboard > Reimbursement > Ticket ID 162689" at bounding box center [235, 59] width 437 height 16
copy div "162689"
click at [1452, 658] on div "Apply Changes" at bounding box center [1467, 653] width 87 height 18
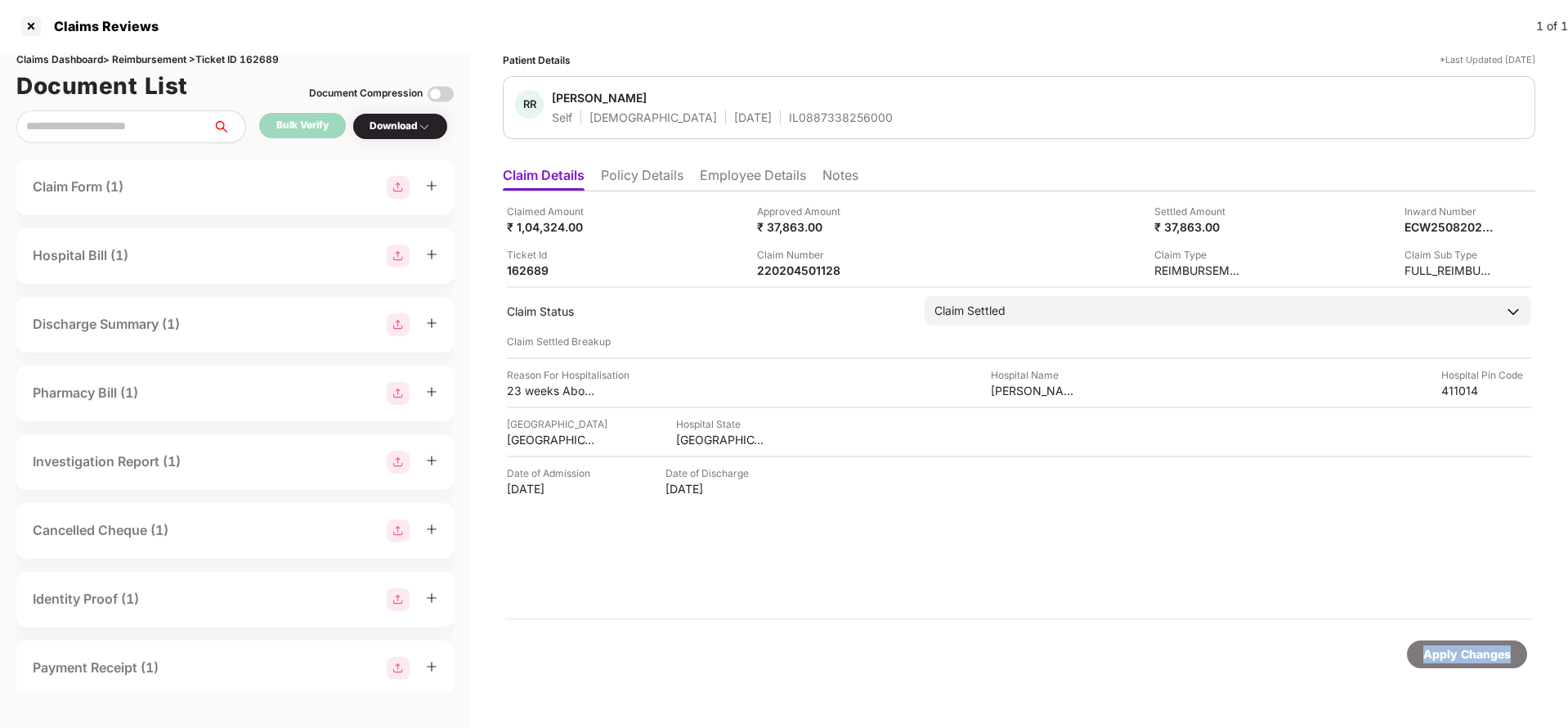
click at [1452, 658] on div "Apply Changes" at bounding box center [1467, 653] width 87 height 18
click at [776, 274] on div "220204493246" at bounding box center [802, 270] width 90 height 16
copy div "220204493246"
click at [808, 123] on div "IL0894418873020" at bounding box center [859, 117] width 102 height 16
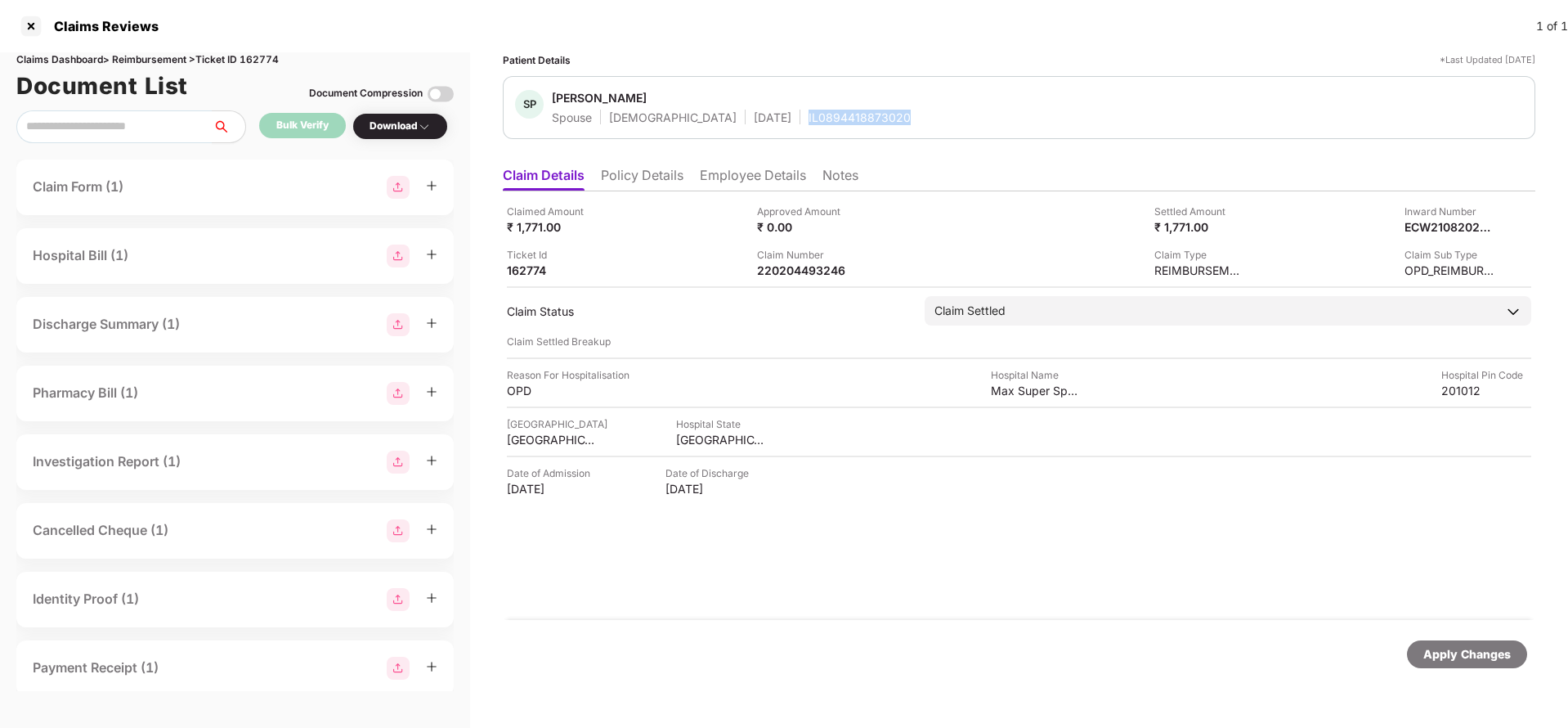
click at [808, 123] on div "IL0894418873020" at bounding box center [859, 117] width 102 height 16
copy div "IL0894418873020"
click at [1451, 654] on div "Apply Changes" at bounding box center [1467, 653] width 87 height 18
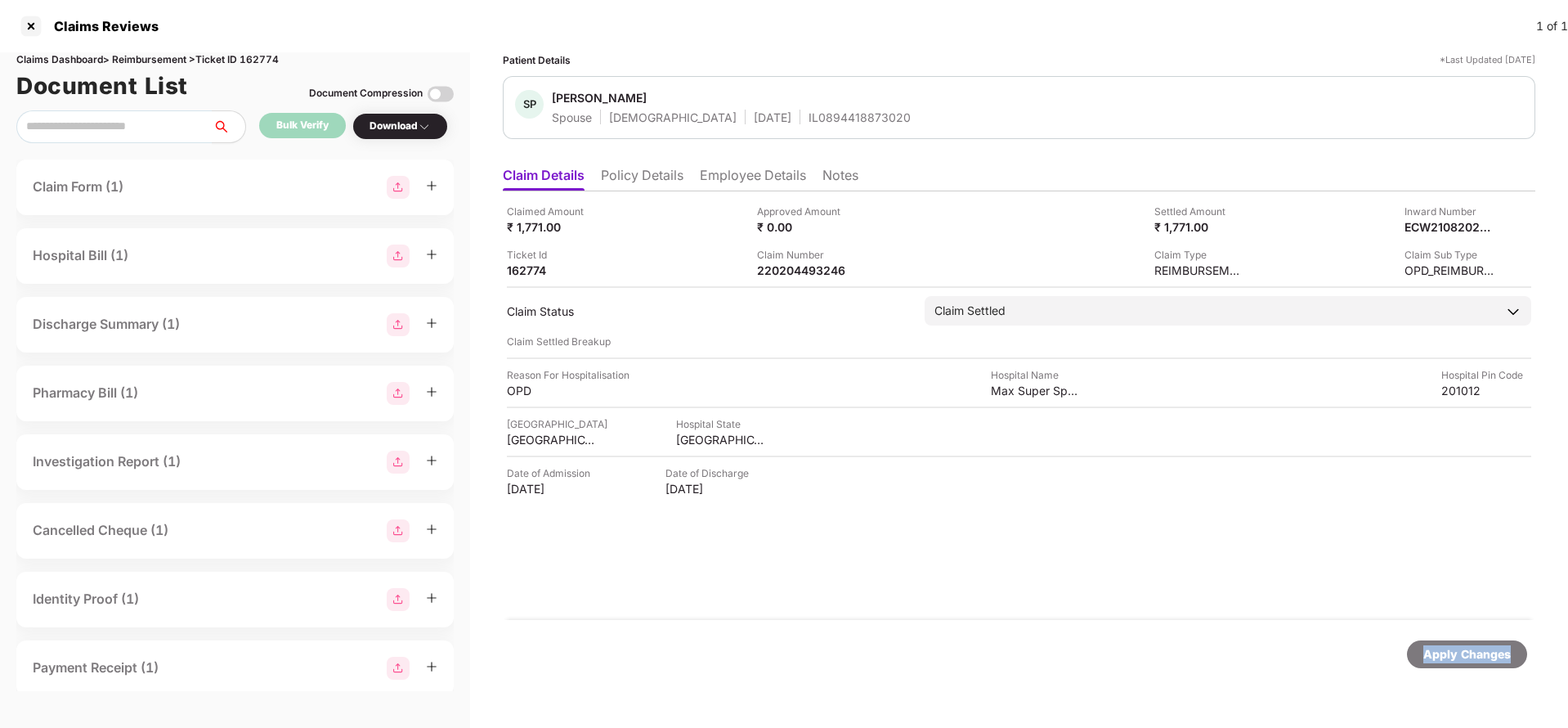
click at [1451, 654] on div "Apply Changes" at bounding box center [1467, 653] width 87 height 18
click at [276, 60] on div "Claims Dashboard > Reimbursement > Ticket ID 162774" at bounding box center [235, 59] width 437 height 16
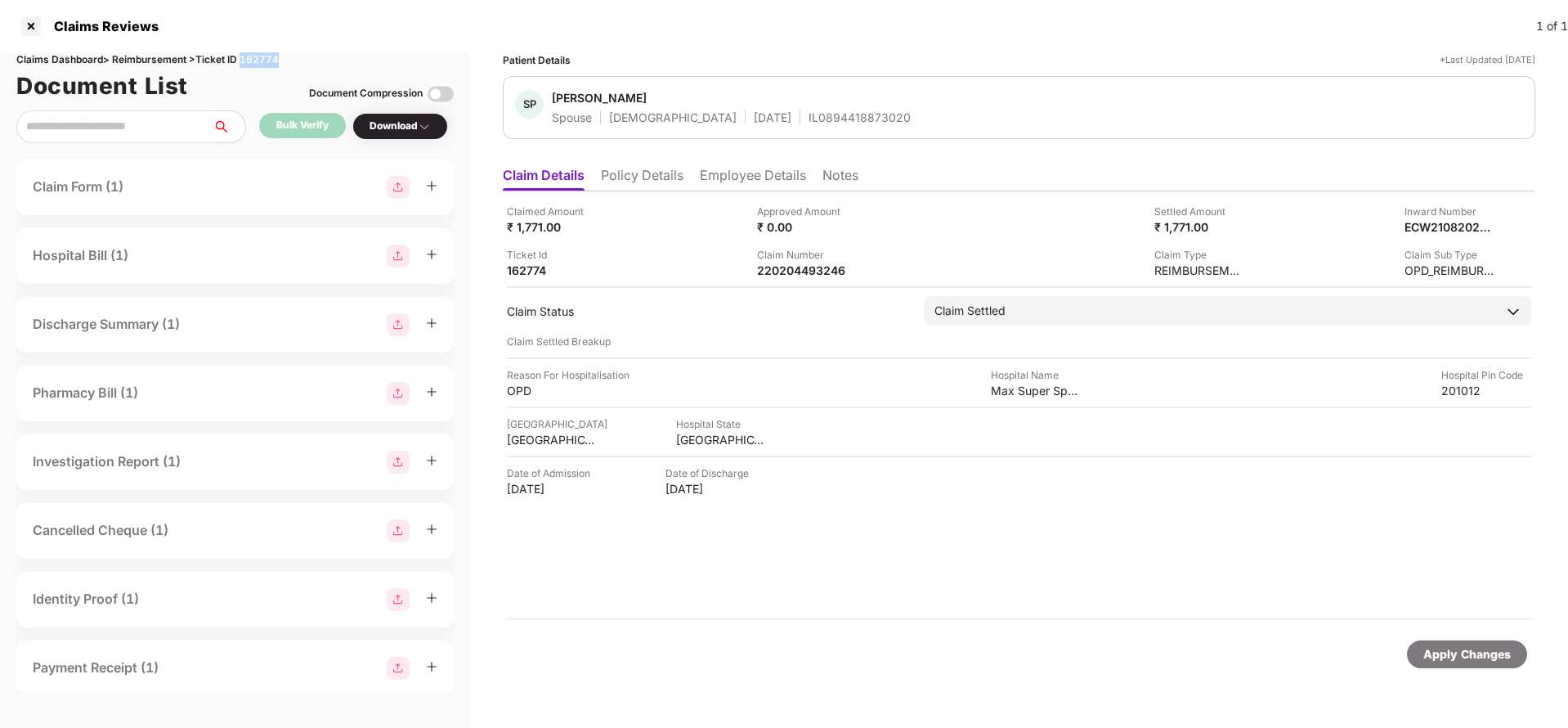
copy div "162774"
click at [1493, 654] on div "Apply Changes" at bounding box center [1467, 653] width 87 height 18
click at [1493, 653] on div "Apply Changes" at bounding box center [1467, 653] width 87 height 18
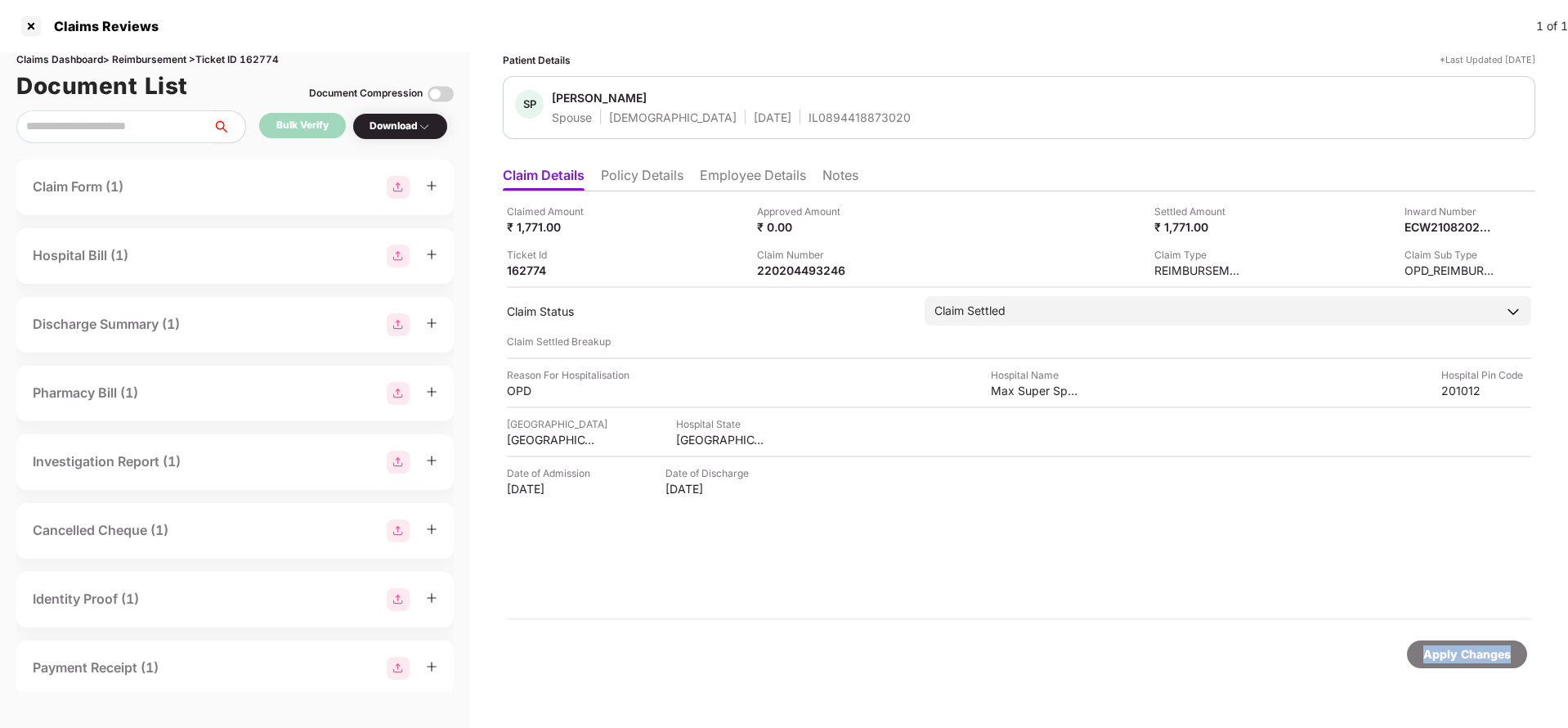
click at [1493, 653] on div "Apply Changes" at bounding box center [1467, 653] width 87 height 18
click at [792, 265] on div "220204500962" at bounding box center [802, 270] width 90 height 16
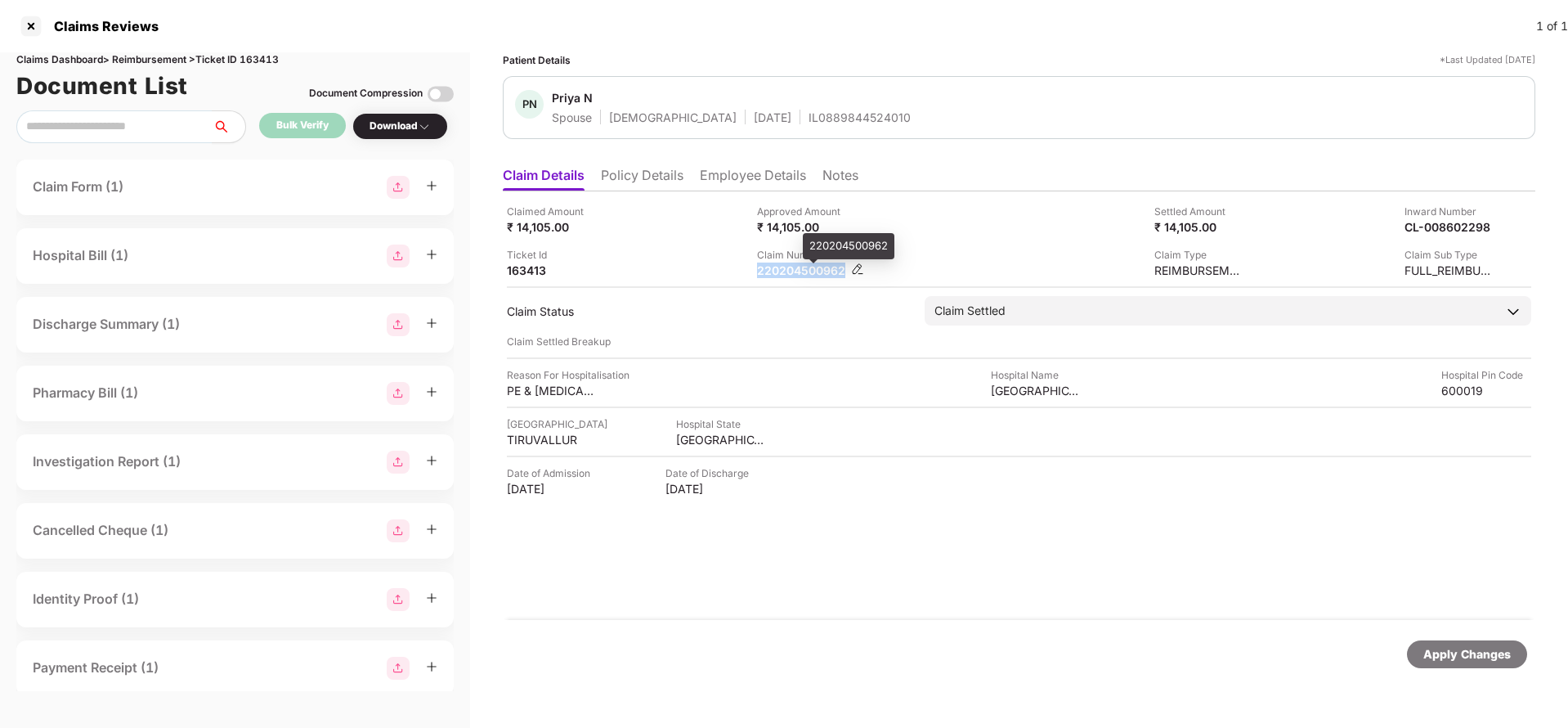
click at [792, 265] on div "220204500962" at bounding box center [802, 270] width 90 height 16
copy div "220204500962"
click at [789, 129] on div "PN Priya N Spouse Female 01 Oct 1996 IL0889844524010" at bounding box center [1019, 107] width 1033 height 63
copy div "IL0889844524010"
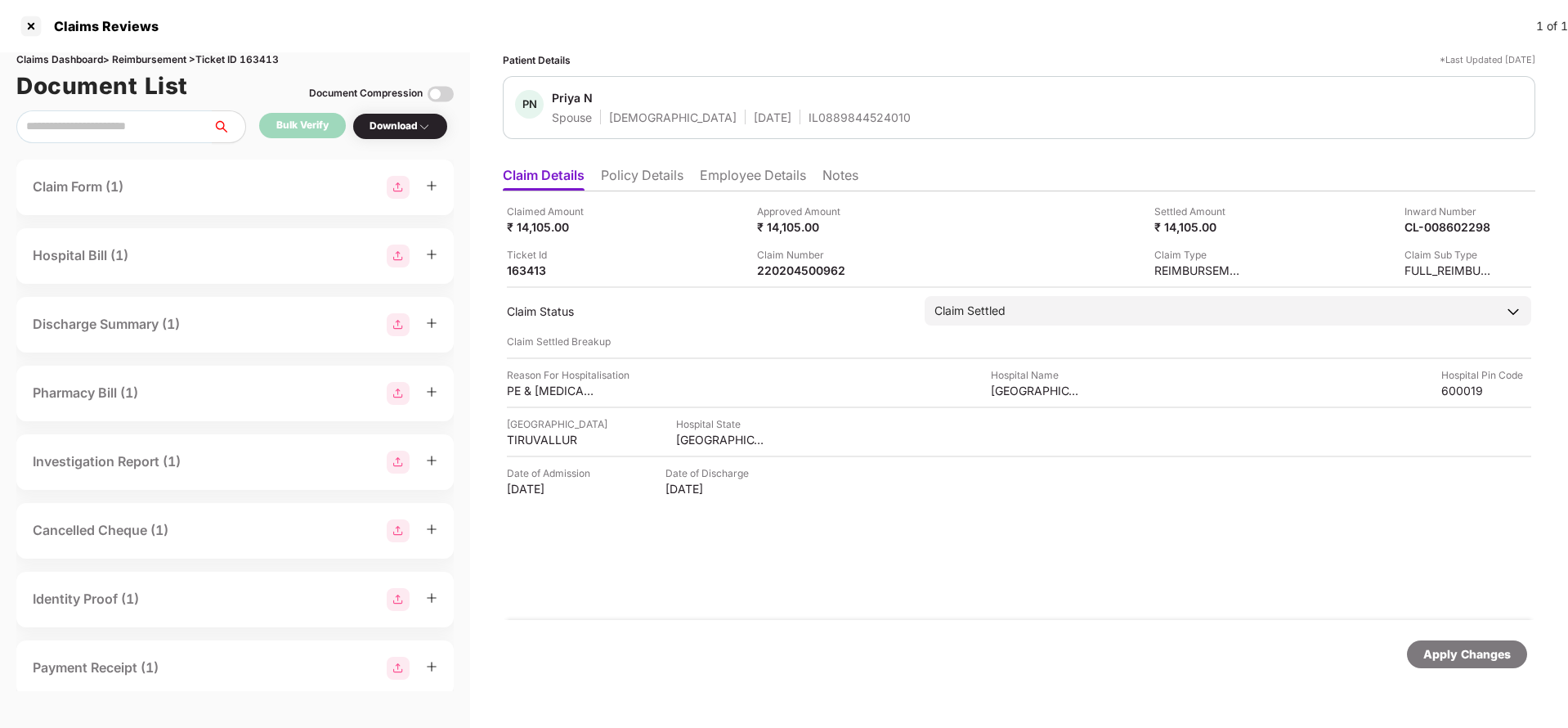
click at [1471, 651] on div "Apply Changes" at bounding box center [1467, 653] width 87 height 18
click at [267, 50] on div "Claims Reviews 1 of 1" at bounding box center [784, 26] width 1568 height 52
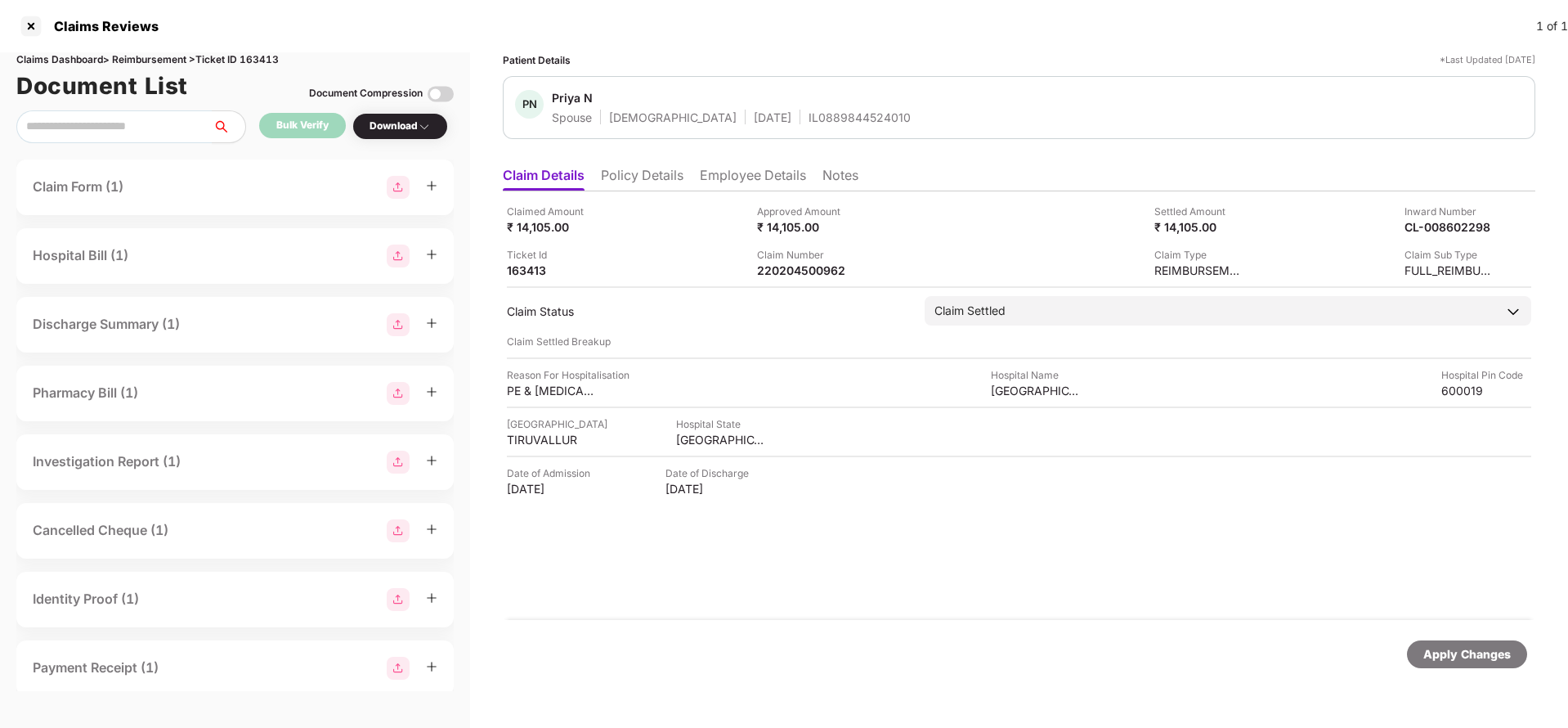
click at [266, 62] on div "Claims Dashboard > Reimbursement > Ticket ID 163413" at bounding box center [235, 59] width 437 height 16
copy div "163413"
click at [1456, 640] on div "Apply Changes" at bounding box center [1467, 653] width 120 height 28
click at [1452, 654] on div "Apply Changes" at bounding box center [1467, 653] width 87 height 18
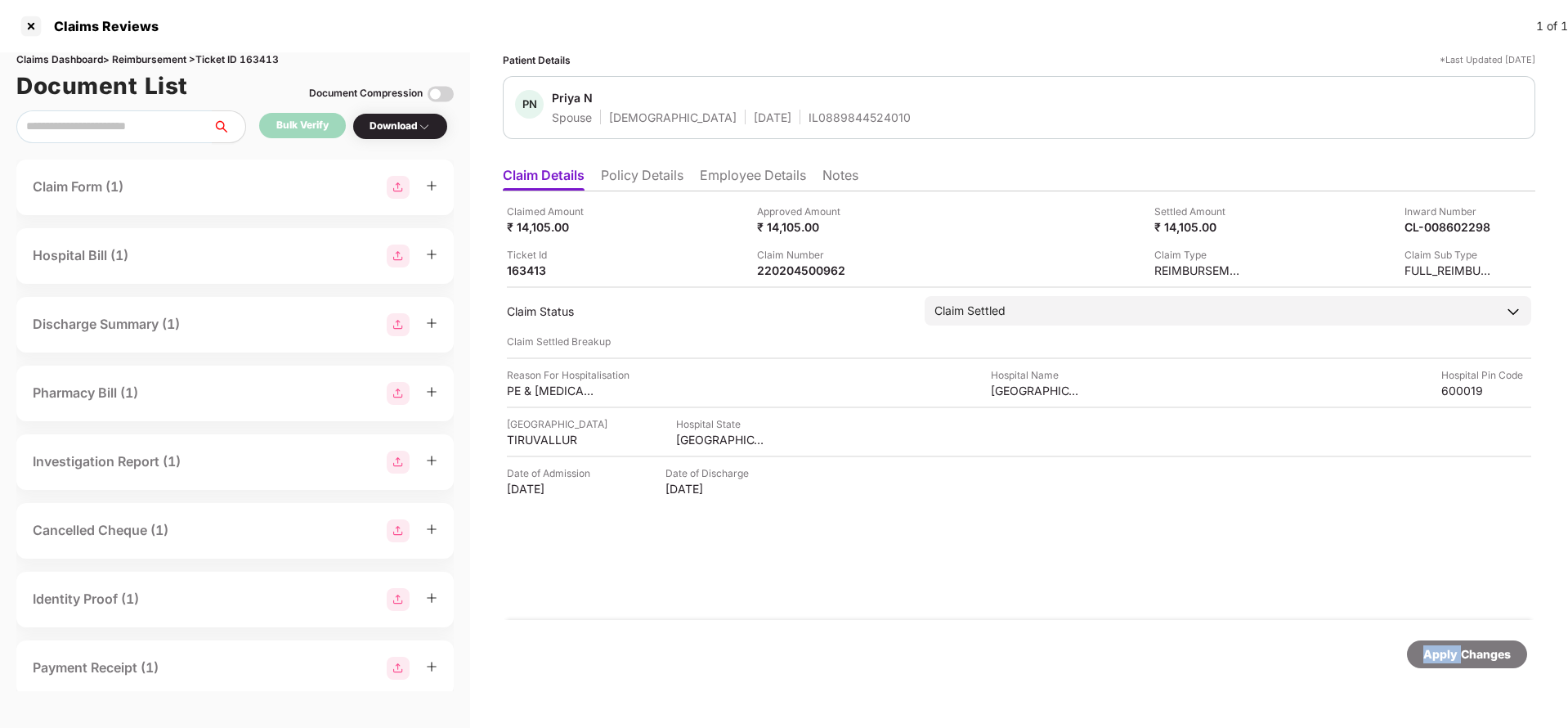
click at [1452, 654] on div "Apply Changes" at bounding box center [1467, 653] width 87 height 18
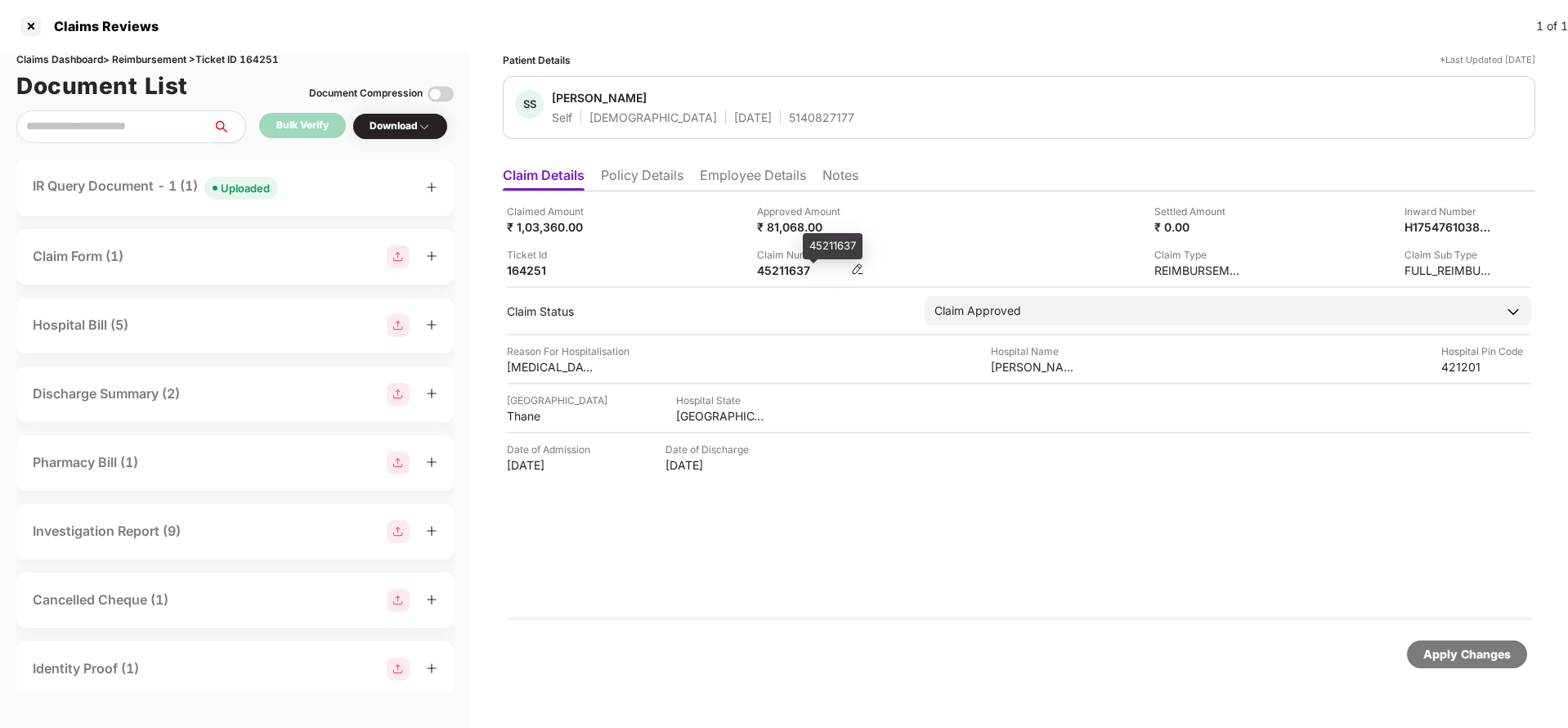
click at [796, 275] on div "45211637" at bounding box center [802, 270] width 90 height 16
copy div "45211637"
click at [1473, 654] on div "Apply Changes" at bounding box center [1467, 653] width 87 height 18
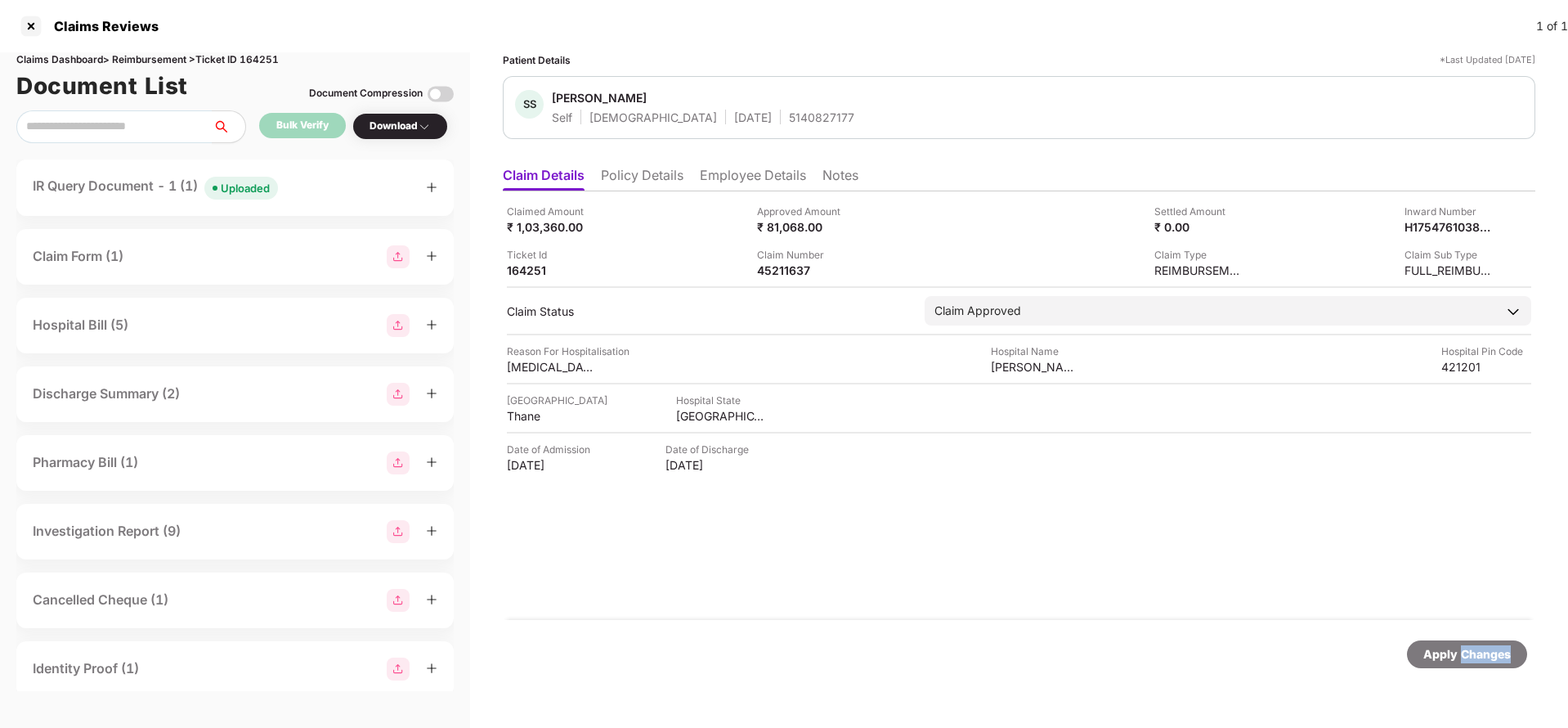
click at [1473, 654] on div "Apply Changes" at bounding box center [1467, 653] width 87 height 18
click at [266, 62] on div "Claims Dashboard > Reimbursement > Ticket ID 164251" at bounding box center [235, 59] width 437 height 16
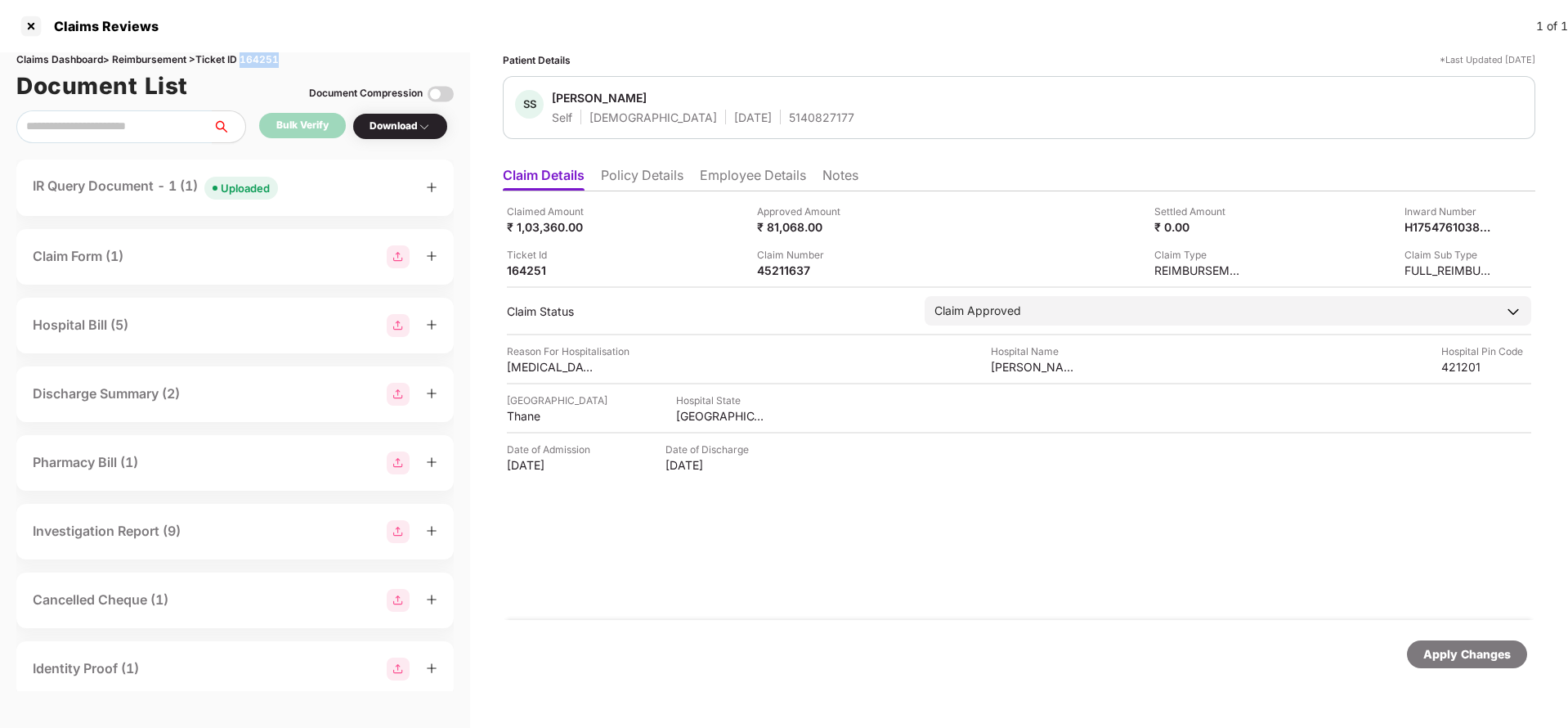
copy div "164251"
click at [1479, 655] on div "Apply Changes" at bounding box center [1467, 653] width 87 height 18
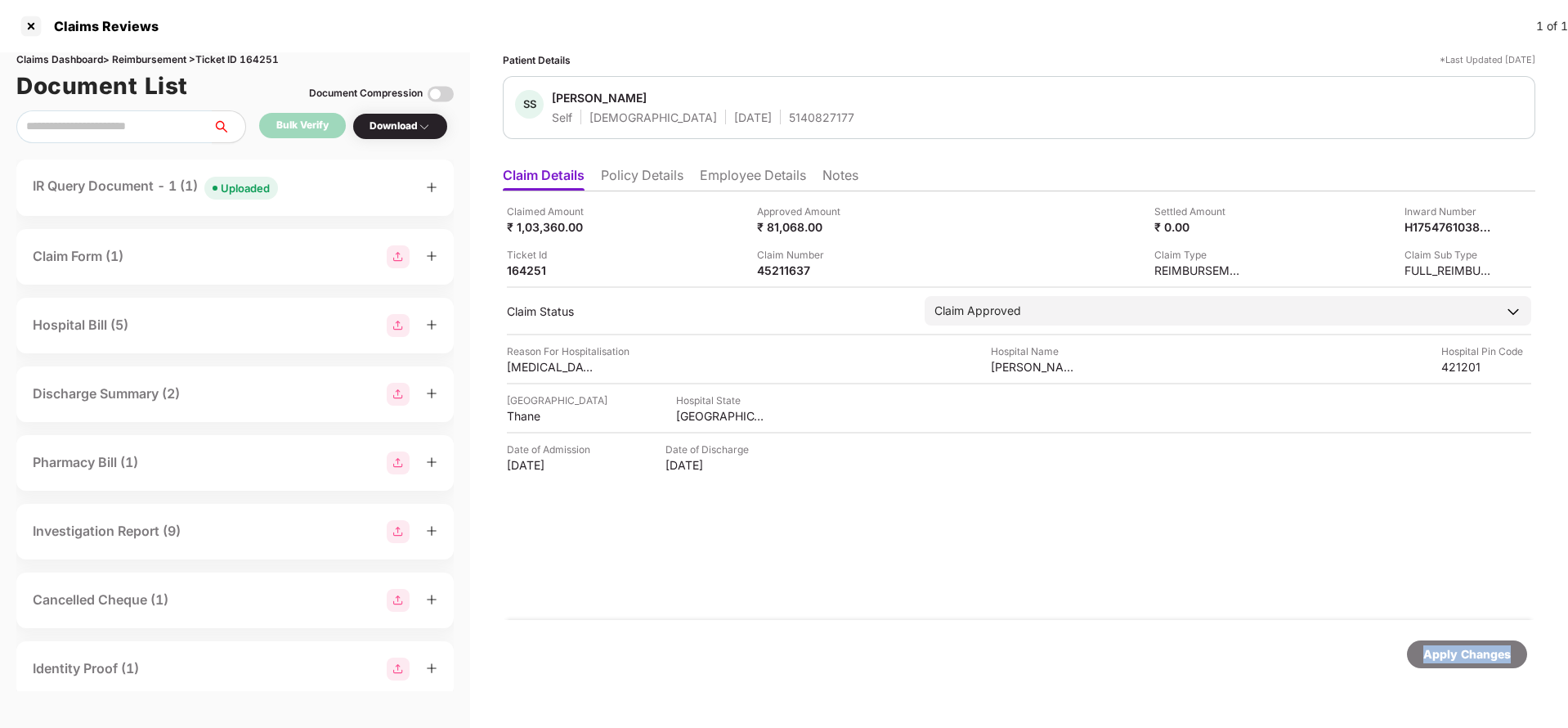
click at [1479, 655] on div "Apply Changes" at bounding box center [1467, 653] width 87 height 18
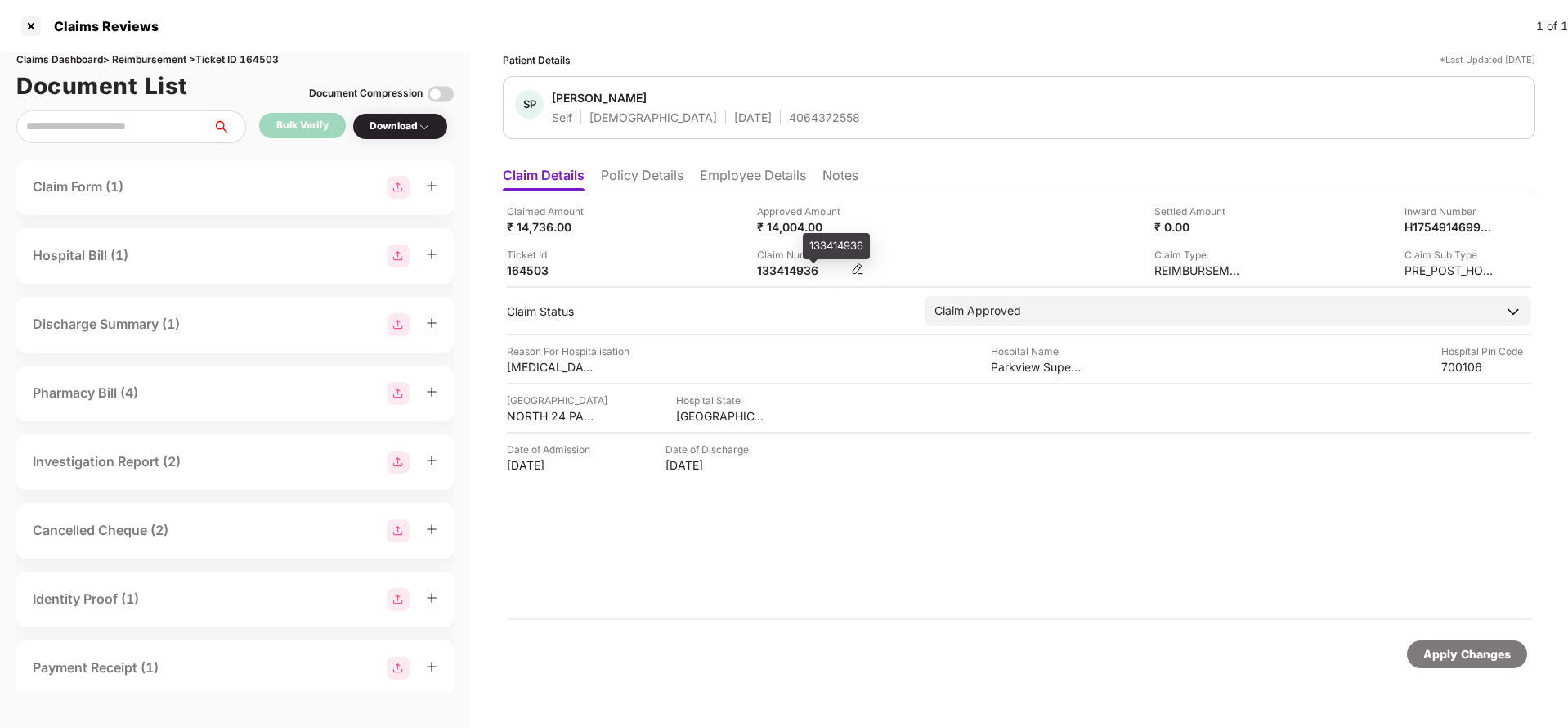
click at [768, 276] on div "133414936" at bounding box center [802, 270] width 90 height 16
copy div "133414936"
click at [782, 126] on div "SP [PERSON_NAME] Self [DEMOGRAPHIC_DATA] [DATE] 4064372558" at bounding box center [1019, 107] width 1033 height 63
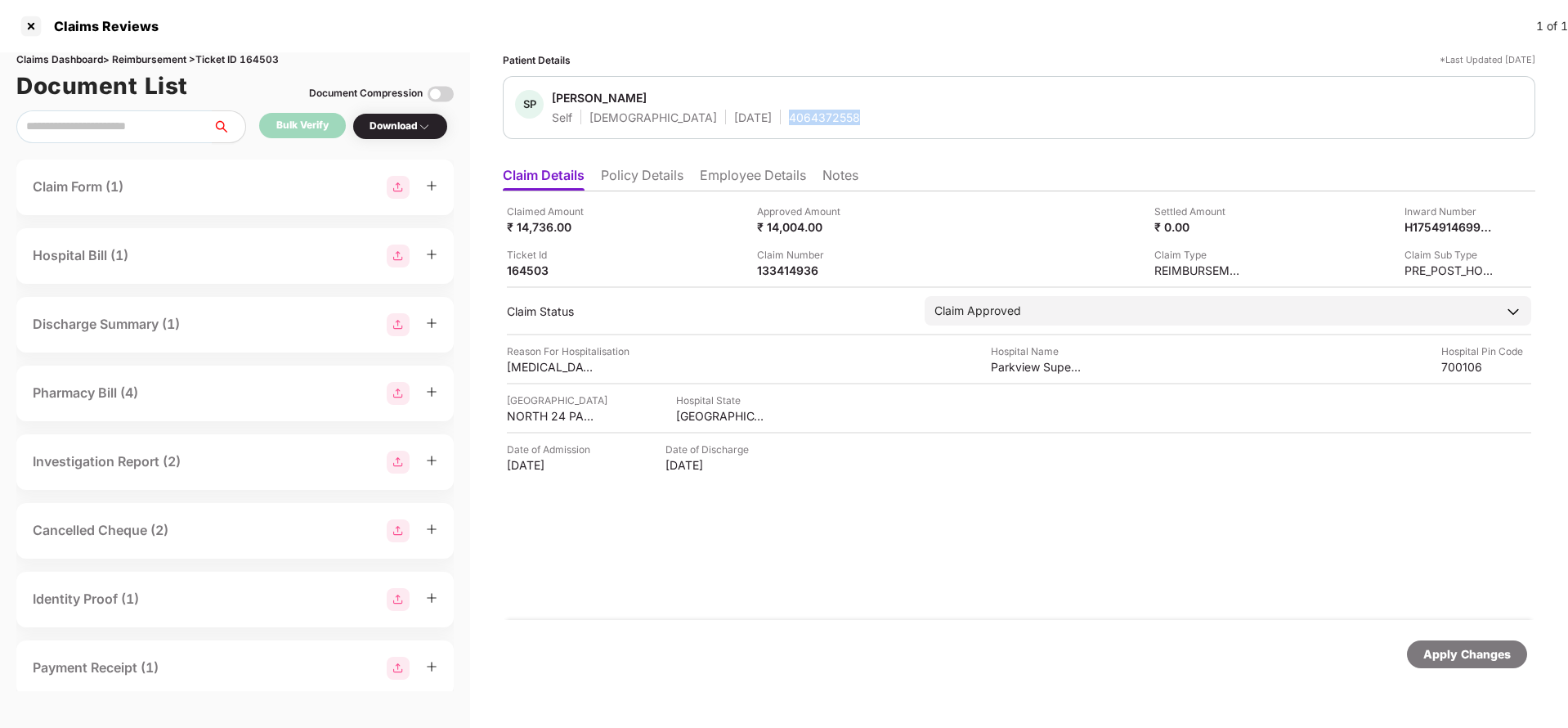
click at [782, 126] on div "SP [PERSON_NAME] Self [DEMOGRAPHIC_DATA] [DATE] 4064372558" at bounding box center [1019, 107] width 1033 height 63
copy div "4064372558"
click at [1463, 657] on div "Apply Changes" at bounding box center [1467, 653] width 87 height 18
click at [276, 53] on div "Claims Dashboard > Reimbursement > Ticket ID 164503" at bounding box center [235, 59] width 437 height 16
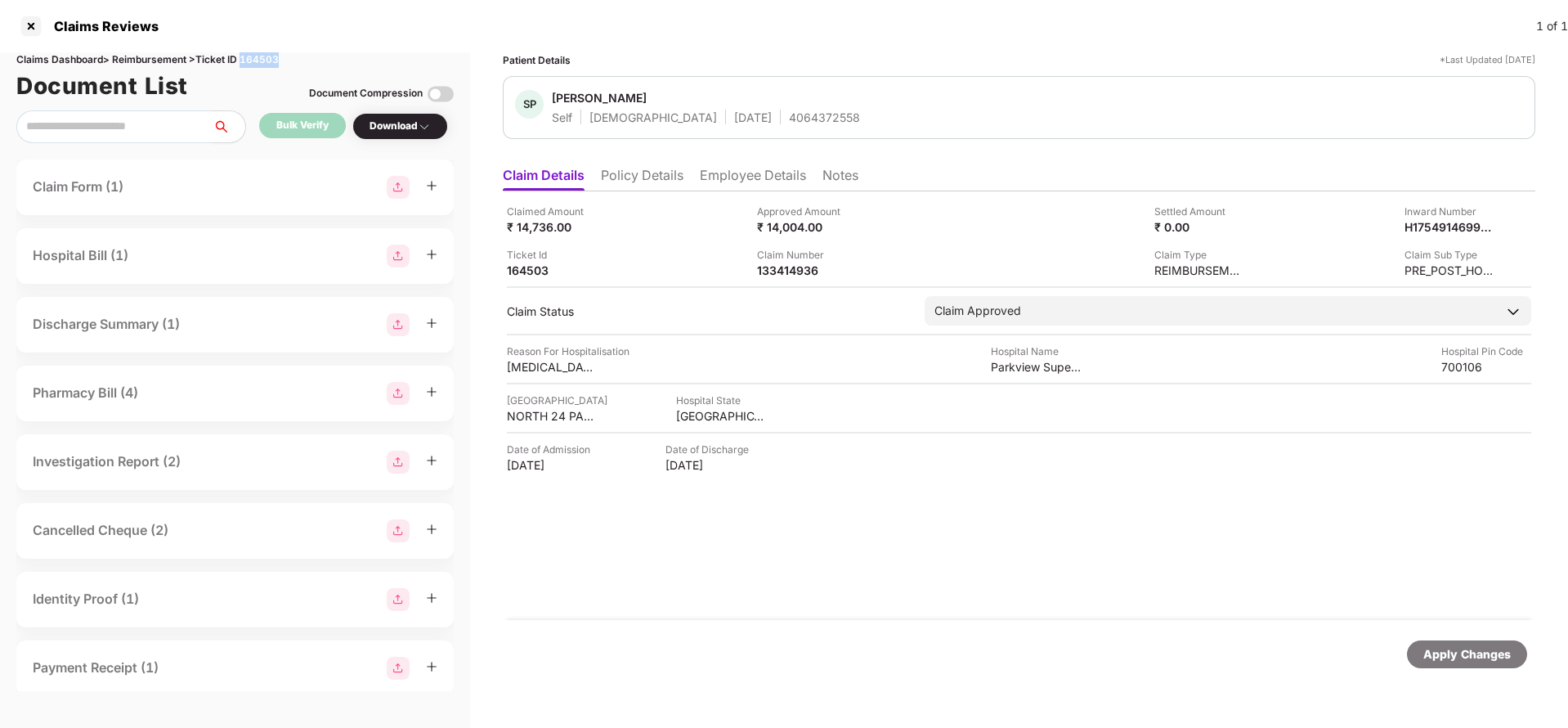
click at [276, 53] on div "Claims Dashboard > Reimbursement > Ticket ID 164503" at bounding box center [235, 59] width 437 height 16
copy div "164503"
click at [1468, 663] on div "Apply Changes" at bounding box center [1467, 653] width 120 height 28
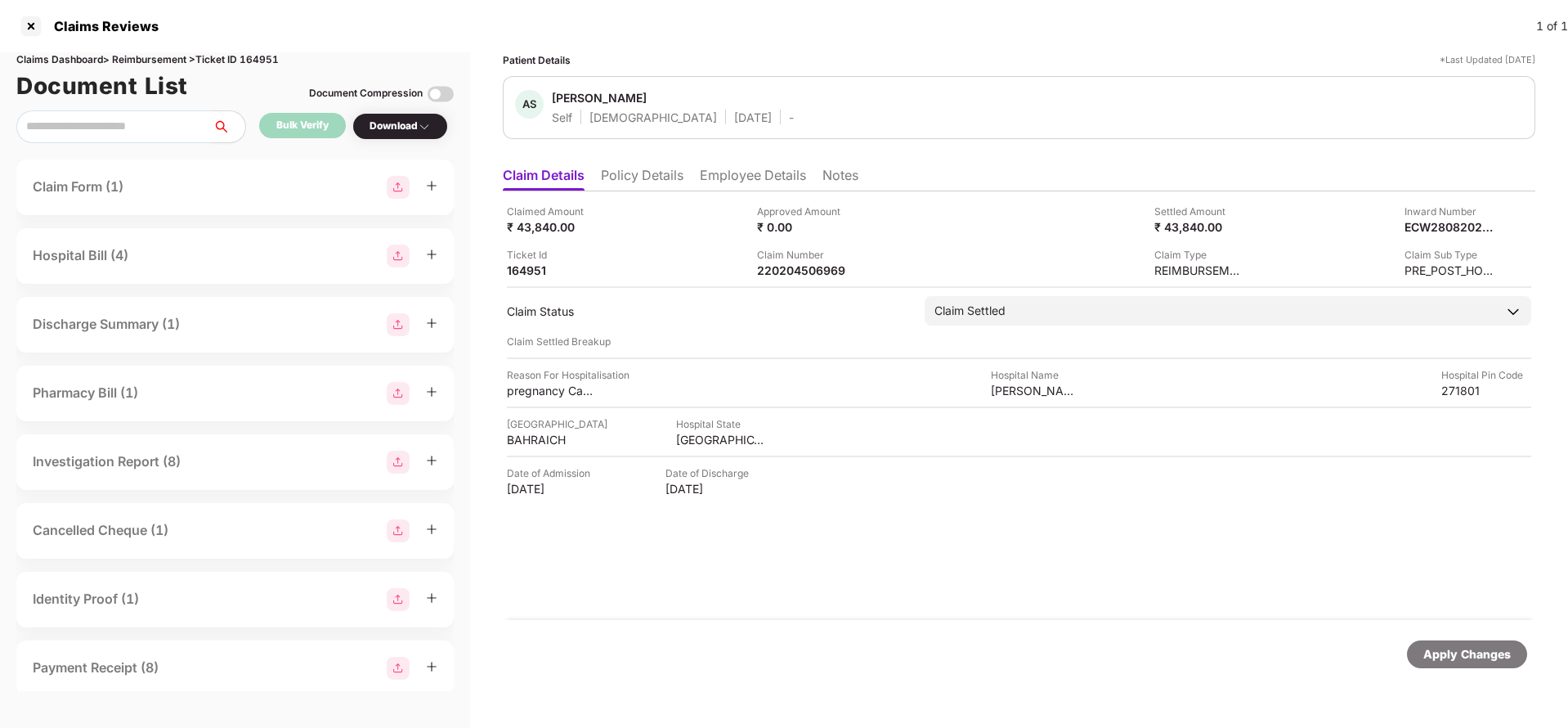
click at [750, 178] on li "Employee Details" at bounding box center [752, 178] width 106 height 23
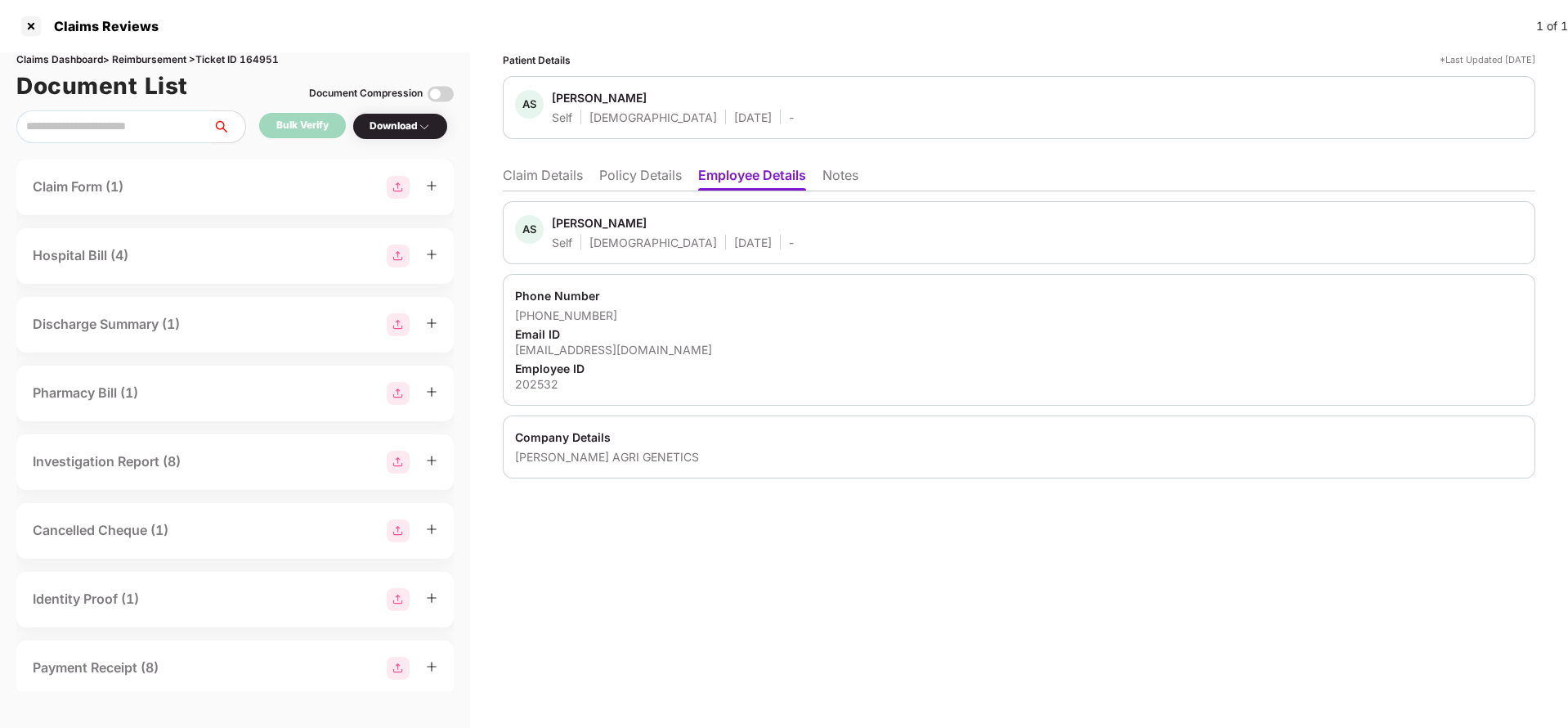
click at [563, 175] on li "Claim Details" at bounding box center [543, 178] width 80 height 23
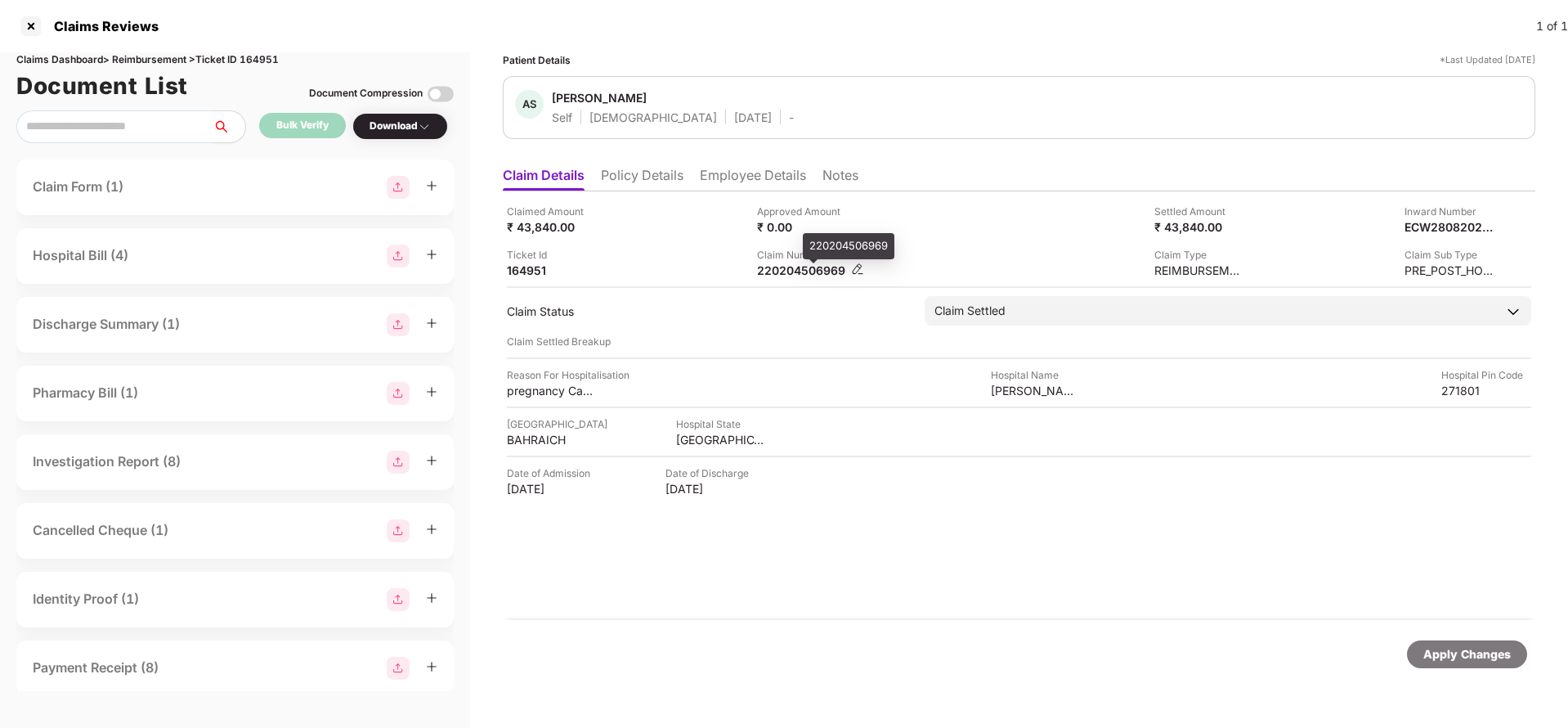
click at [816, 276] on div "220204506969" at bounding box center [802, 270] width 90 height 16
copy div "220204506969"
click at [1519, 663] on div "Apply Changes" at bounding box center [1467, 653] width 120 height 28
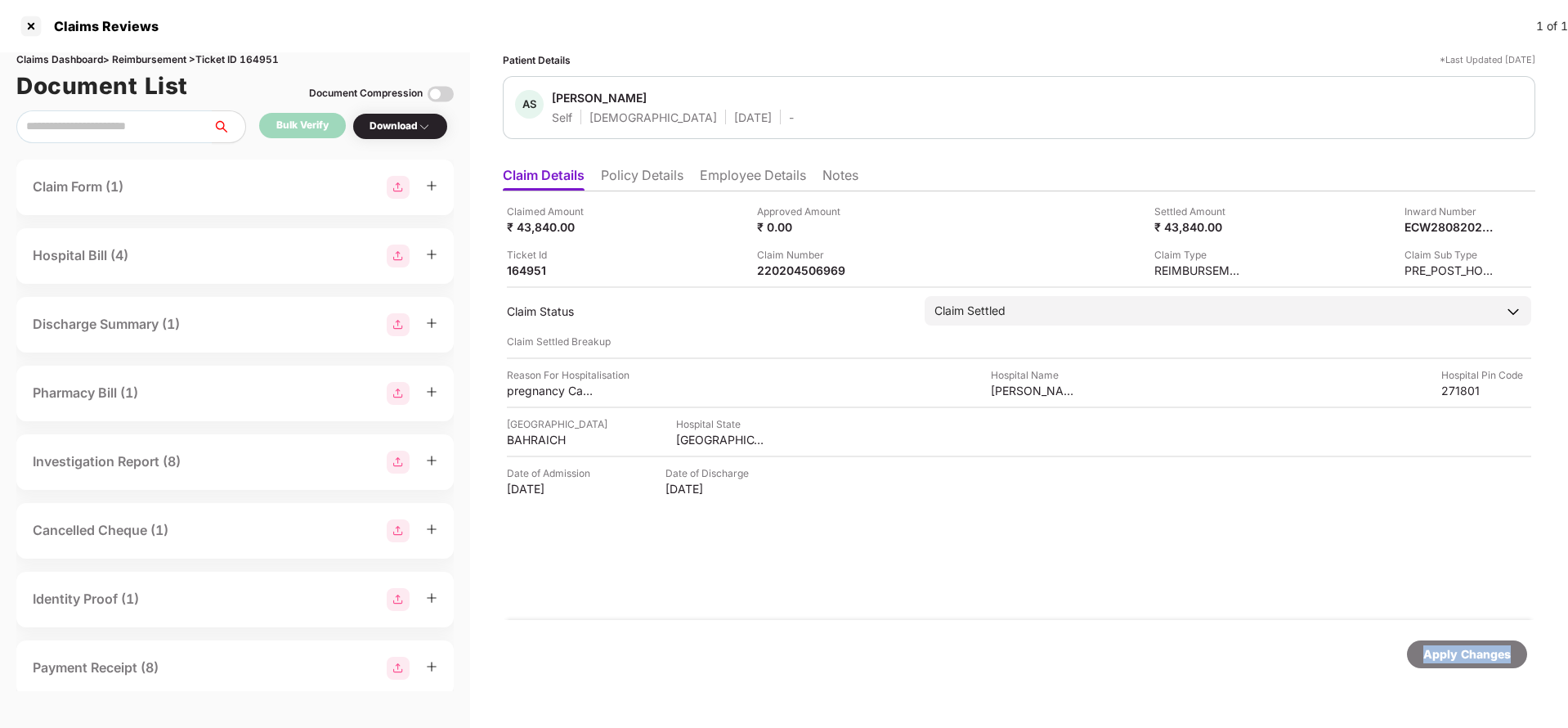
click at [1519, 663] on div "Apply Changes" at bounding box center [1467, 653] width 120 height 28
click at [258, 55] on div "Claims Dashboard > Reimbursement > Ticket ID 164951" at bounding box center [235, 59] width 437 height 16
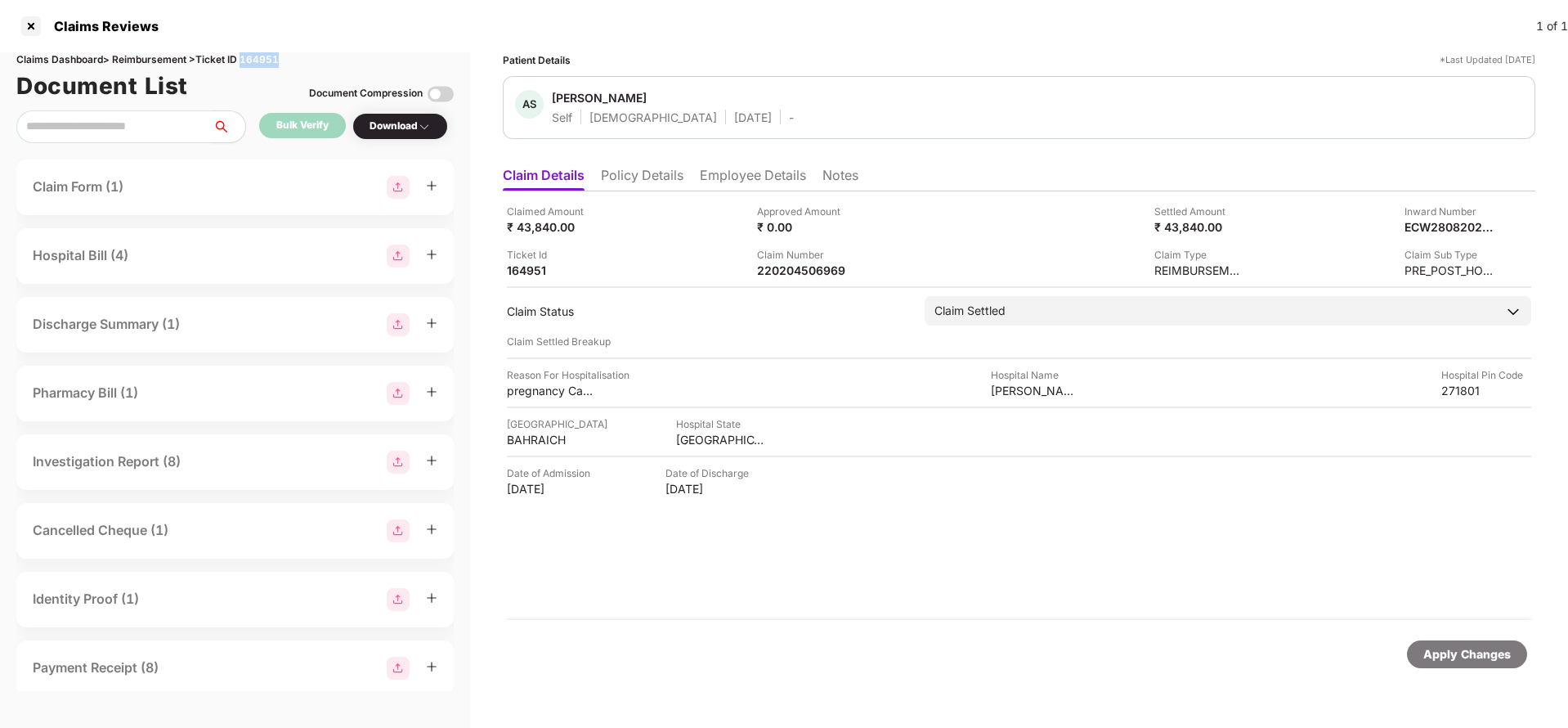
copy div "164951"
click at [1455, 656] on div "Apply Changes" at bounding box center [1467, 653] width 87 height 18
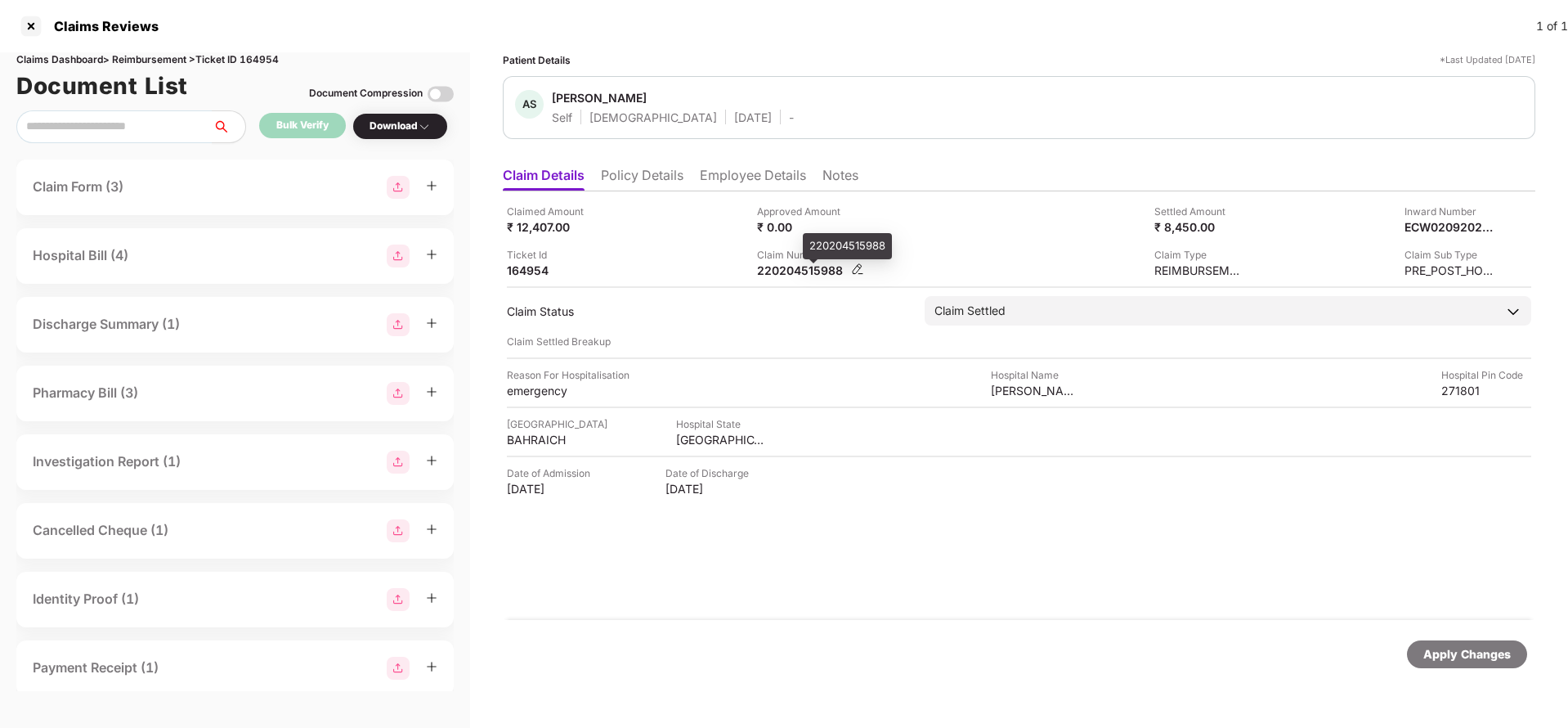
click at [797, 269] on div "220204515988" at bounding box center [802, 270] width 90 height 16
copy div "220204515988"
click at [1458, 657] on div "Apply Changes" at bounding box center [1467, 653] width 87 height 18
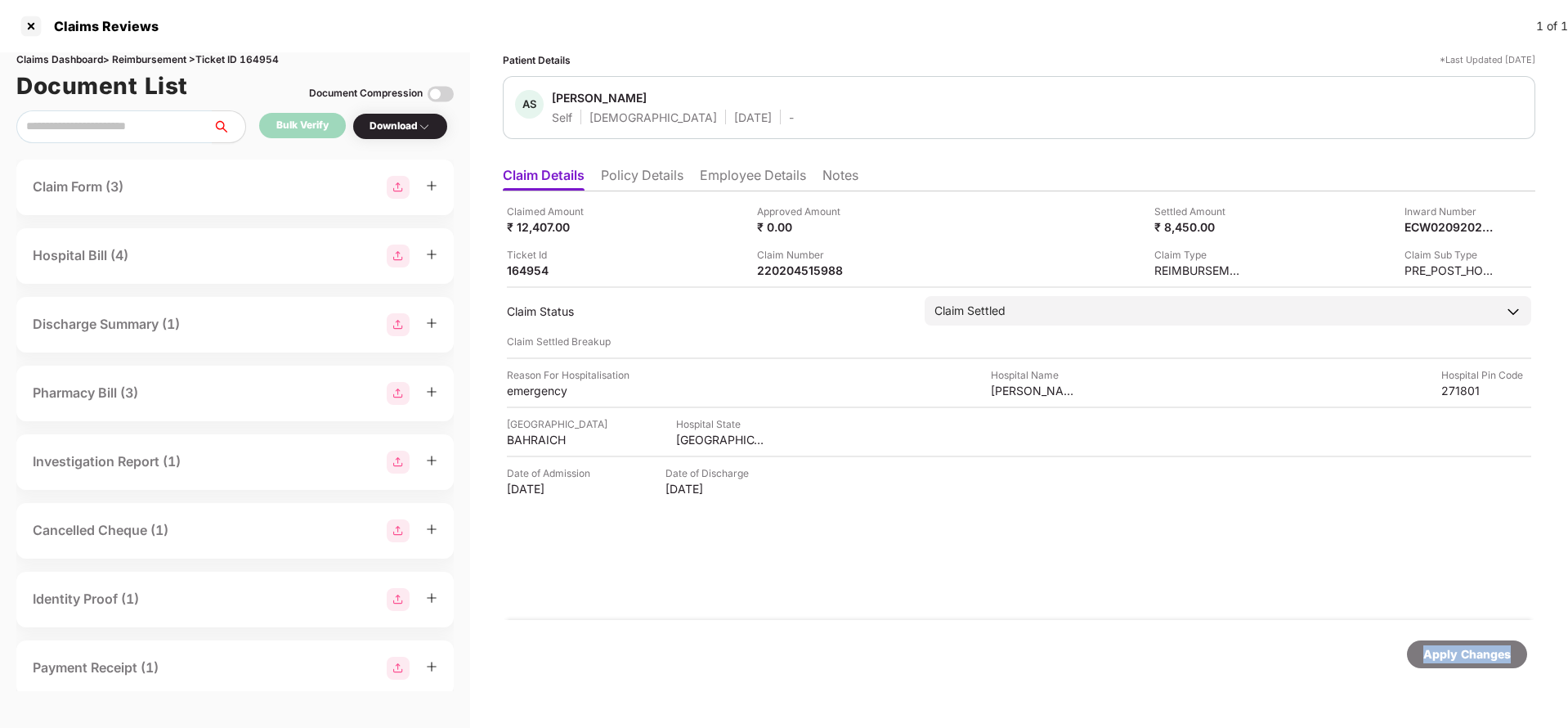
click at [1458, 657] on div "Apply Changes" at bounding box center [1467, 653] width 87 height 18
click at [266, 59] on div "Claims Dashboard > Reimbursement > Ticket ID 164954" at bounding box center [235, 59] width 437 height 16
copy div "164954"
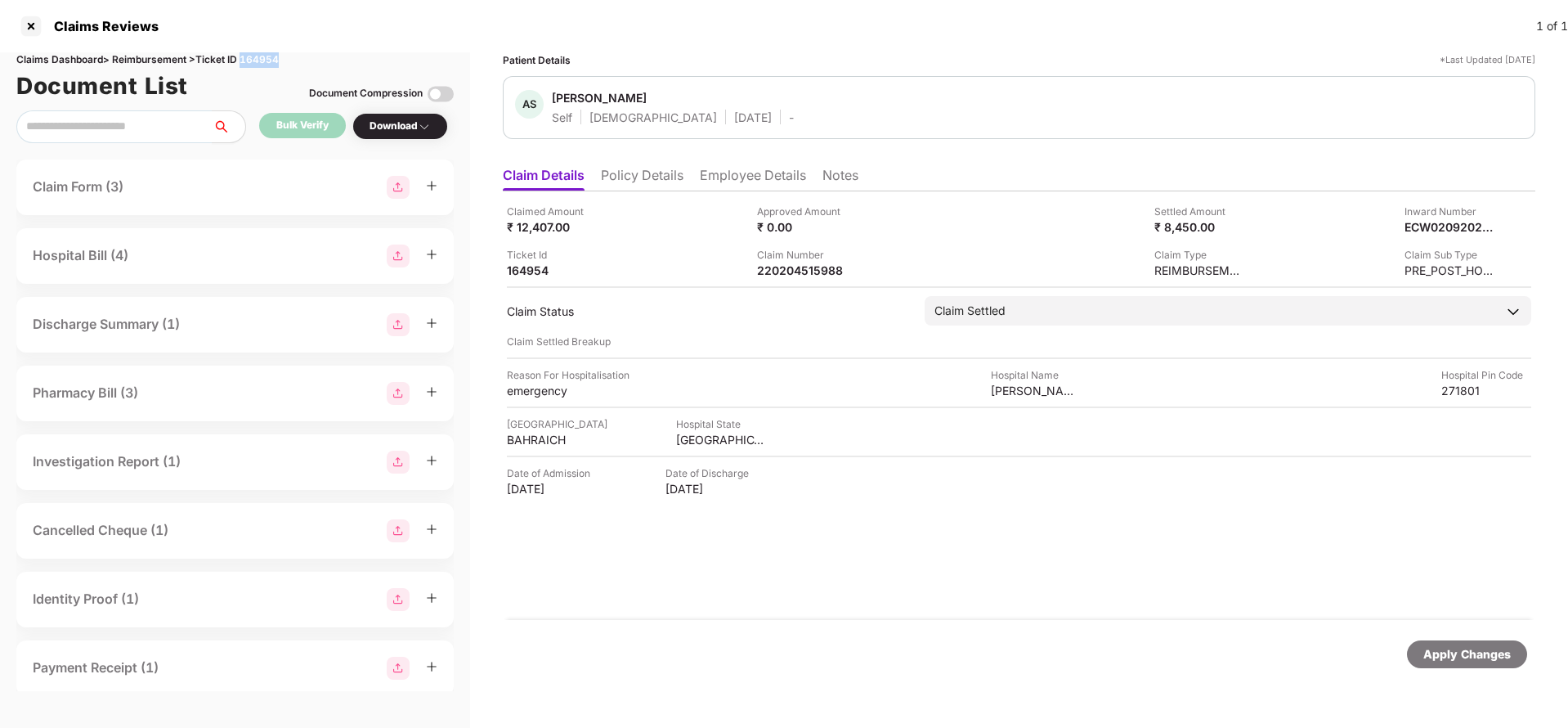
click at [1452, 656] on div "Apply Changes" at bounding box center [1467, 653] width 87 height 18
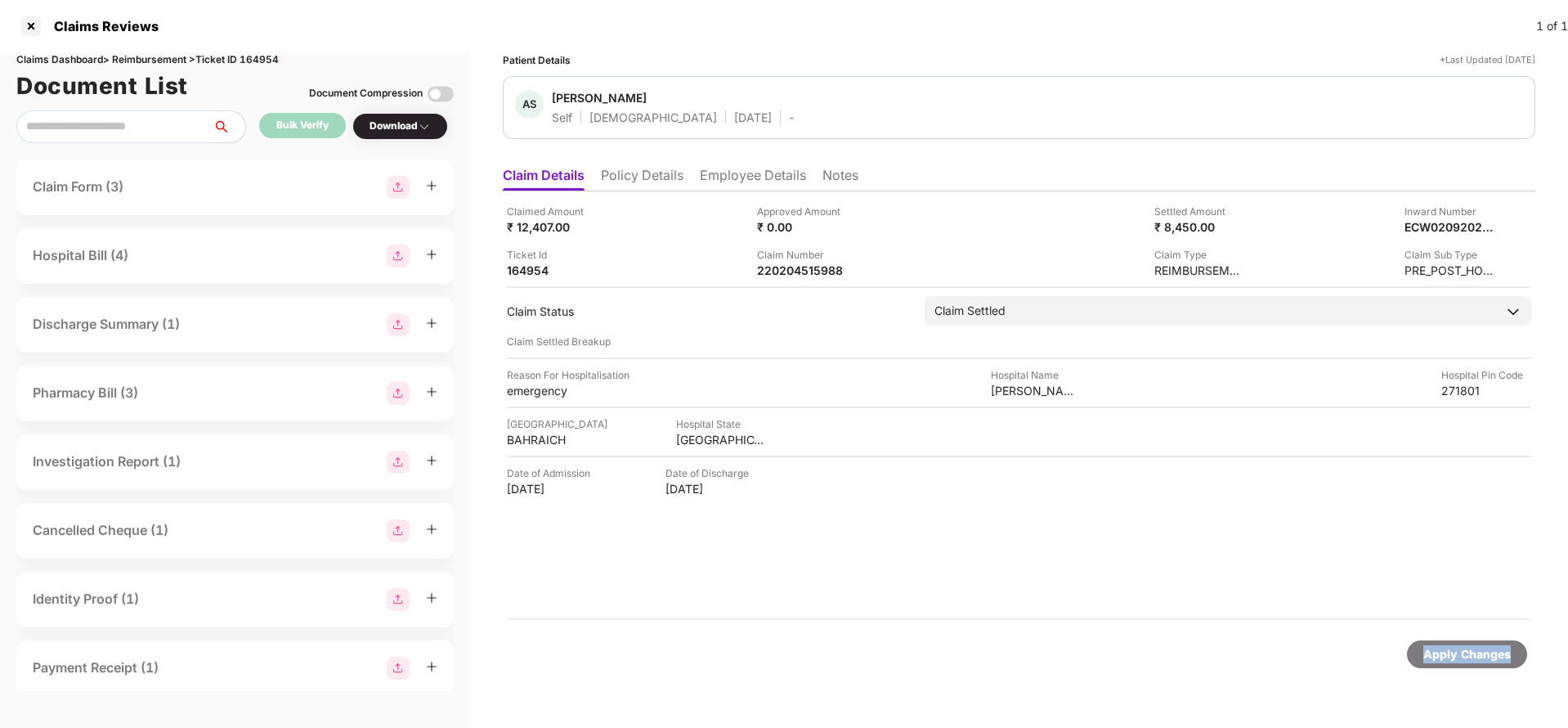
click at [1452, 656] on div "Apply Changes" at bounding box center [1467, 653] width 87 height 18
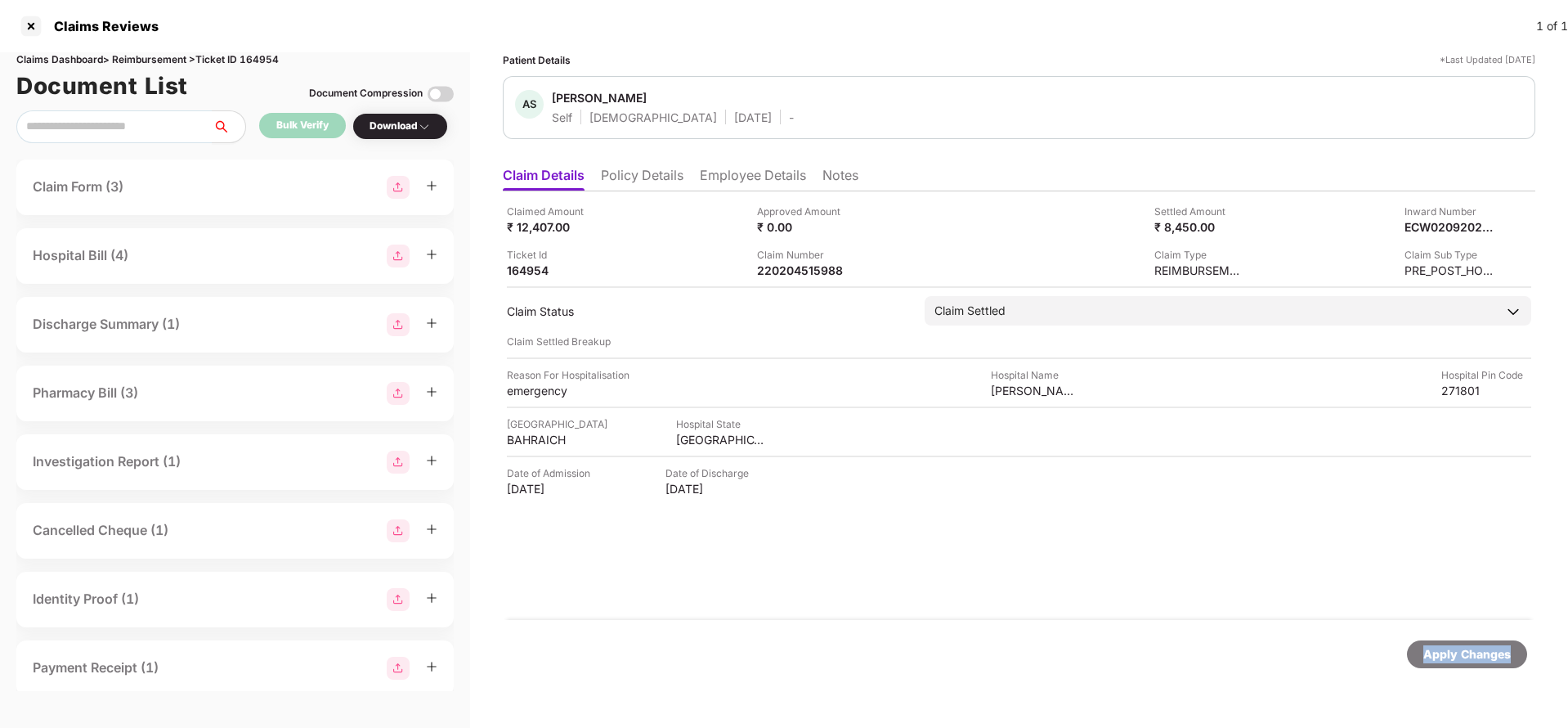
click at [1470, 665] on div "Apply Changes" at bounding box center [1467, 653] width 120 height 28
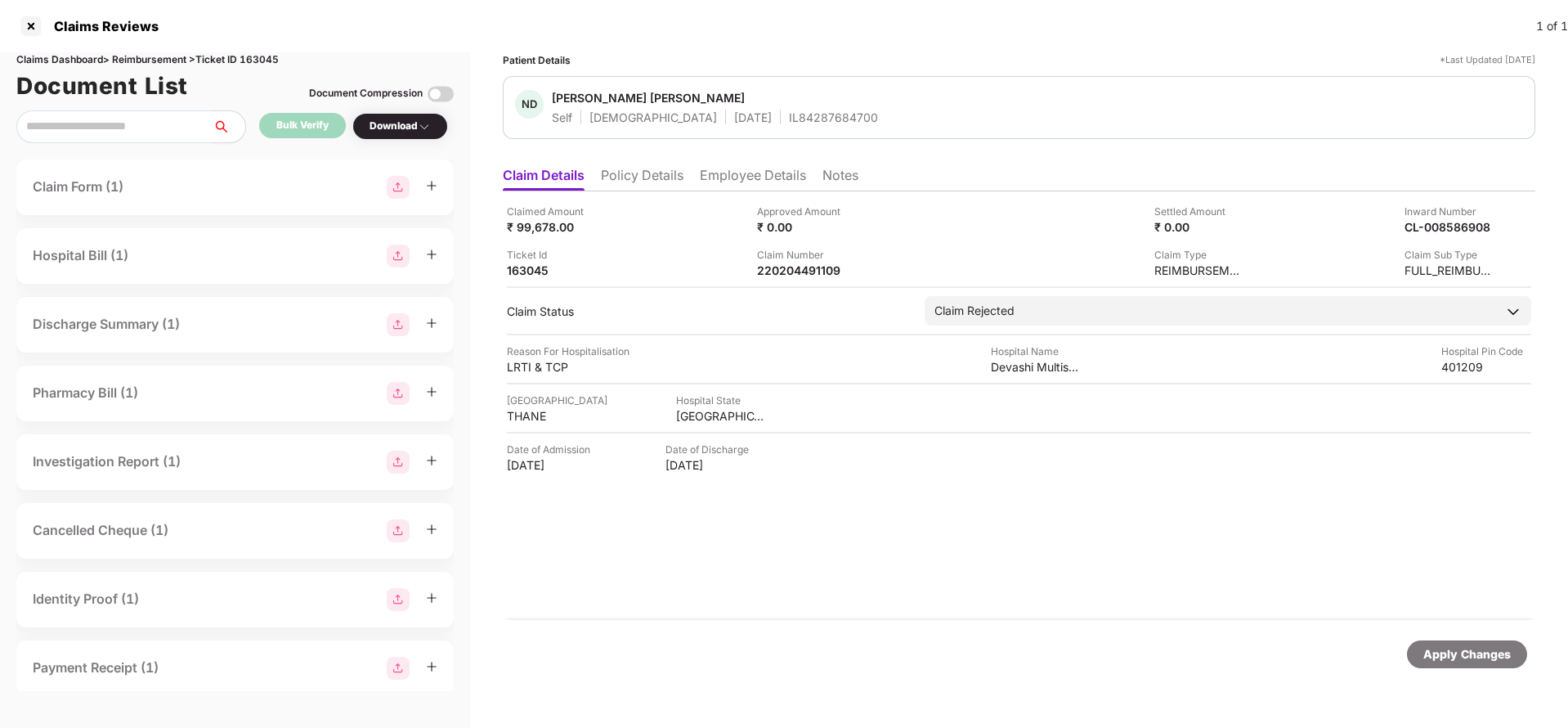
click at [672, 178] on li "Policy Details" at bounding box center [642, 178] width 83 height 23
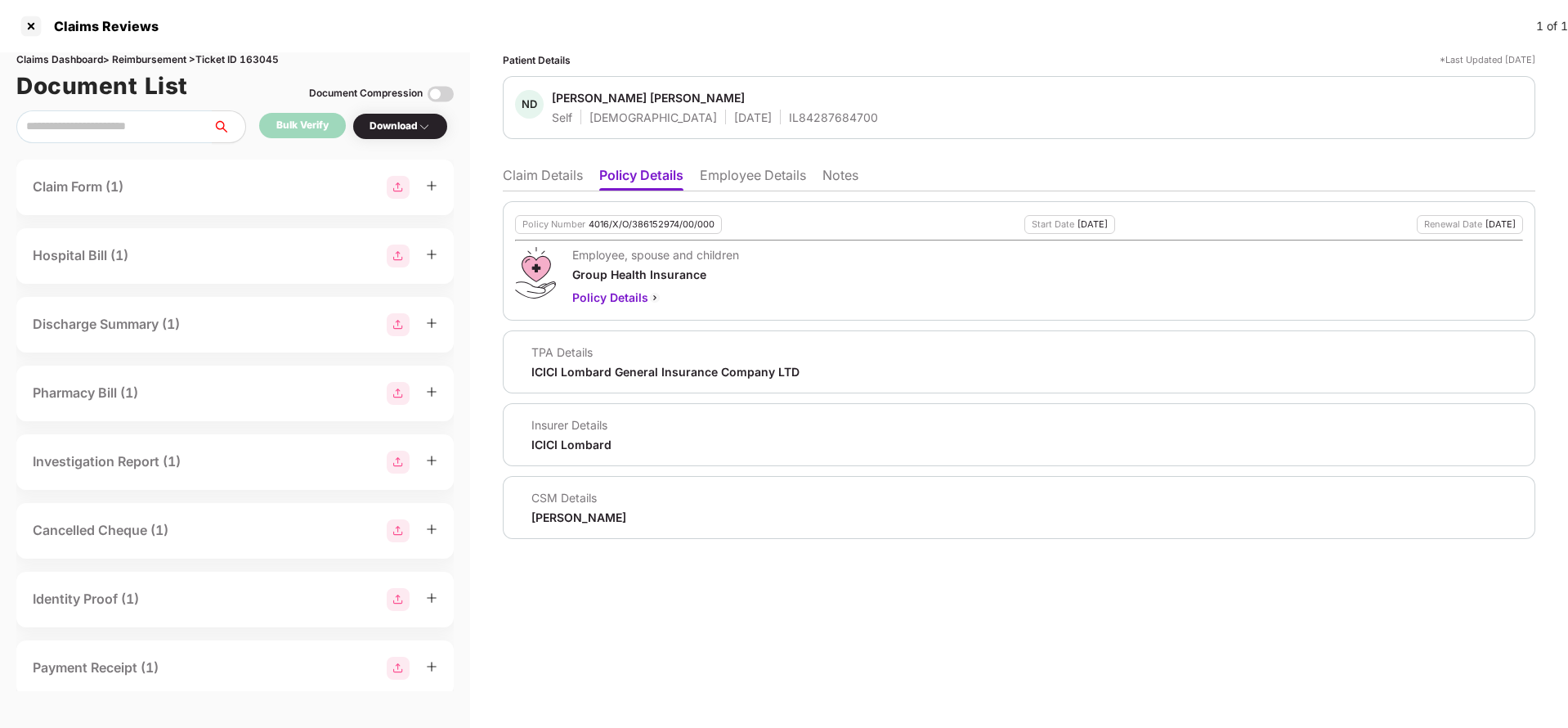
click at [781, 178] on li "Employee Details" at bounding box center [752, 178] width 106 height 23
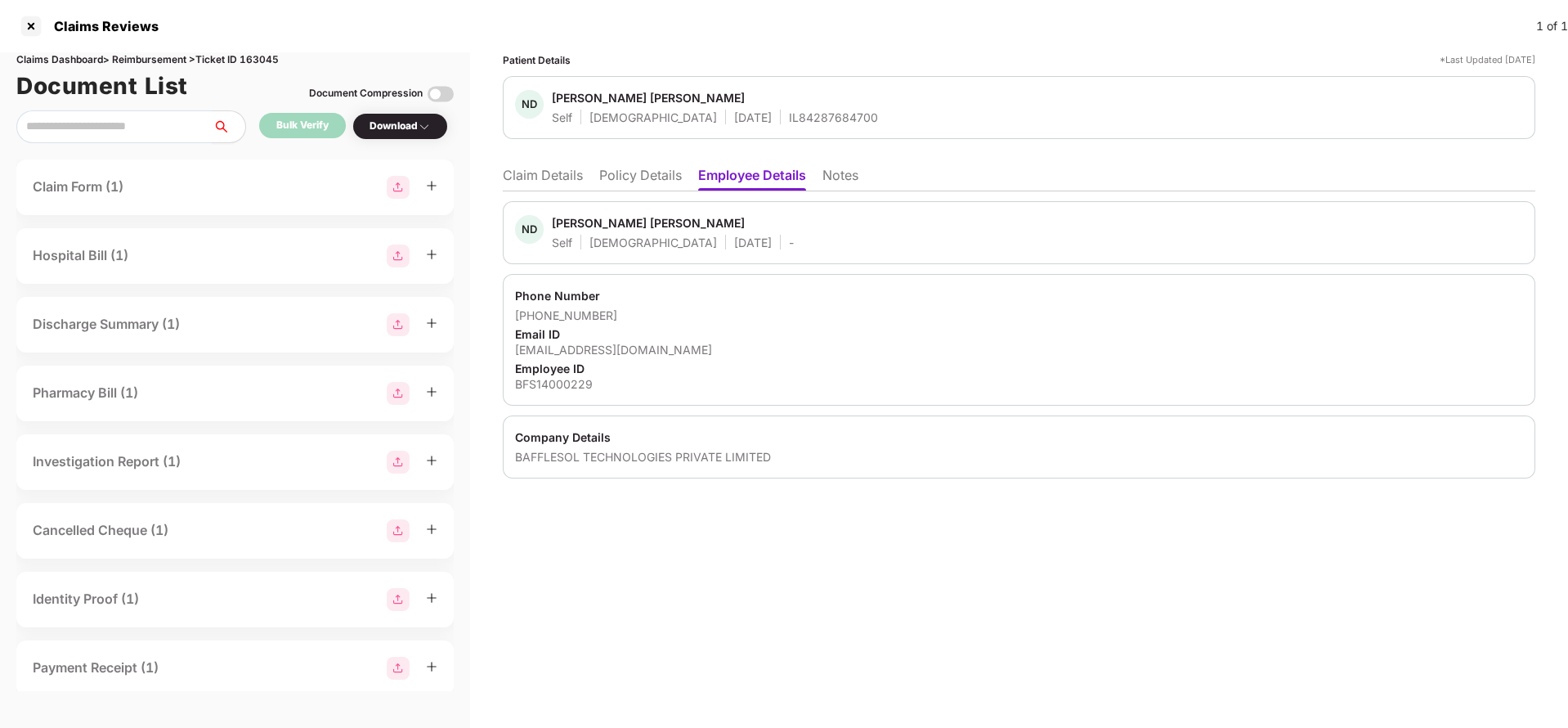
click at [554, 184] on li "Claim Details" at bounding box center [543, 178] width 80 height 23
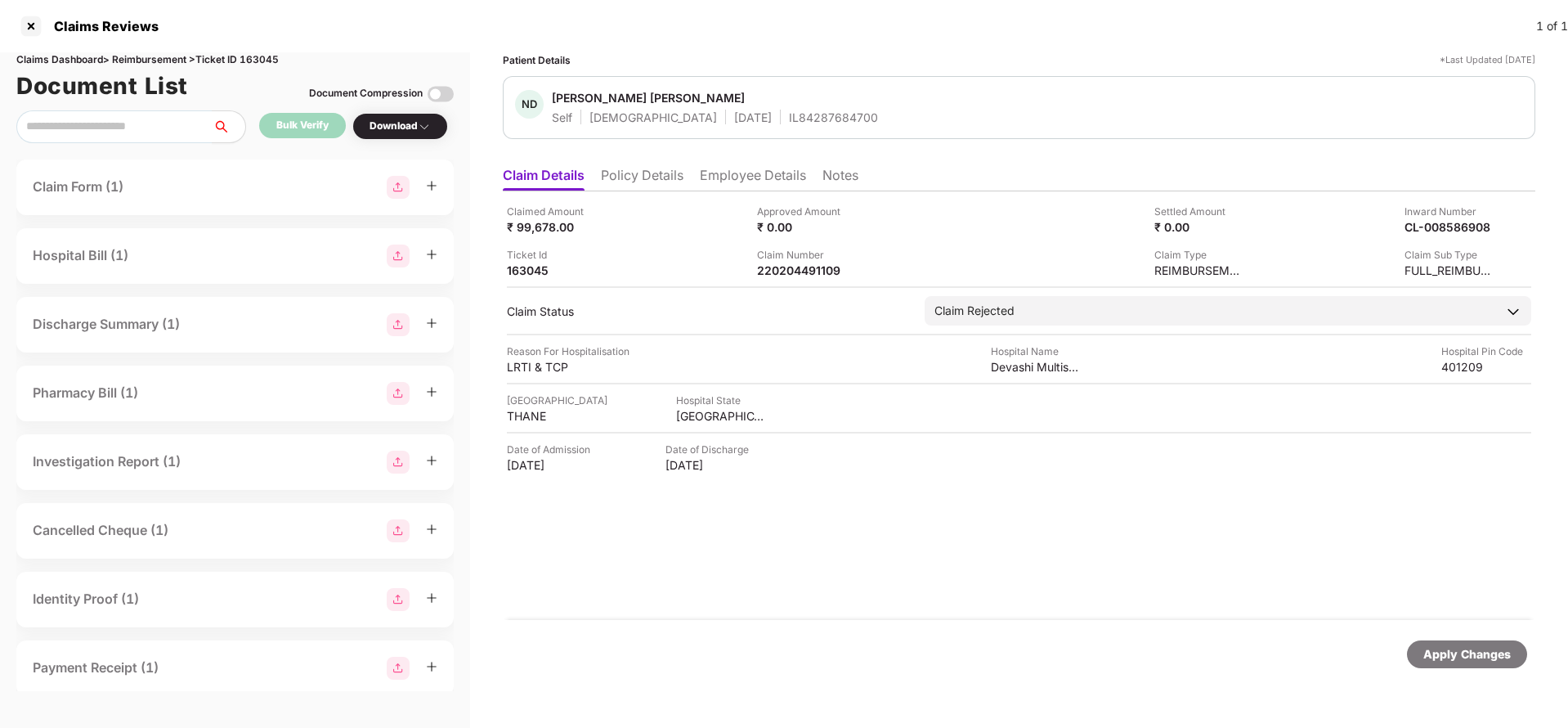
click at [637, 164] on ul "Claim Details Policy Details Employee Details Notes" at bounding box center [1019, 174] width 1033 height 33
click at [636, 164] on ul "Claim Details Policy Details Employee Details Notes" at bounding box center [1019, 174] width 1033 height 33
click at [642, 170] on li "Policy Details" at bounding box center [642, 178] width 83 height 23
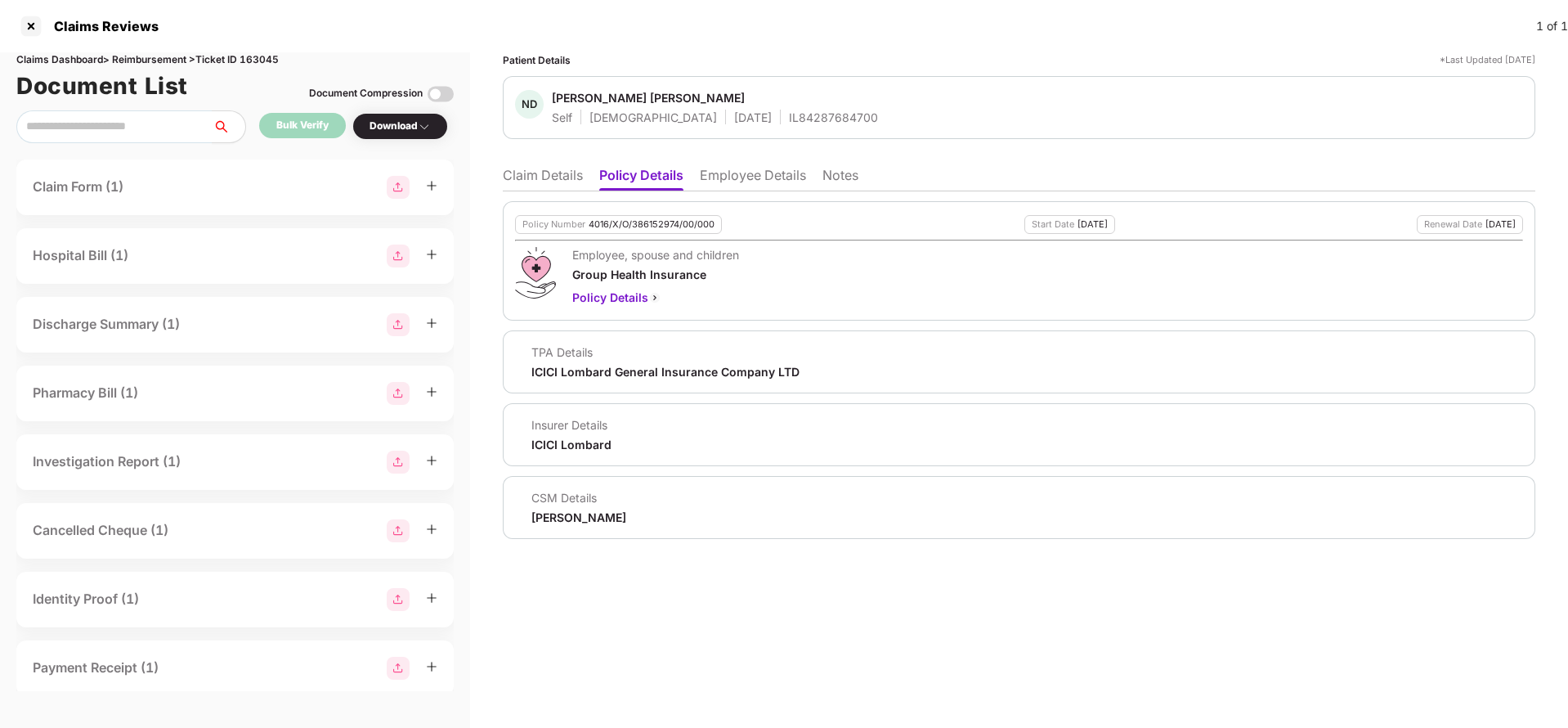
click at [643, 230] on div "Policy Number 4016/X/O/386152974/00/000" at bounding box center [618, 225] width 207 height 18
copy div "4016/X/O/386152974/00/000"
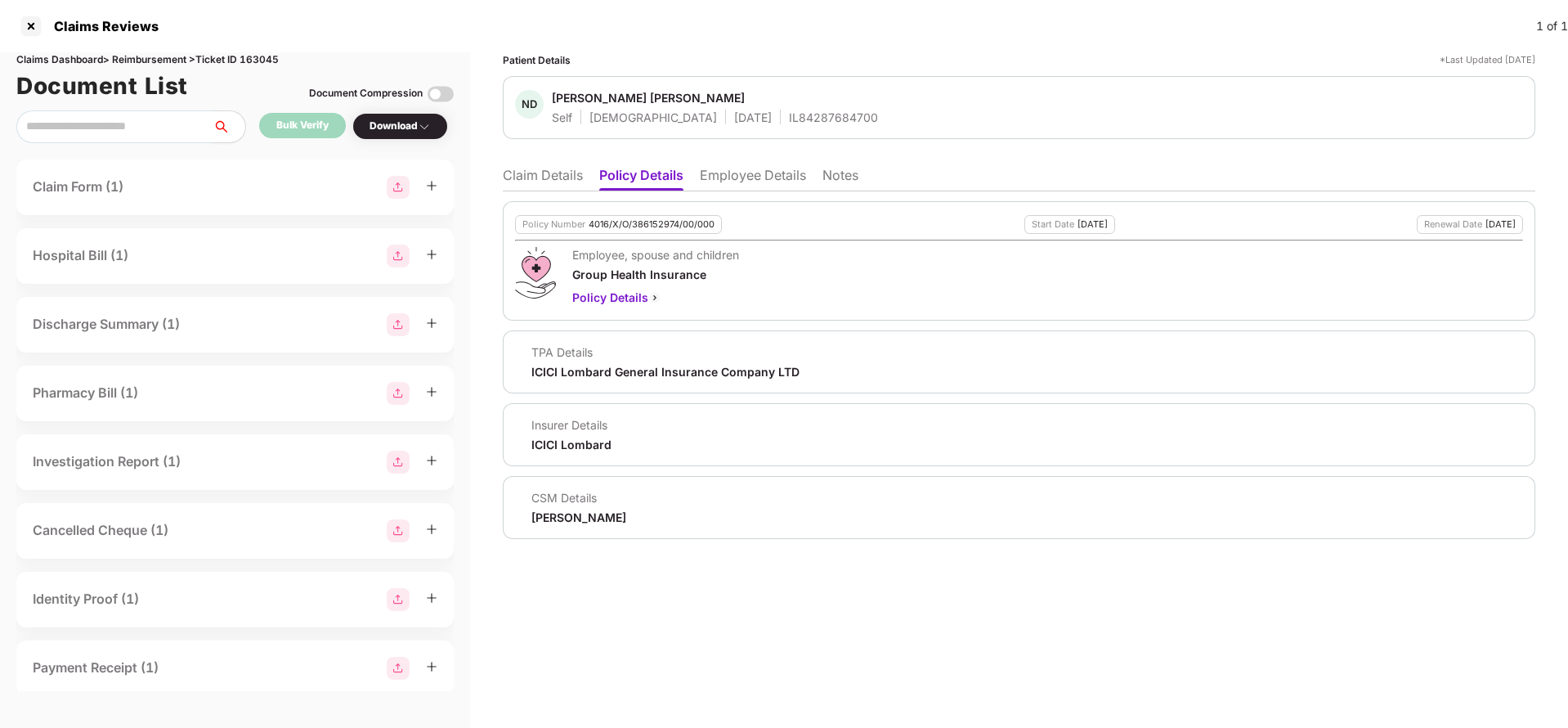
click at [524, 184] on li "Claim Details" at bounding box center [543, 178] width 80 height 23
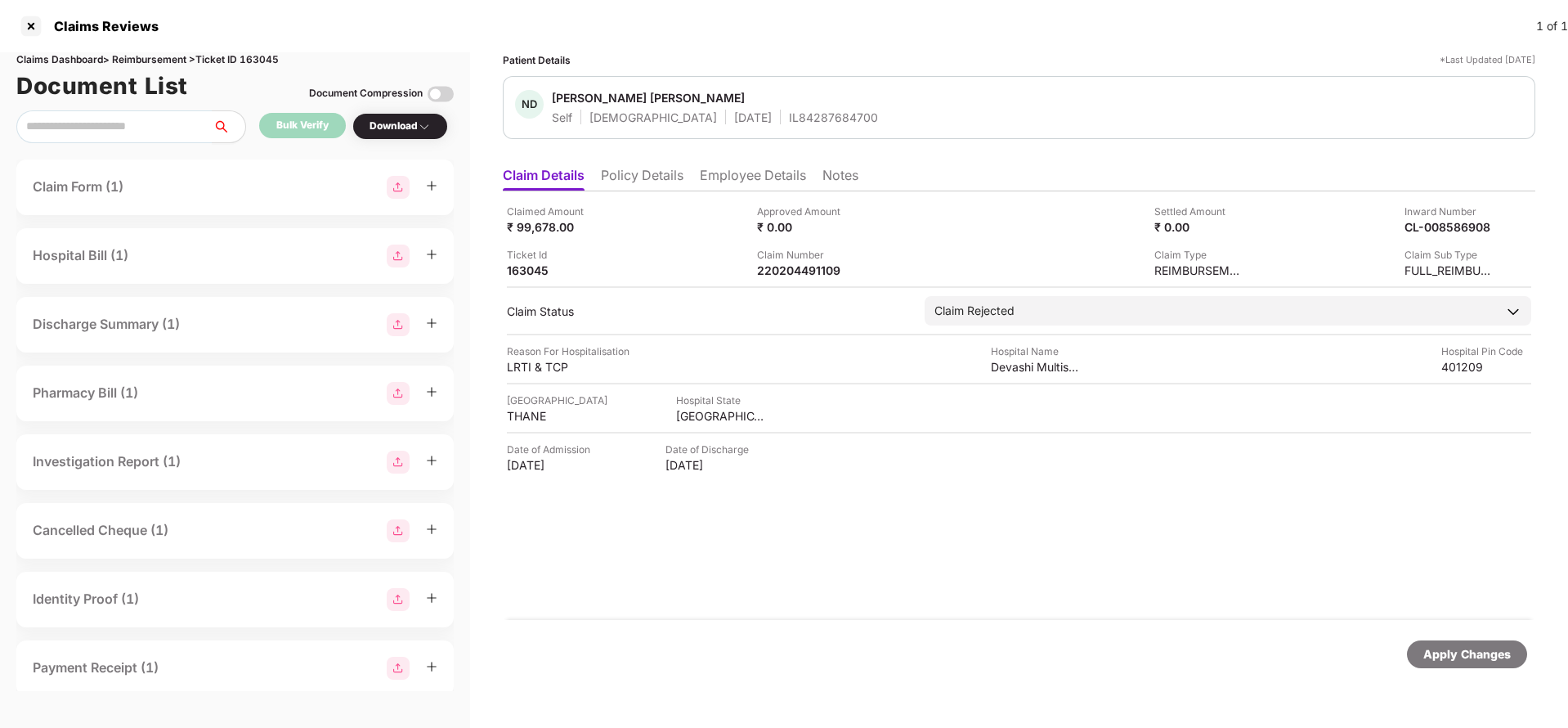
click at [794, 279] on div "Claimed Amount ₹ 99,678.00 Approved Amount ₹ 0.00 Settled Amount ₹ 0.00 Inward …" at bounding box center [1019, 405] width 1033 height 428
click at [800, 269] on div "220204491109" at bounding box center [802, 270] width 90 height 16
copy div "220204491109"
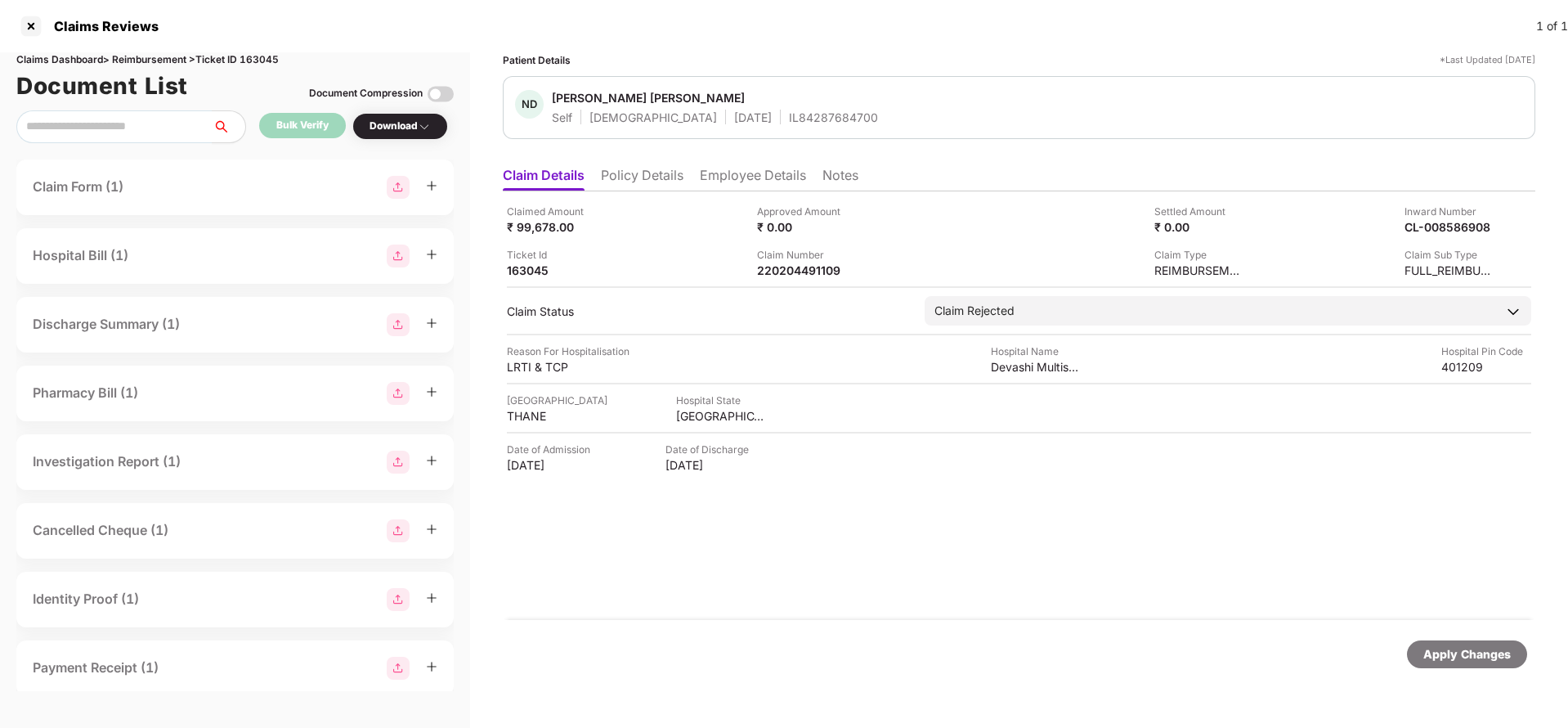
click at [789, 110] on div "IL84287684700" at bounding box center [833, 117] width 89 height 16
copy div "IL84287684700"
